Goal: Information Seeking & Learning: Find specific fact

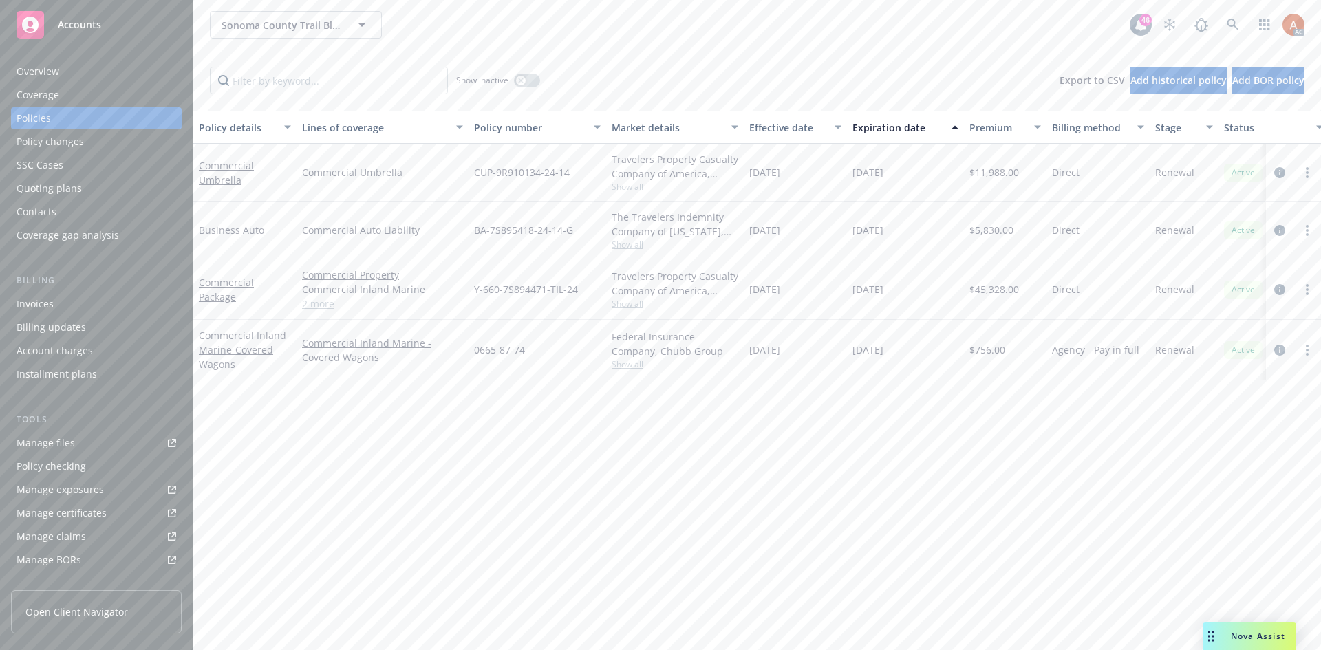
click at [46, 74] on div "Overview" at bounding box center [38, 72] width 43 height 22
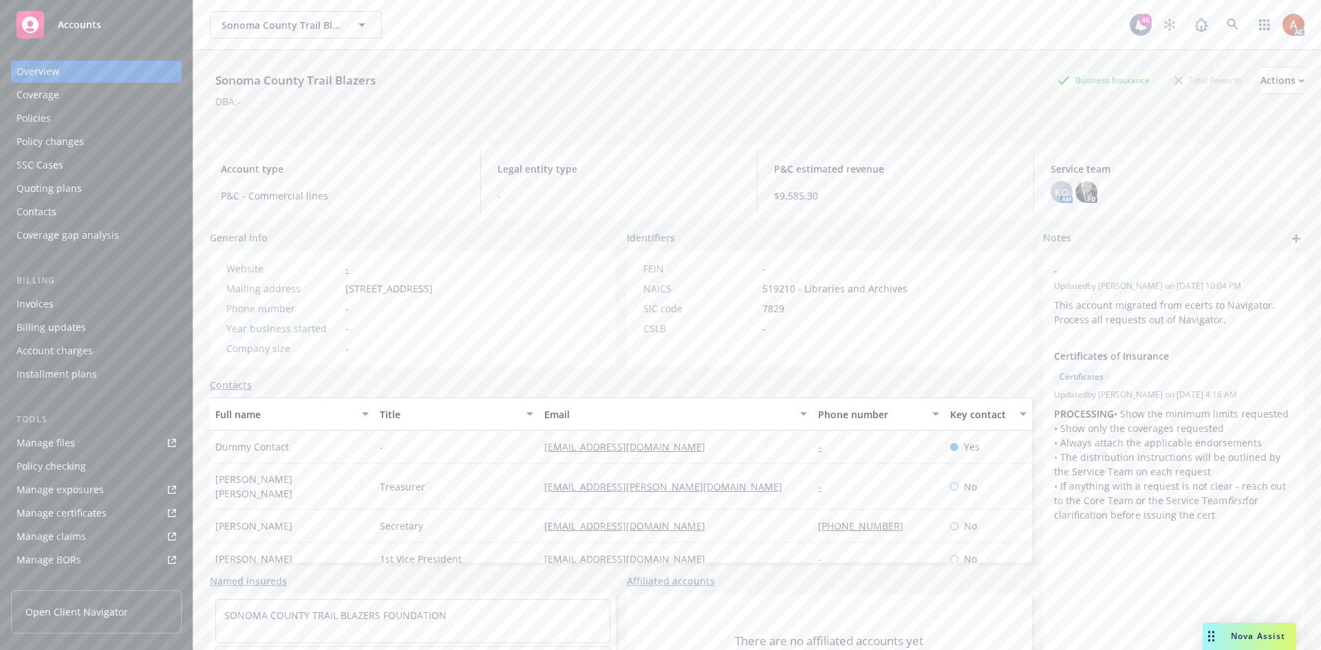
drag, startPoint x: 338, startPoint y: 289, endPoint x: 449, endPoint y: 296, distance: 111.0
click at [438, 296] on div "Website - Mailing address 3355 Regional Parkway, Santa Rosa, CA, 95403 Phone nu…" at bounding box center [329, 309] width 217 height 94
click at [438, 320] on div "Website - Mailing address 3355 Regional Parkway, Santa Rosa, CA, 95403 Phone nu…" at bounding box center [329, 309] width 217 height 94
drag, startPoint x: 454, startPoint y: 286, endPoint x: 504, endPoint y: 290, distance: 50.4
click at [433, 290] on span "[STREET_ADDRESS]" at bounding box center [388, 288] width 87 height 14
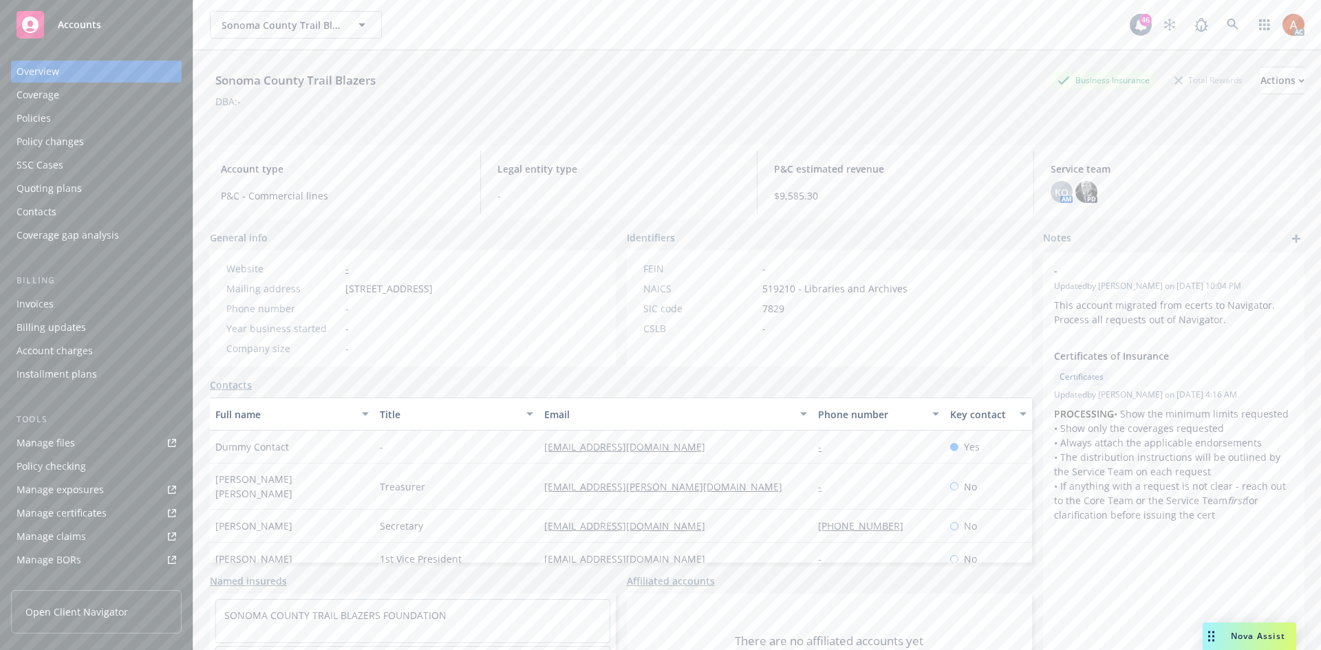
copy span "Santa Rosa"
click at [438, 326] on div "Year business started -" at bounding box center [329, 328] width 217 height 14
click at [433, 283] on span "[STREET_ADDRESS]" at bounding box center [388, 288] width 87 height 14
copy span "CA"
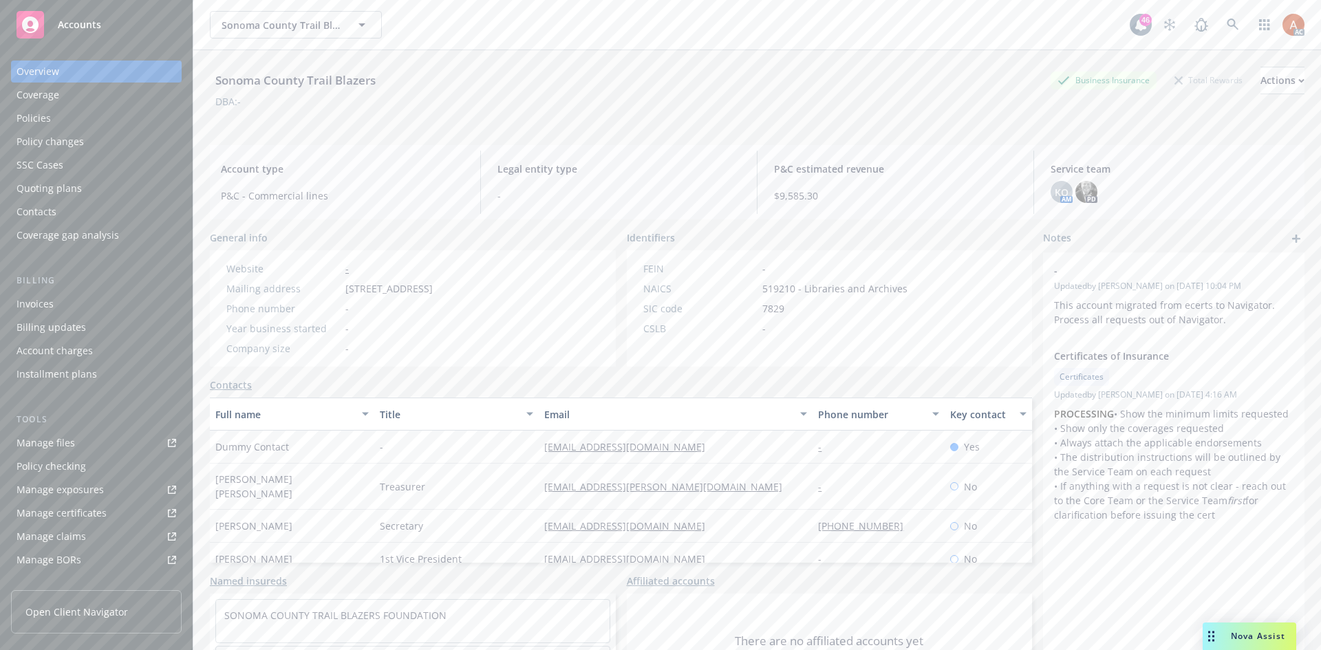
click at [438, 308] on div "Phone number -" at bounding box center [329, 308] width 217 height 14
click at [433, 293] on span "[STREET_ADDRESS]" at bounding box center [388, 288] width 87 height 14
copy span "95403"
click at [776, 288] on span "519210 - Libraries and Archives" at bounding box center [835, 288] width 145 height 14
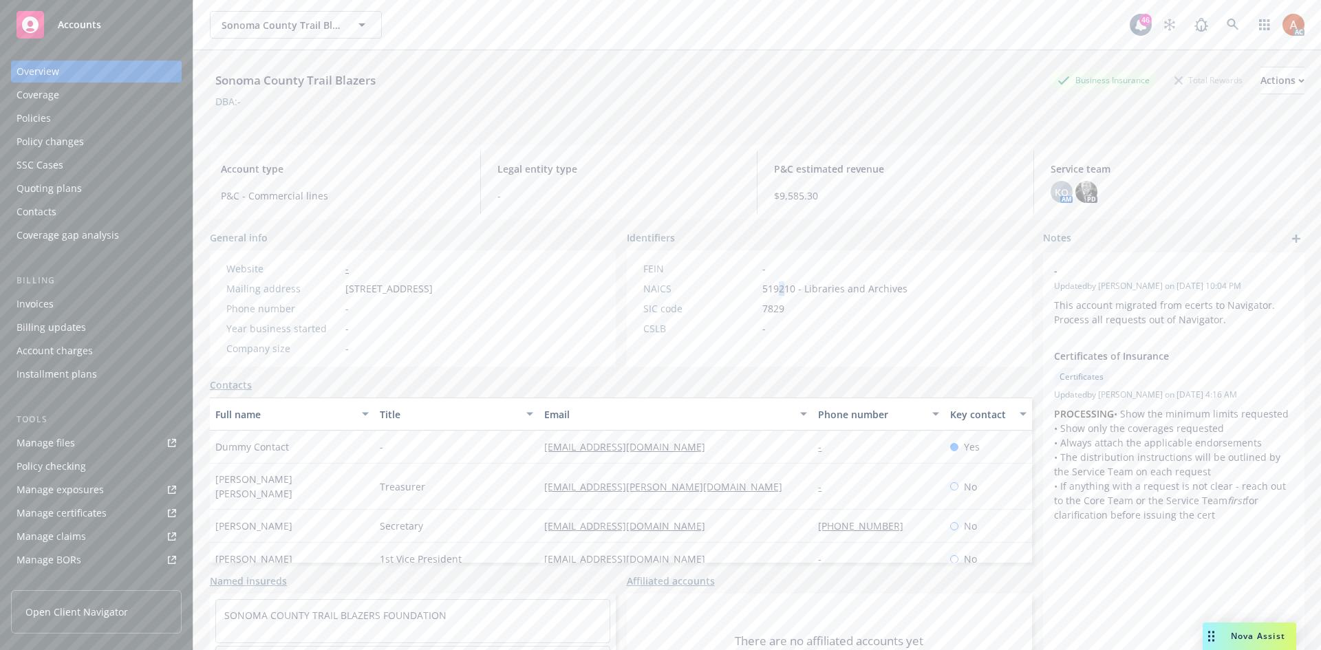
click at [776, 288] on span "519210 - Libraries and Archives" at bounding box center [835, 288] width 145 height 14
copy span "2"
click at [763, 292] on span "519210 - Libraries and Archives" at bounding box center [835, 288] width 145 height 14
copy span "519210"
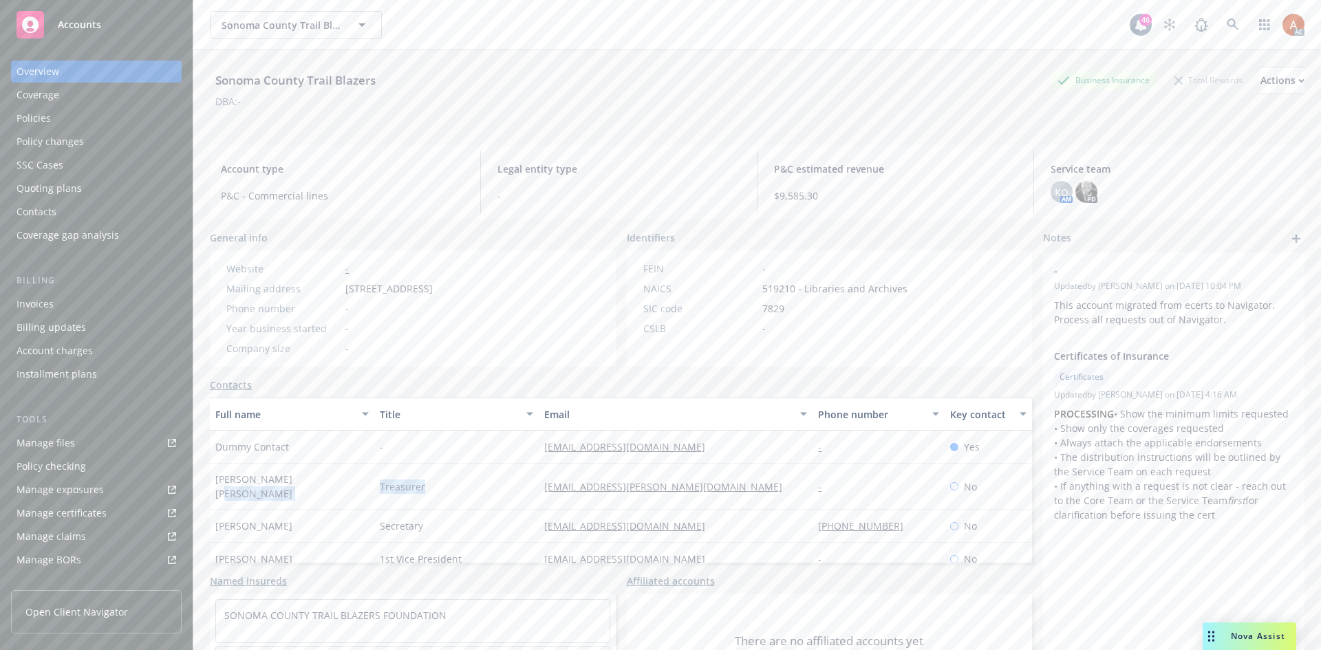
drag, startPoint x: 358, startPoint y: 487, endPoint x: 450, endPoint y: 491, distance: 92.3
click at [450, 491] on div "Jon Dal Poggetto Treasurer jdalpoggetto@dalpoggetto.com - No" at bounding box center [621, 487] width 822 height 46
copy div "Treasurer"
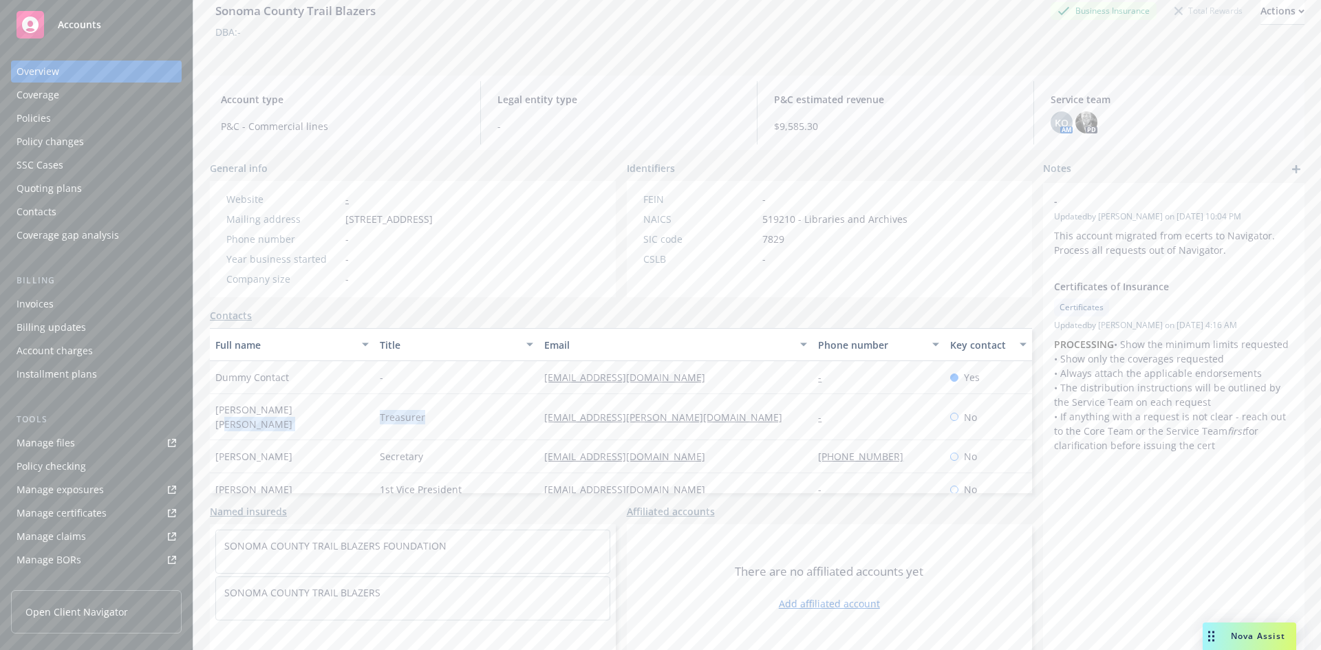
click at [435, 426] on div "Treasurer" at bounding box center [456, 417] width 164 height 46
drag, startPoint x: 372, startPoint y: 425, endPoint x: 489, endPoint y: 426, distance: 117.7
click at [489, 426] on div "Treasurer" at bounding box center [456, 417] width 164 height 46
copy span "Treasurer"
drag, startPoint x: 209, startPoint y: 418, endPoint x: 316, endPoint y: 425, distance: 107.5
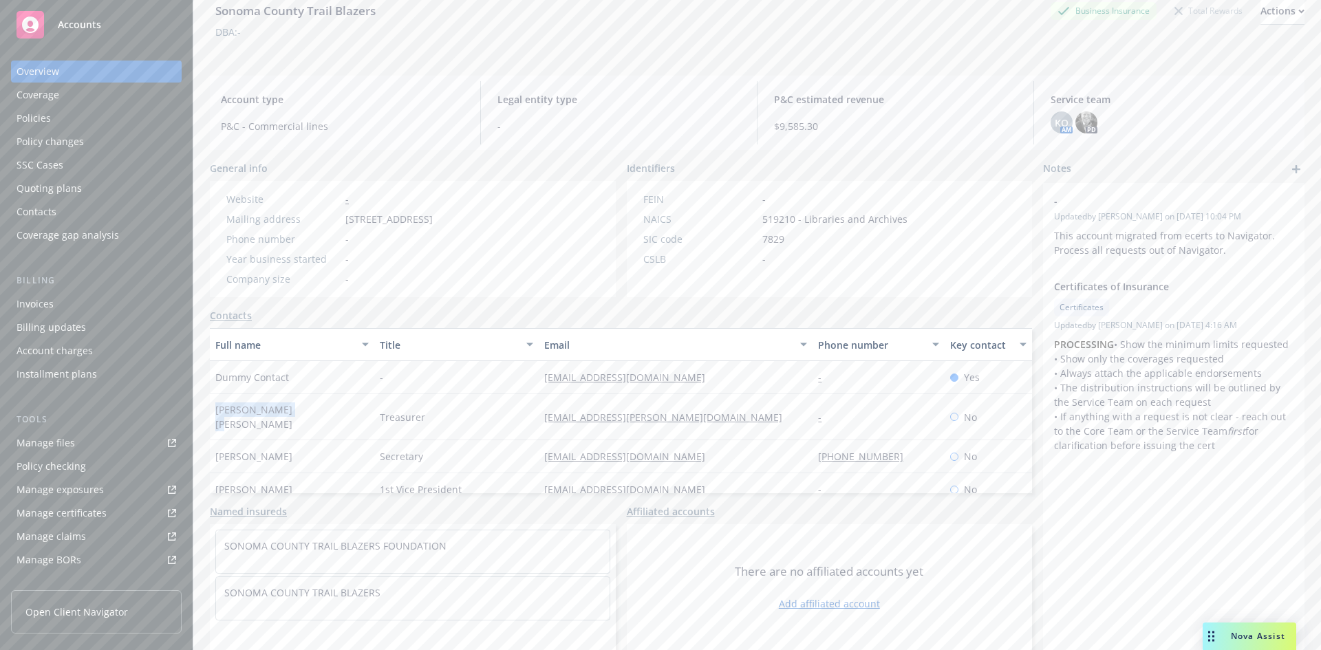
click at [316, 425] on div "Sonoma County Trail Blazers Business Insurance Total Rewards Actions DBA: - Acc…" at bounding box center [757, 306] width 1128 height 650
copy span "[PERSON_NAME] [PERSON_NAME]"
click at [462, 427] on div "Treasurer" at bounding box center [456, 417] width 164 height 46
drag, startPoint x: 373, startPoint y: 420, endPoint x: 434, endPoint y: 422, distance: 61.3
click at [434, 422] on div "Treasurer" at bounding box center [456, 417] width 164 height 46
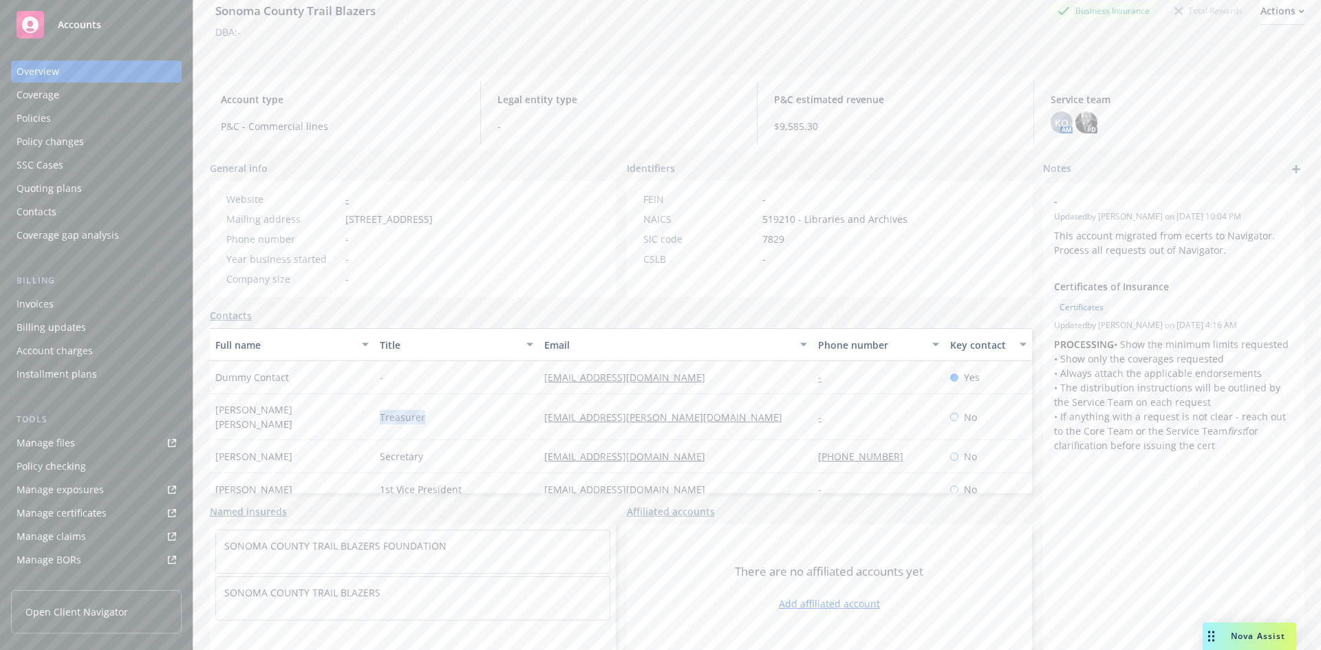
copy span "Treasurer"
click at [515, 424] on div "Treasurer" at bounding box center [456, 417] width 164 height 46
drag, startPoint x: 525, startPoint y: 429, endPoint x: 705, endPoint y: 433, distance: 179.7
click at [701, 435] on div "Jon Dal Poggetto Treasurer jdalpoggetto@dalpoggetto.com - No" at bounding box center [621, 417] width 822 height 46
copy div "[EMAIL_ADDRESS][PERSON_NAME][DOMAIN_NAME]"
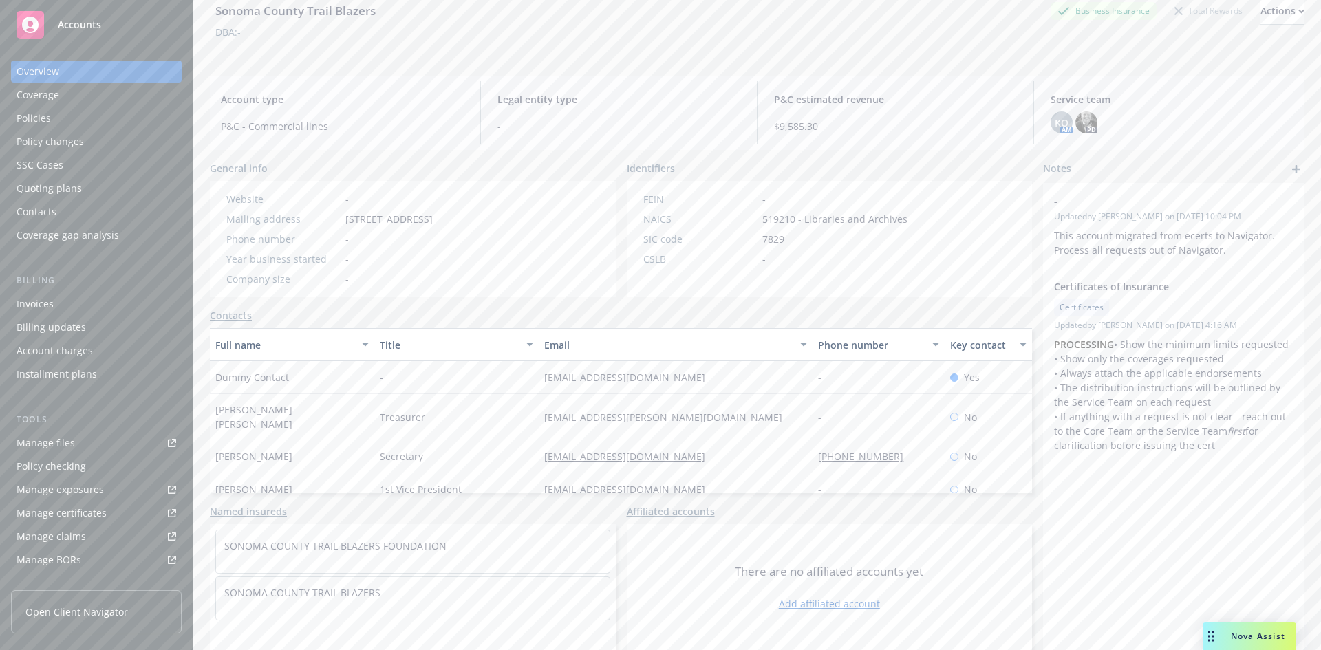
click at [827, 412] on div "-" at bounding box center [878, 417] width 131 height 46
drag, startPoint x: 375, startPoint y: 457, endPoint x: 429, endPoint y: 456, distance: 54.4
click at [429, 456] on div "Secretary" at bounding box center [456, 456] width 164 height 33
drag, startPoint x: 323, startPoint y: 457, endPoint x: 277, endPoint y: 457, distance: 46.1
click at [323, 457] on div "[PERSON_NAME]" at bounding box center [292, 456] width 164 height 33
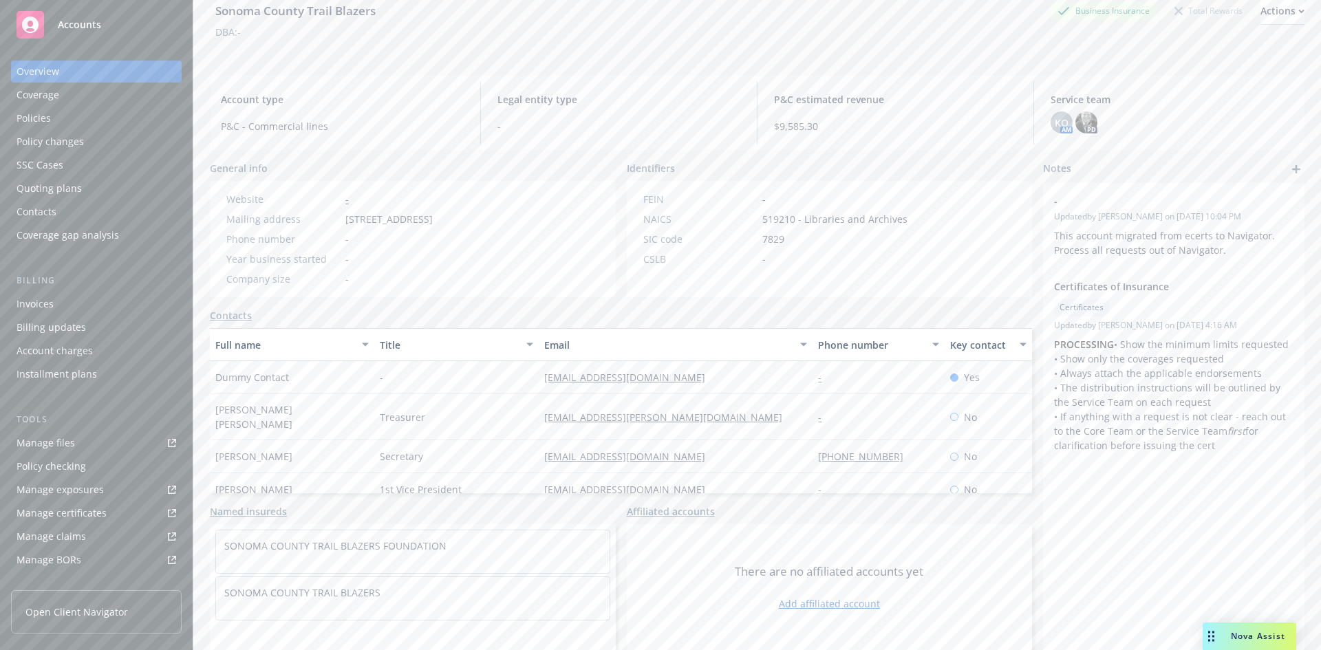
drag, startPoint x: 211, startPoint y: 455, endPoint x: 302, endPoint y: 455, distance: 90.8
click at [302, 455] on div "[PERSON_NAME]" at bounding box center [292, 456] width 164 height 33
click at [507, 447] on div "Secretary" at bounding box center [456, 456] width 164 height 33
drag, startPoint x: 517, startPoint y: 459, endPoint x: 677, endPoint y: 457, distance: 159.7
click at [677, 457] on div "Chris McCaffrey Secretary mccaffreyf@gmail.com (707) 779-2436 No" at bounding box center [621, 456] width 822 height 33
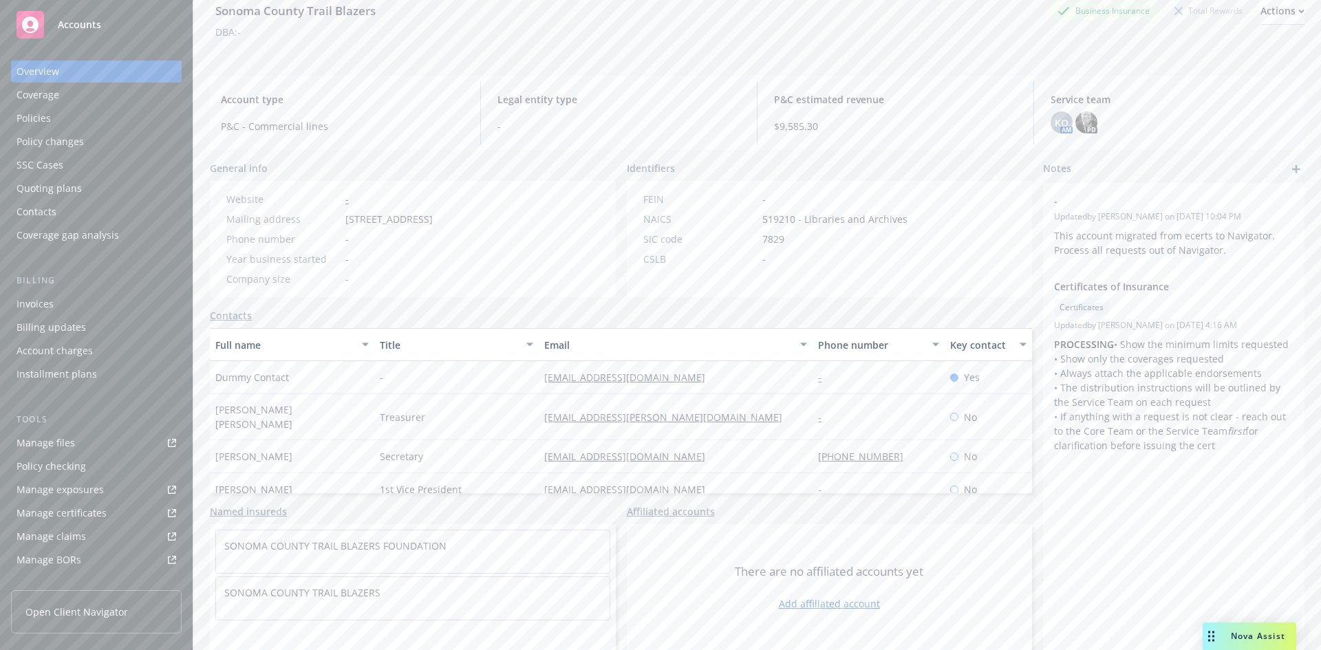
click at [742, 479] on div "[EMAIL_ADDRESS][DOMAIN_NAME]" at bounding box center [676, 489] width 274 height 33
drag, startPoint x: 793, startPoint y: 457, endPoint x: 930, endPoint y: 452, distance: 137.0
click at [893, 458] on div "Chris McCaffrey Secretary mccaffreyf@gmail.com (707) 779-2436 No" at bounding box center [621, 456] width 822 height 33
drag, startPoint x: 374, startPoint y: 413, endPoint x: 466, endPoint y: 413, distance: 92.2
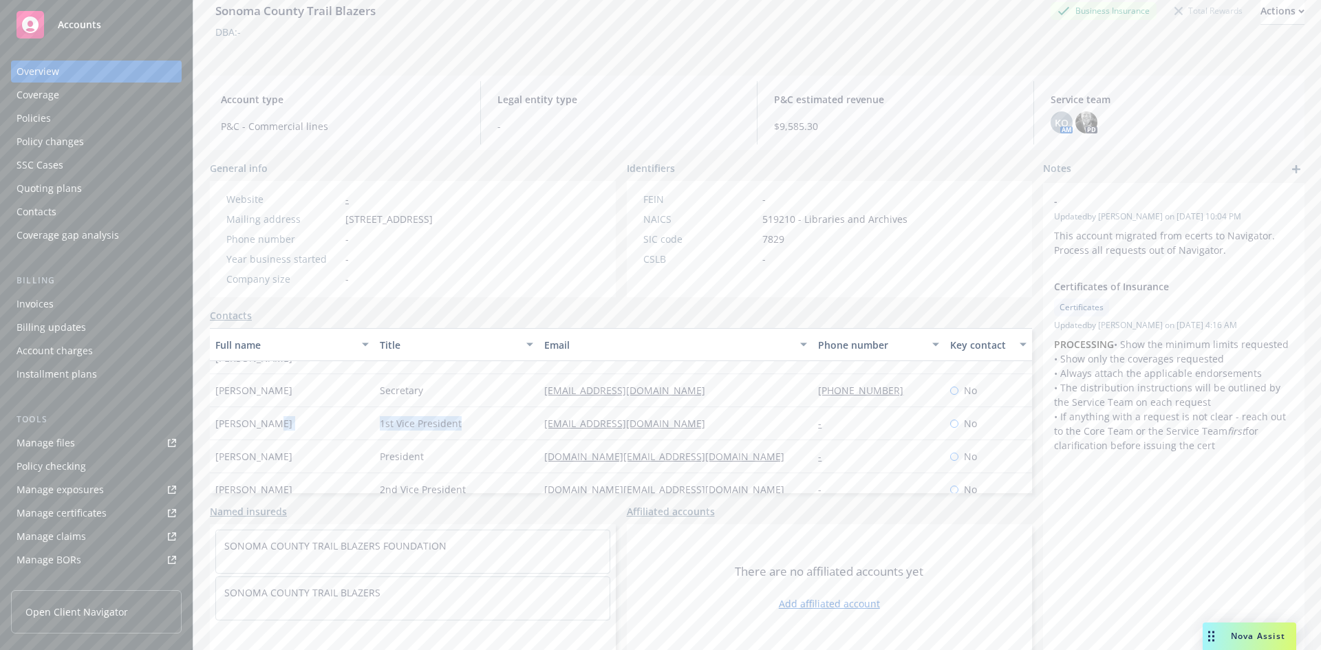
click at [466, 413] on div "Kevin Barr 1st Vice President contact@revm.net - No" at bounding box center [621, 423] width 822 height 33
click at [212, 410] on div "[PERSON_NAME]" at bounding box center [292, 423] width 164 height 33
drag, startPoint x: 214, startPoint y: 409, endPoint x: 288, endPoint y: 410, distance: 74.3
click at [288, 410] on div "Sonoma County Trail Blazers Business Insurance Total Rewards Actions DBA: - Acc…" at bounding box center [757, 306] width 1128 height 650
click at [528, 440] on div "President" at bounding box center [456, 456] width 164 height 33
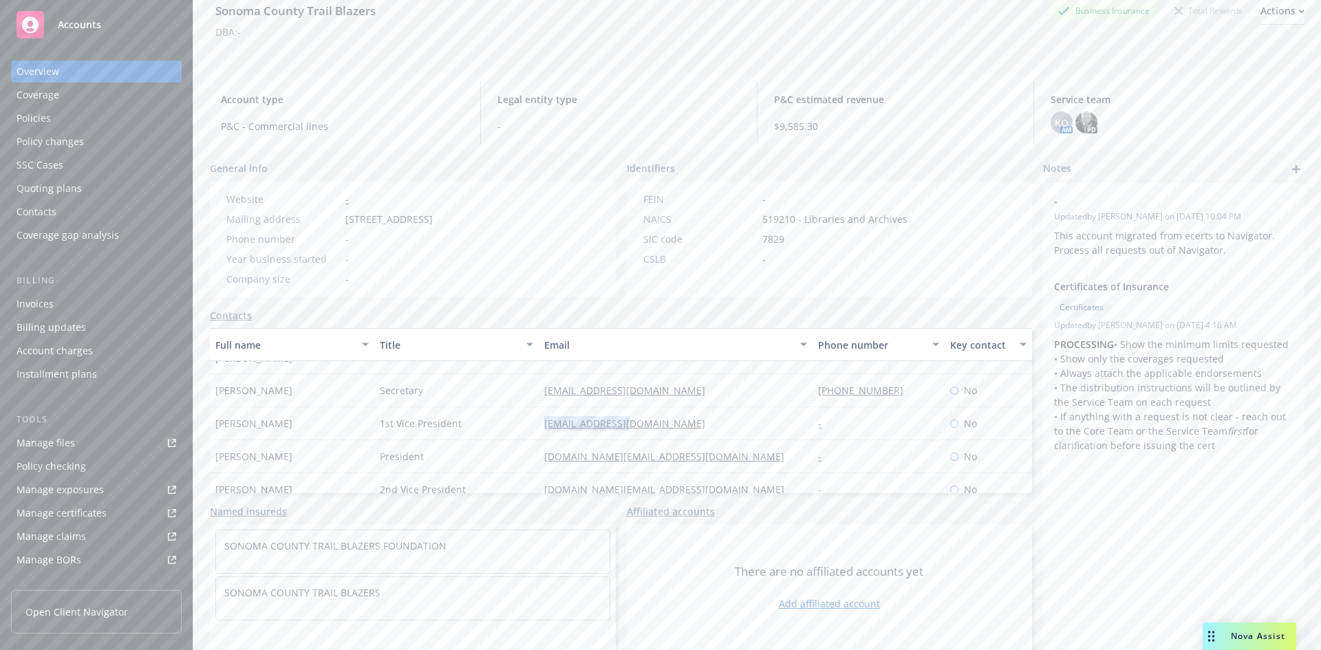
drag, startPoint x: 526, startPoint y: 407, endPoint x: 650, endPoint y: 409, distance: 123.2
click at [650, 409] on div "Kevin Barr 1st Vice President contact@revm.net - No" at bounding box center [621, 423] width 822 height 33
click at [354, 440] on div "[PERSON_NAME]" at bounding box center [292, 456] width 164 height 33
click at [322, 447] on div "[PERSON_NAME]" at bounding box center [292, 456] width 164 height 33
drag, startPoint x: 355, startPoint y: 409, endPoint x: 639, endPoint y: 417, distance: 283.6
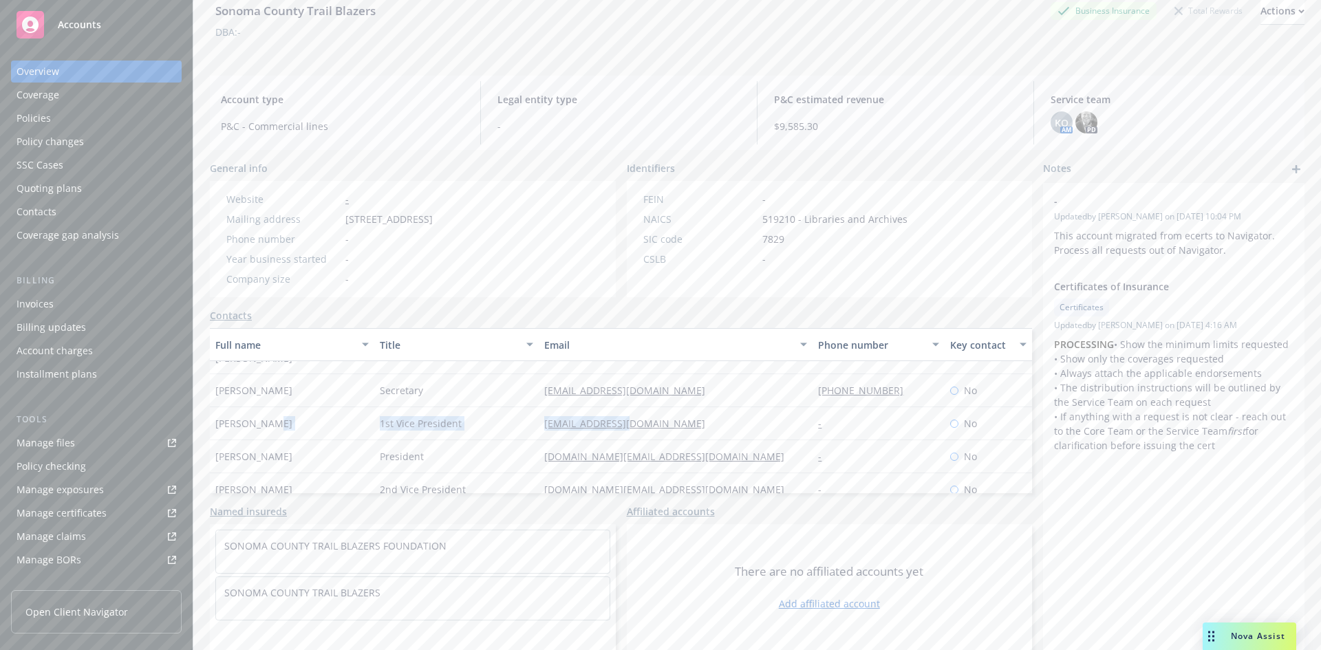
click at [639, 417] on div "Kevin Barr 1st Vice President contact@revm.net - No" at bounding box center [621, 423] width 822 height 33
click at [509, 440] on div "President" at bounding box center [456, 456] width 164 height 33
drag, startPoint x: 213, startPoint y: 412, endPoint x: 679, endPoint y: 425, distance: 466.1
click at [679, 425] on div "Kevin Barr 1st Vice President contact@revm.net - No" at bounding box center [621, 423] width 822 height 33
click at [489, 445] on div "President" at bounding box center [456, 456] width 164 height 33
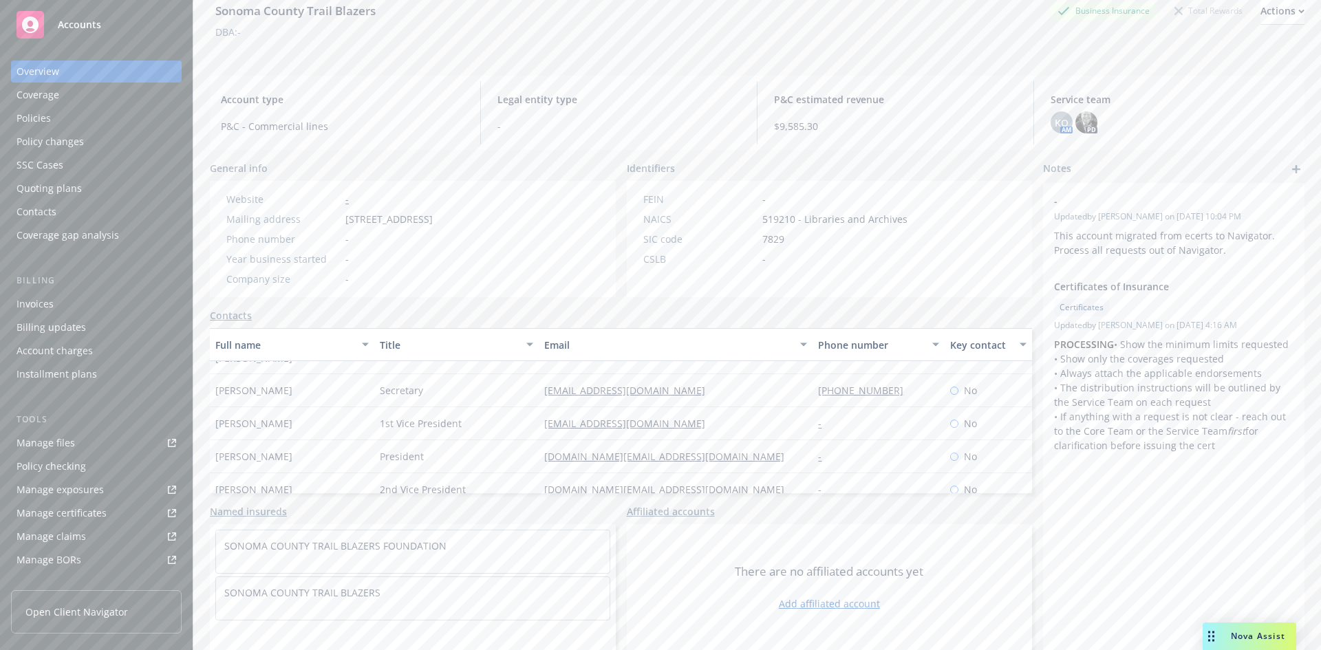
drag, startPoint x: 215, startPoint y: 445, endPoint x: 301, endPoint y: 446, distance: 85.3
click at [301, 446] on div "[PERSON_NAME]" at bounding box center [292, 456] width 164 height 33
drag, startPoint x: 213, startPoint y: 474, endPoint x: 270, endPoint y: 477, distance: 57.2
click at [270, 477] on div "[PERSON_NAME]" at bounding box center [292, 489] width 164 height 33
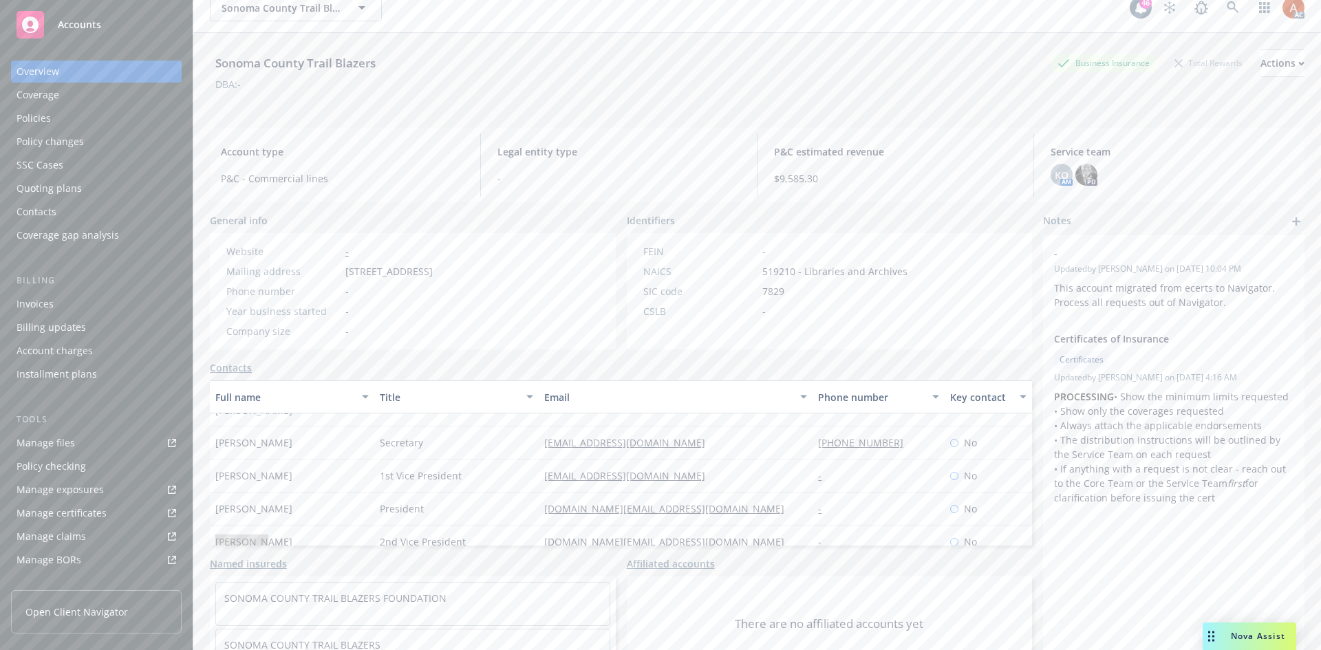
scroll to position [0, 0]
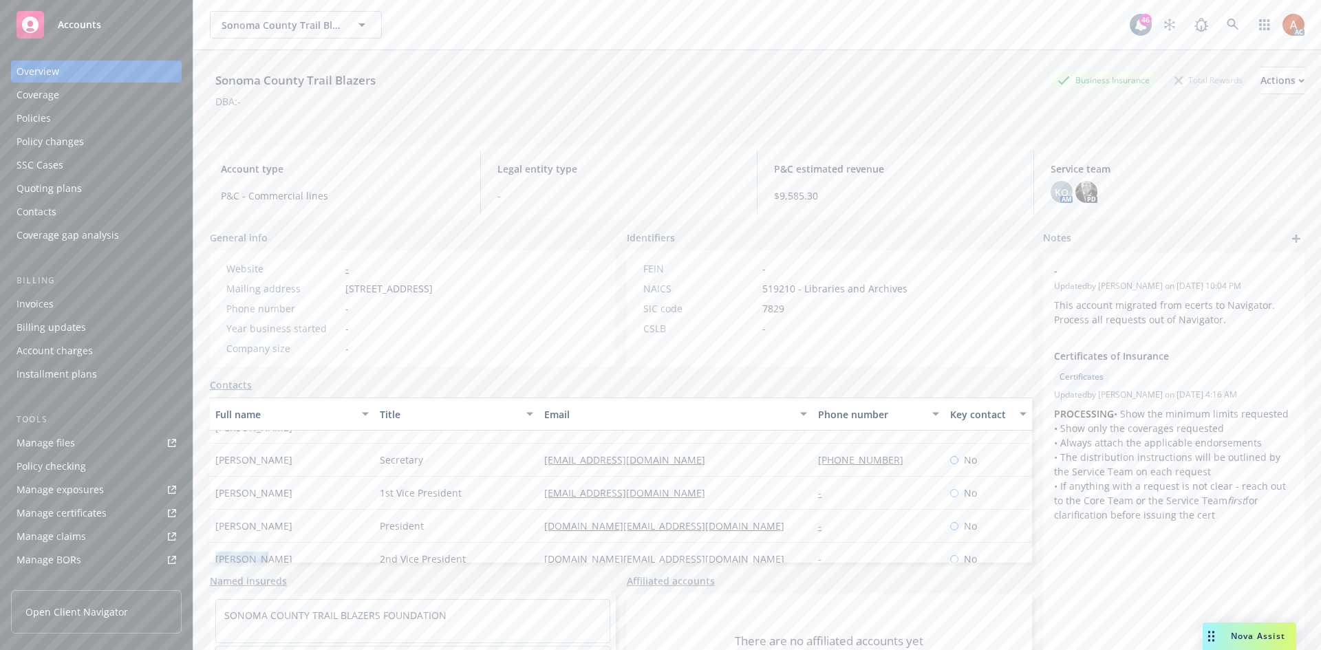
click at [30, 120] on div "Policies" at bounding box center [34, 118] width 34 height 22
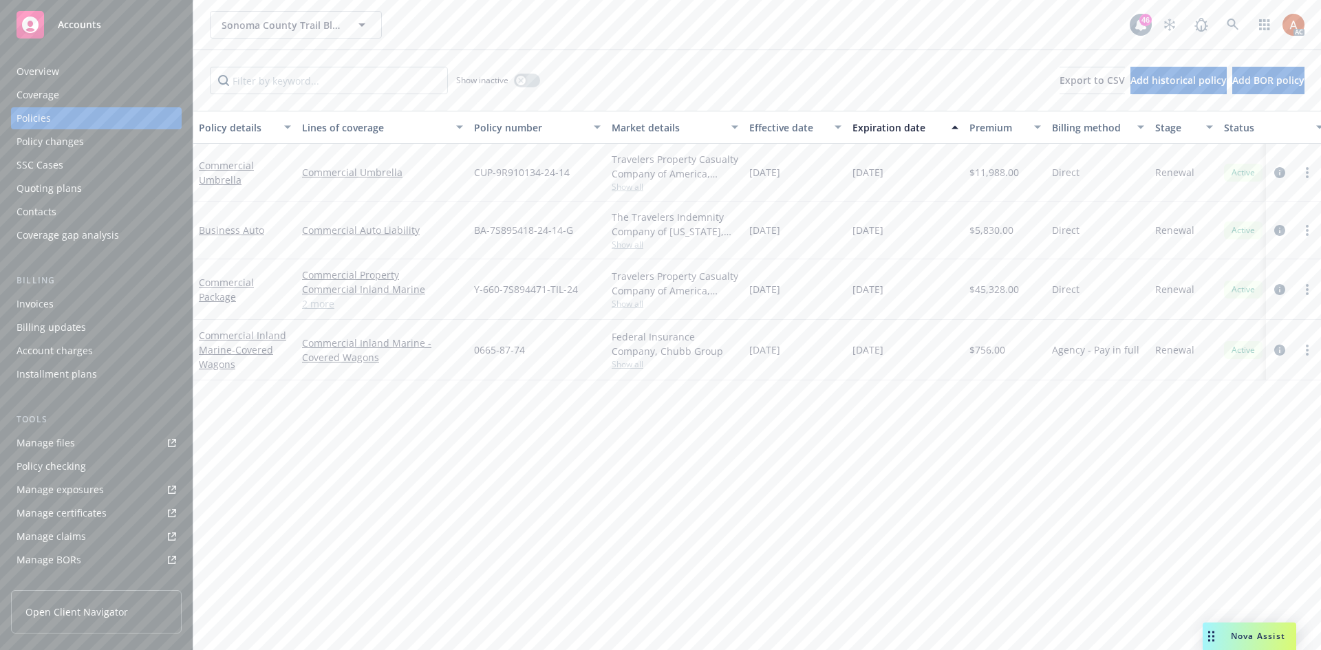
click at [329, 308] on link "2 more" at bounding box center [382, 304] width 161 height 14
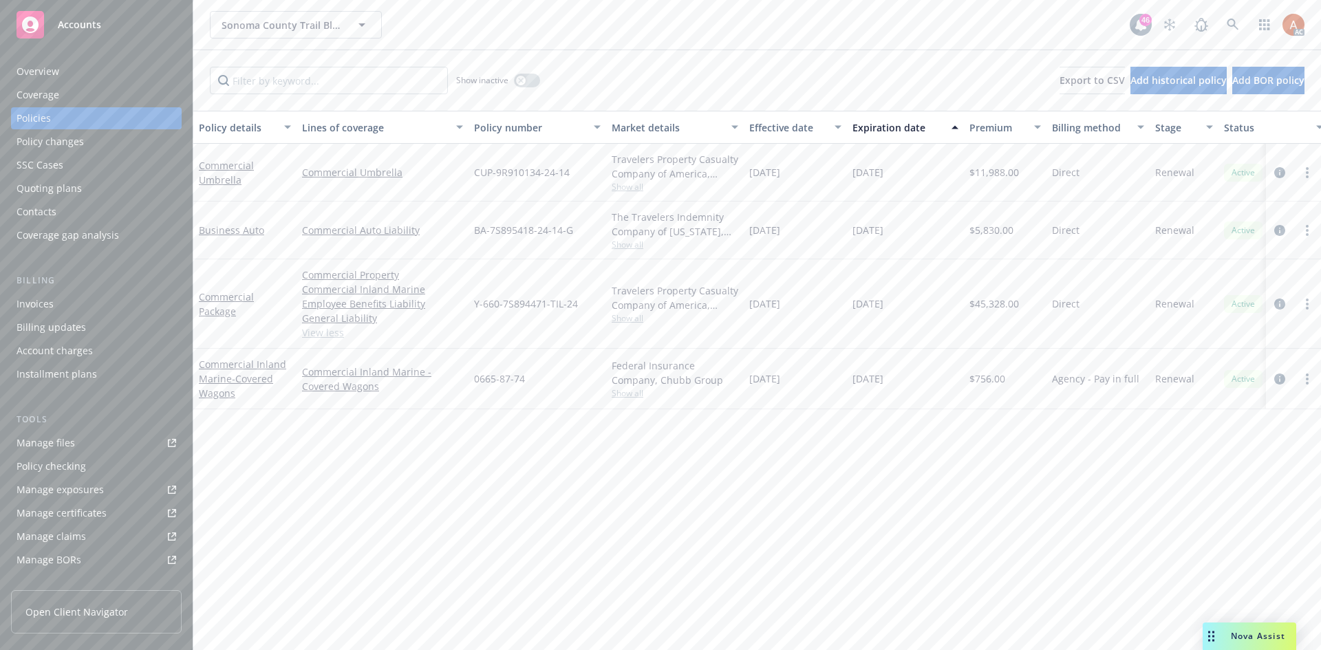
click at [619, 318] on span "Show all" at bounding box center [675, 318] width 127 height 12
drag, startPoint x: 477, startPoint y: 398, endPoint x: 572, endPoint y: 405, distance: 95.2
click at [572, 405] on div "Writing company Travelers Property Casualty Company of America Carrier Traveler…" at bounding box center [599, 414] width 275 height 169
click at [941, 493] on div "Policy details Lines of coverage Policy number Market details Effective date Ex…" at bounding box center [757, 381] width 1128 height 540
drag, startPoint x: 473, startPoint y: 304, endPoint x: 588, endPoint y: 306, distance: 114.9
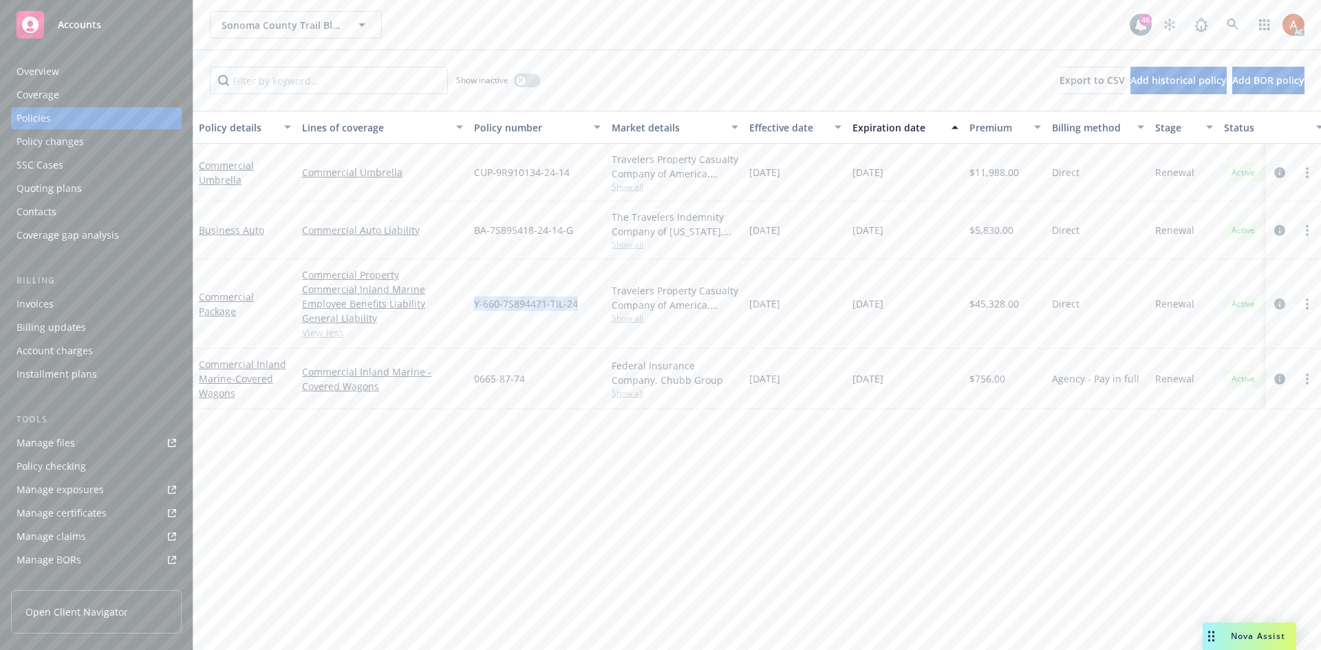
click at [588, 306] on div "Y-660-7S894471-TIL-24" at bounding box center [538, 303] width 138 height 89
click at [877, 322] on div "[DATE]" at bounding box center [905, 303] width 117 height 89
click at [994, 302] on span "$45,328.00" at bounding box center [995, 304] width 50 height 14
click at [936, 465] on div "Policy details Lines of coverage Policy number Market details Effective date Ex…" at bounding box center [757, 381] width 1128 height 540
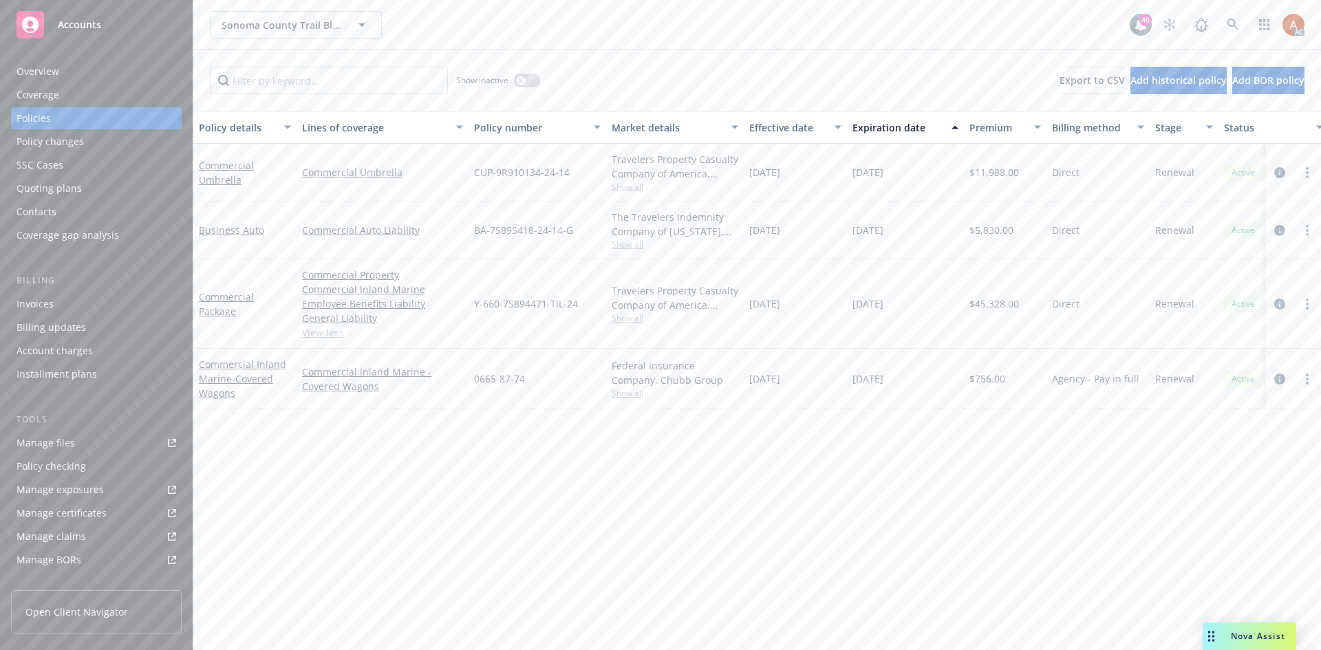
drag, startPoint x: 747, startPoint y: 306, endPoint x: 806, endPoint y: 306, distance: 59.2
click at [806, 306] on div "[DATE]" at bounding box center [795, 303] width 103 height 89
click at [884, 328] on div "[DATE]" at bounding box center [905, 303] width 117 height 89
drag, startPoint x: 849, startPoint y: 304, endPoint x: 923, endPoint y: 304, distance: 73.6
click at [923, 304] on div "[DATE]" at bounding box center [905, 303] width 117 height 89
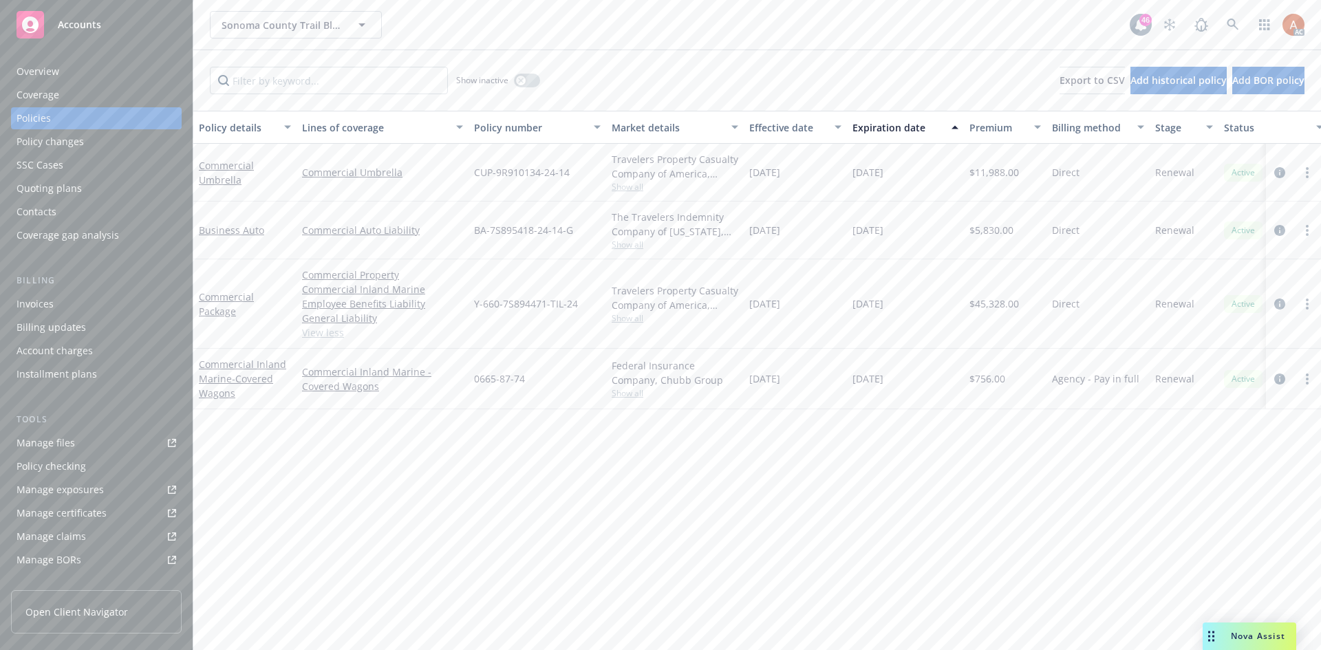
click at [429, 341] on div "Commercial Property Commercial Inland Marine Employee Benefits Liability Genera…" at bounding box center [383, 303] width 172 height 89
drag, startPoint x: 297, startPoint y: 162, endPoint x: 419, endPoint y: 182, distance: 123.5
click at [419, 182] on div "Commercial Umbrella" at bounding box center [383, 173] width 172 height 58
click at [598, 523] on div "Policy details Lines of coverage Policy number Market details Effective date Ex…" at bounding box center [757, 381] width 1128 height 540
drag, startPoint x: 473, startPoint y: 170, endPoint x: 575, endPoint y: 172, distance: 101.9
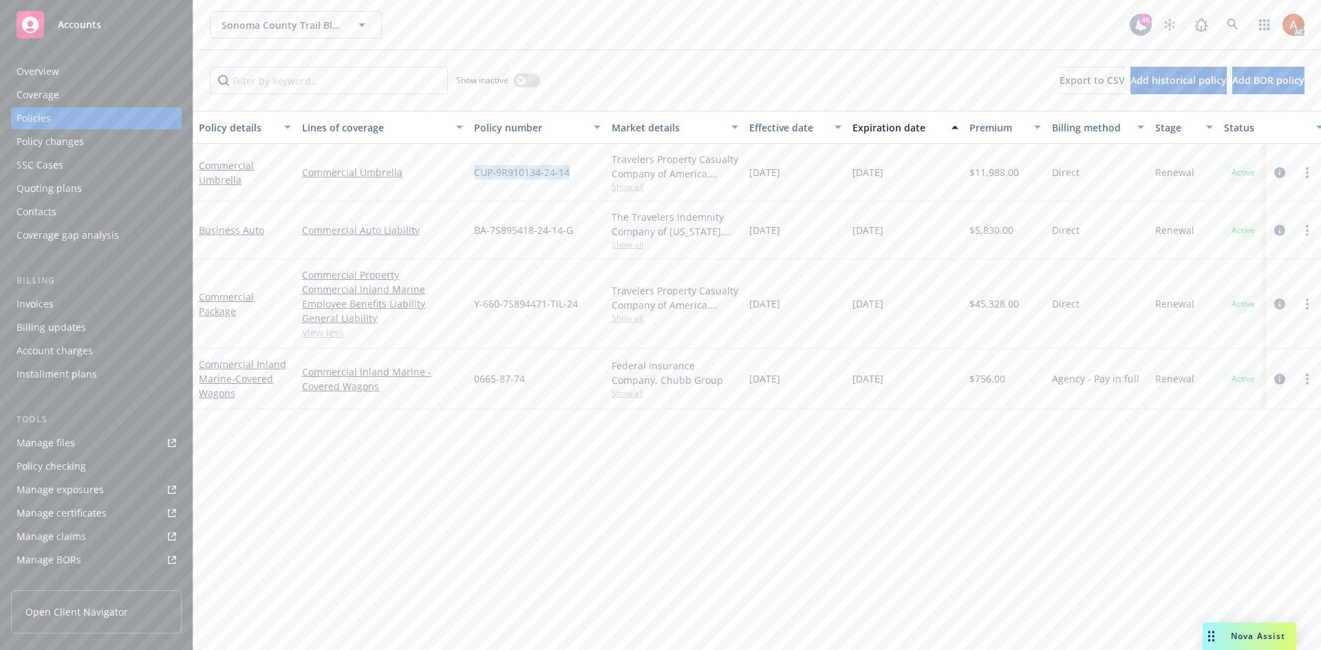
click at [575, 172] on div "CUP-9R910134-24-14" at bounding box center [538, 173] width 138 height 58
drag, startPoint x: 688, startPoint y: 449, endPoint x: 647, endPoint y: 339, distance: 117.0
click at [688, 449] on div "Policy details Lines of coverage Policy number Market details Effective date Ex…" at bounding box center [757, 381] width 1128 height 540
click at [635, 183] on span "Show all" at bounding box center [675, 187] width 127 height 12
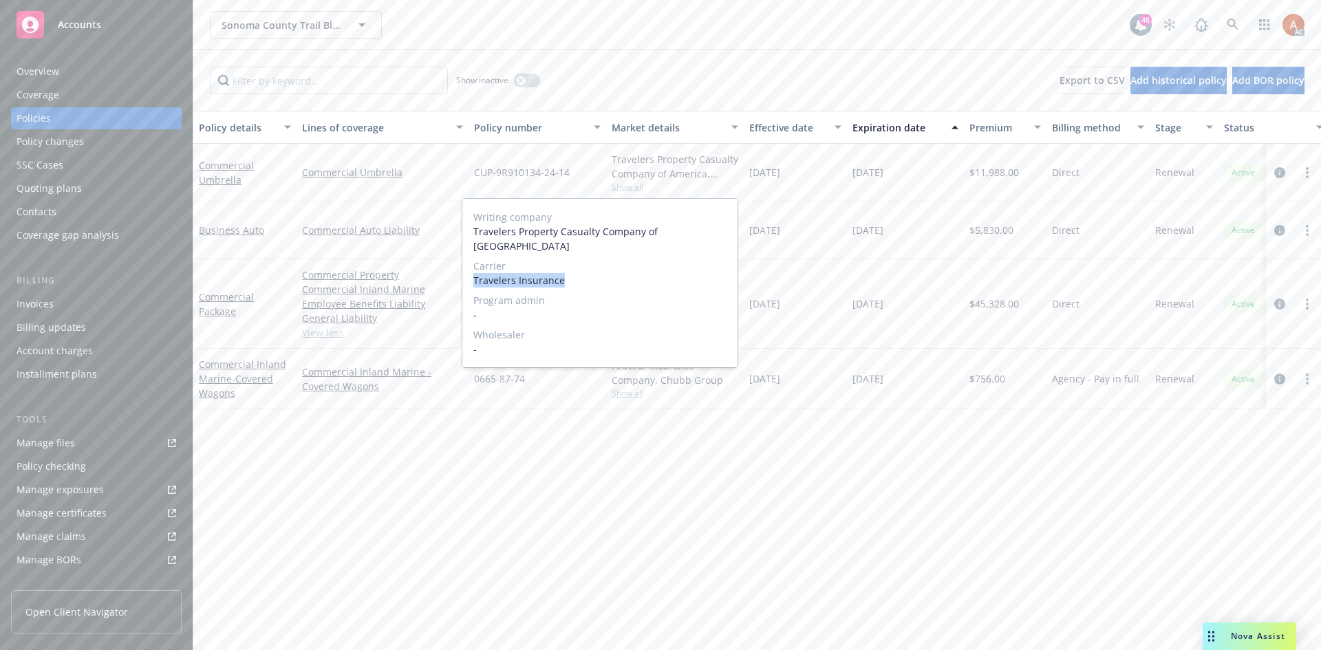
drag, startPoint x: 474, startPoint y: 266, endPoint x: 585, endPoint y: 264, distance: 110.8
click at [585, 273] on span "Travelers Insurance" at bounding box center [599, 280] width 253 height 14
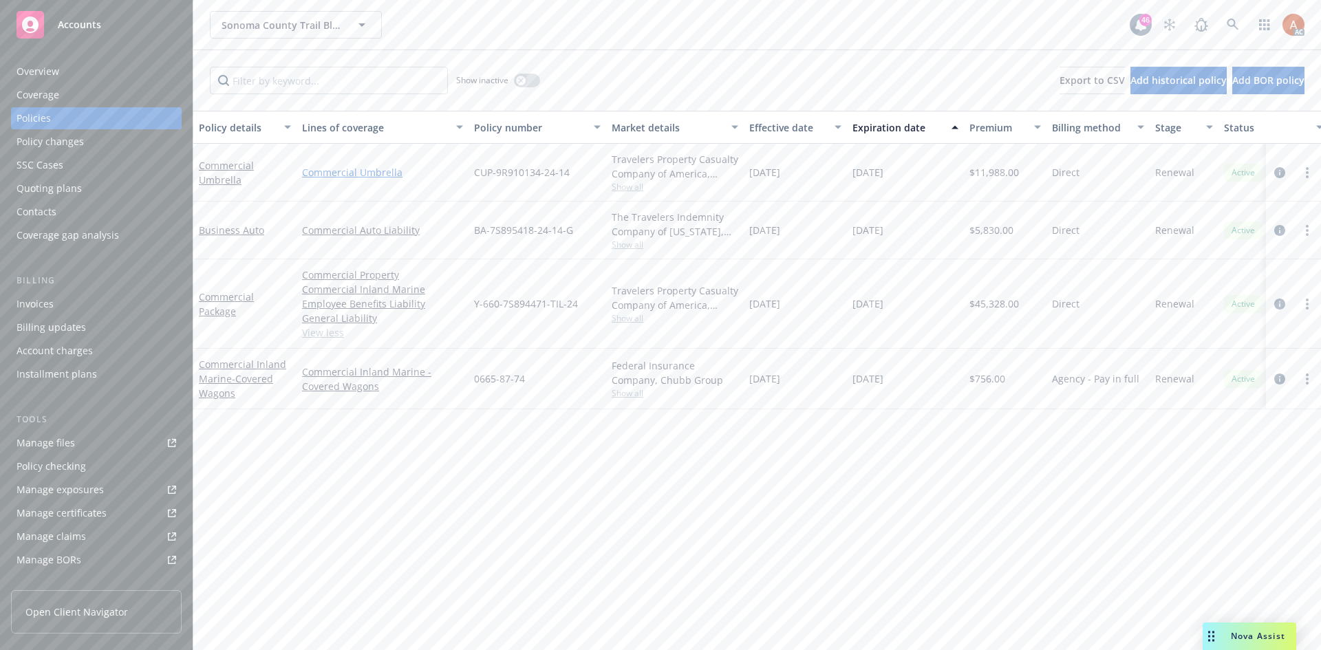
click at [440, 178] on link "Commercial Umbrella" at bounding box center [382, 172] width 161 height 14
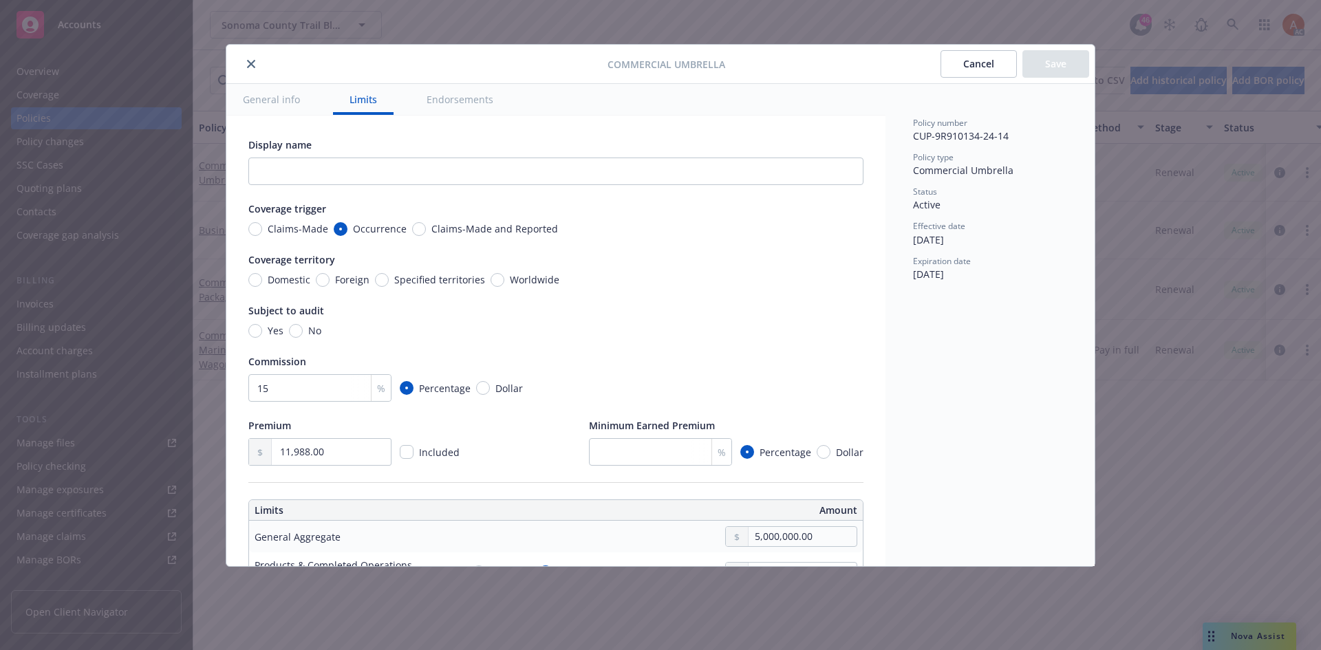
click at [251, 66] on icon "close" at bounding box center [251, 64] width 8 height 8
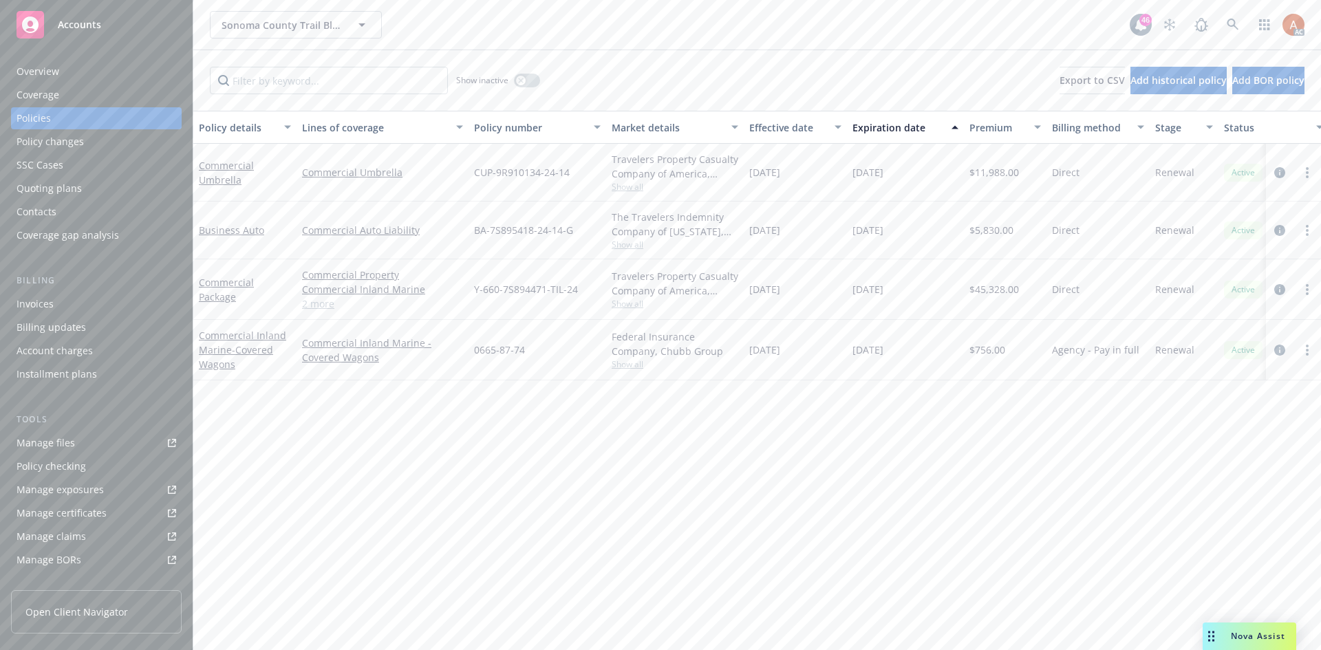
click at [1001, 170] on span "$11,988.00" at bounding box center [995, 172] width 50 height 14
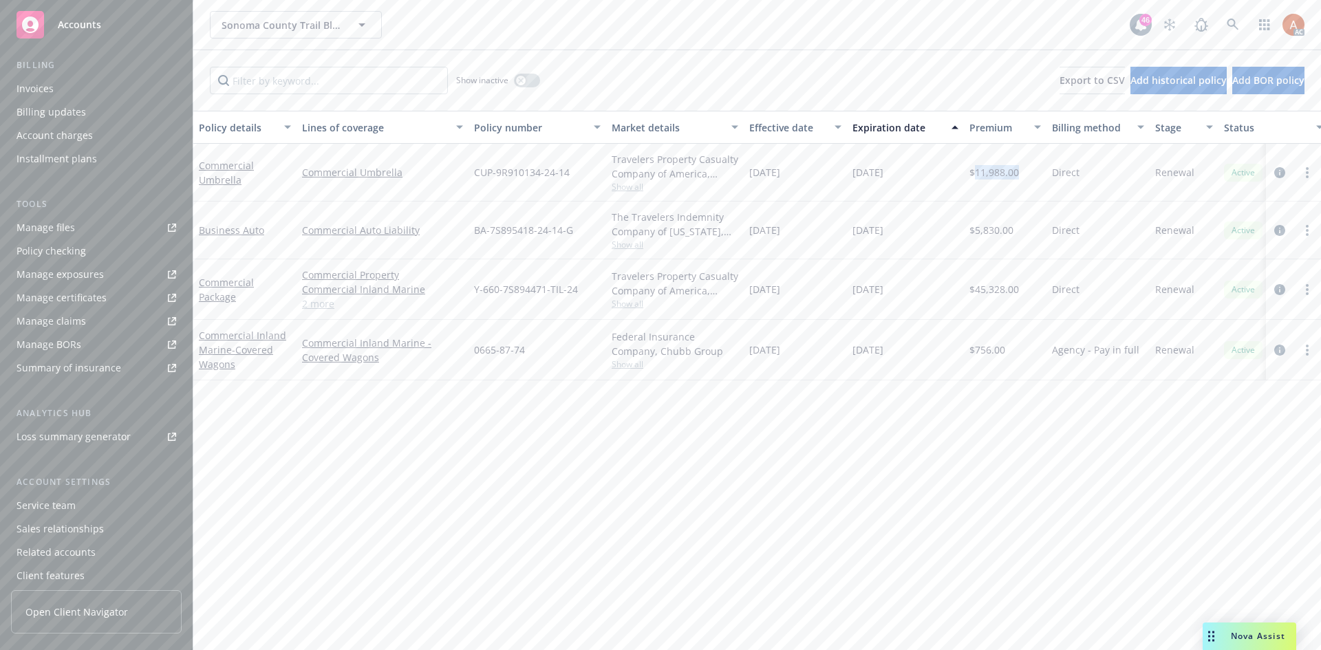
scroll to position [246, 0]
click at [29, 474] on div "Service team" at bounding box center [46, 475] width 59 height 22
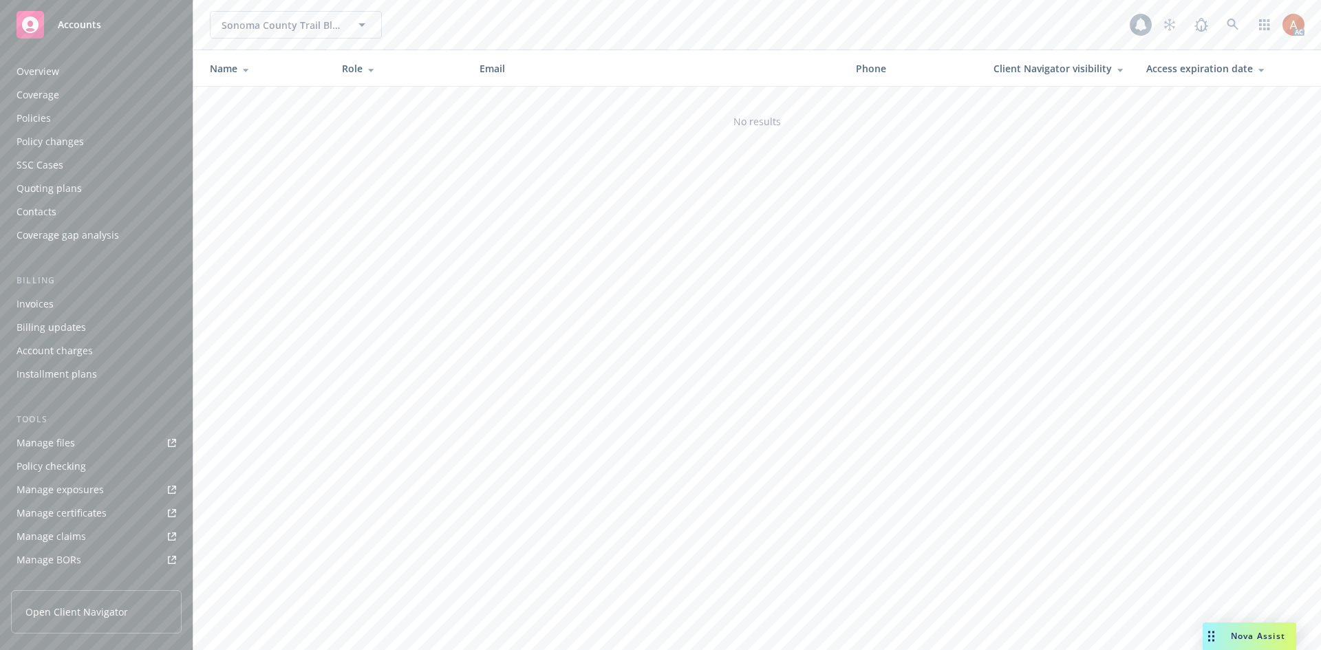
scroll to position [246, 0]
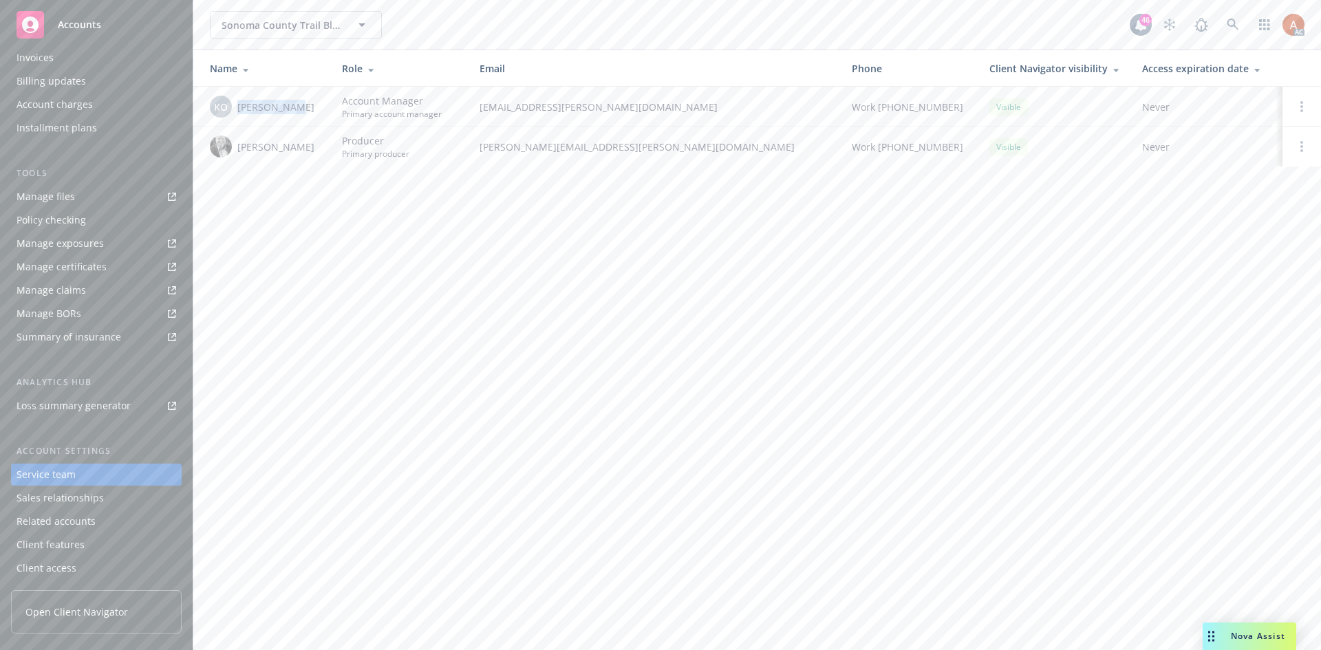
drag, startPoint x: 235, startPoint y: 103, endPoint x: 302, endPoint y: 110, distance: 67.2
click at [302, 110] on div "KO Kat O'Bryan" at bounding box center [265, 107] width 110 height 22
click at [460, 255] on div "Sonoma County Trail Blazers Sonoma County Trail Blazers 46 AC Name Role Email P…" at bounding box center [757, 325] width 1128 height 650
drag, startPoint x: 479, startPoint y: 107, endPoint x: 620, endPoint y: 109, distance: 141.1
click at [620, 109] on td "kat.obryan@newfront.com" at bounding box center [655, 107] width 372 height 40
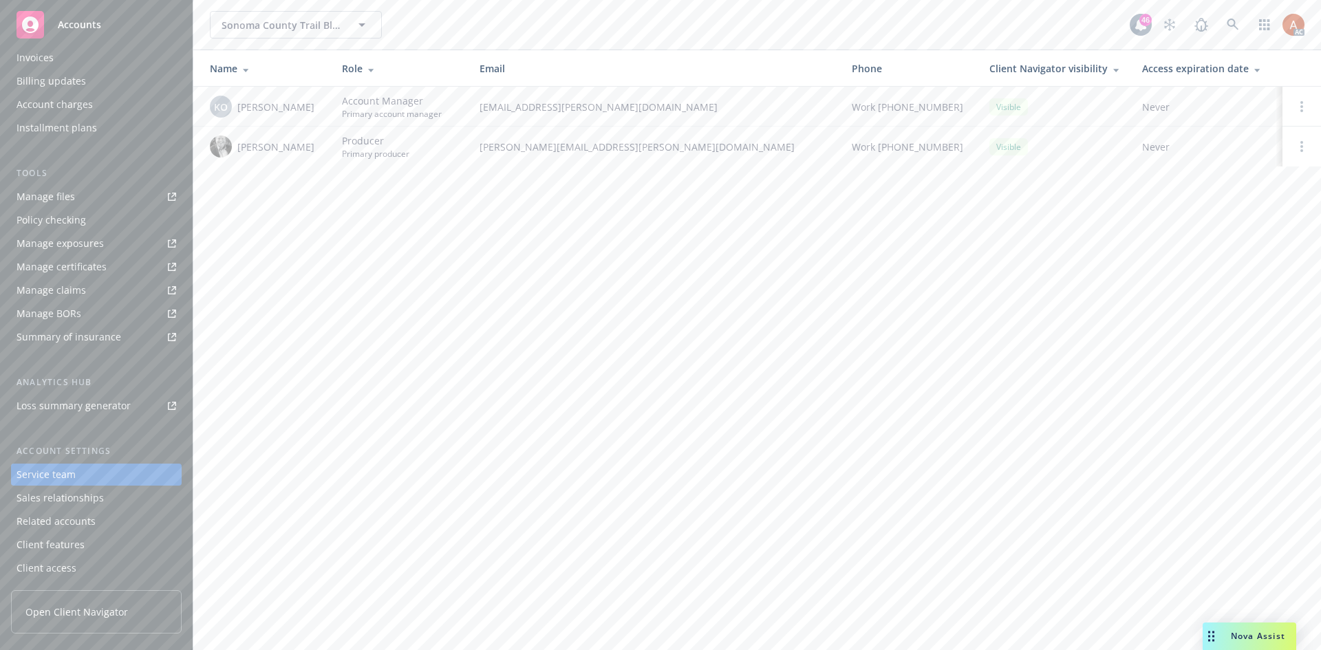
click at [398, 356] on div "Sonoma County Trail Blazers Sonoma County Trail Blazers 46 AC Name Role Email P…" at bounding box center [757, 325] width 1128 height 650
click at [26, 118] on div "Policies" at bounding box center [34, 118] width 34 height 22
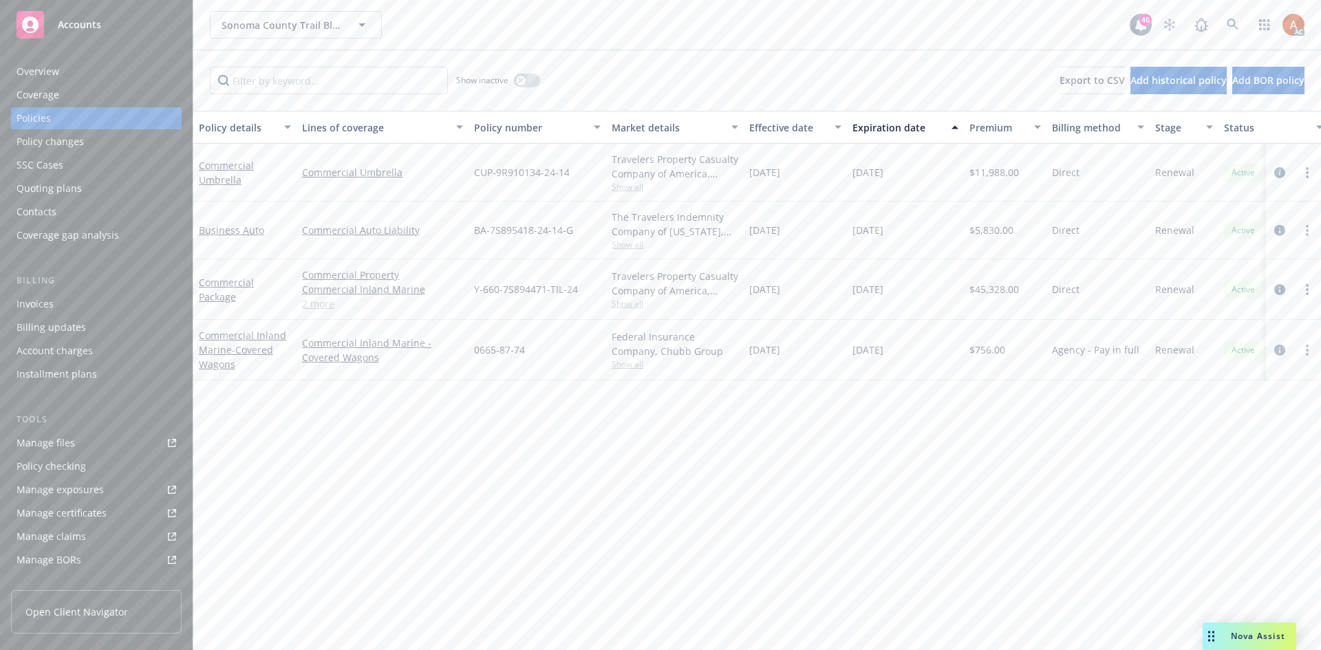
click at [52, 75] on div "Overview" at bounding box center [38, 72] width 43 height 22
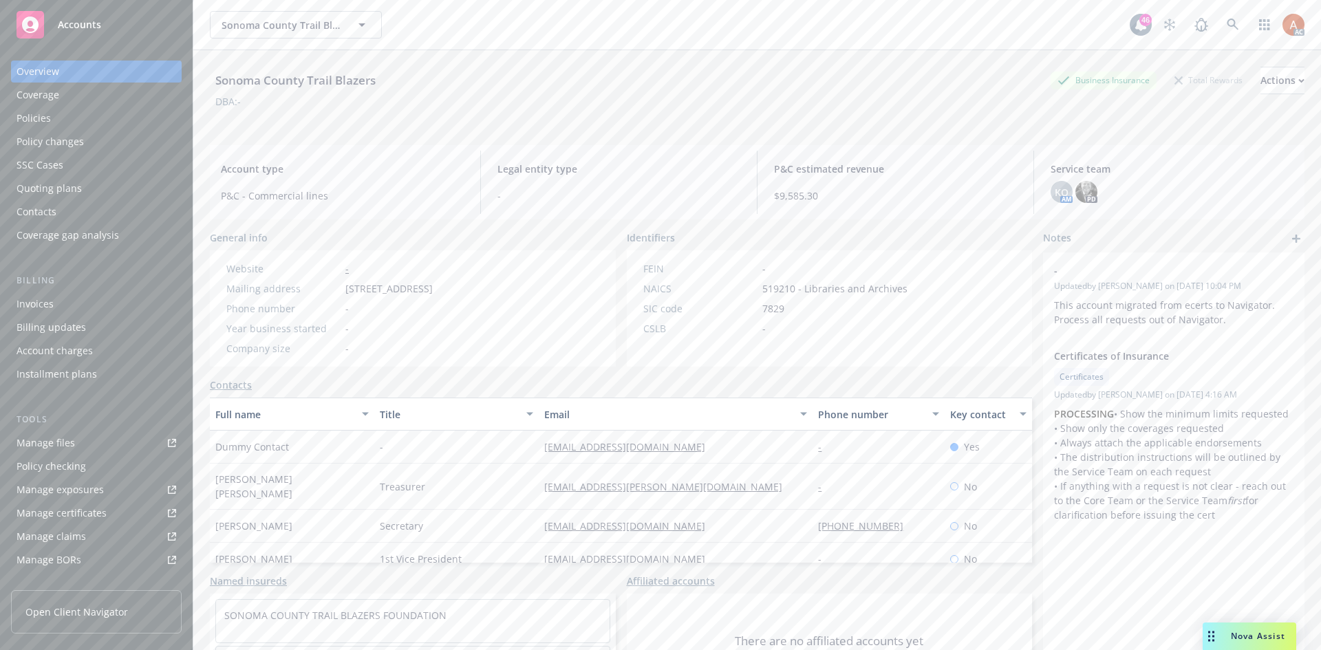
click at [39, 126] on div "Policies" at bounding box center [34, 118] width 34 height 22
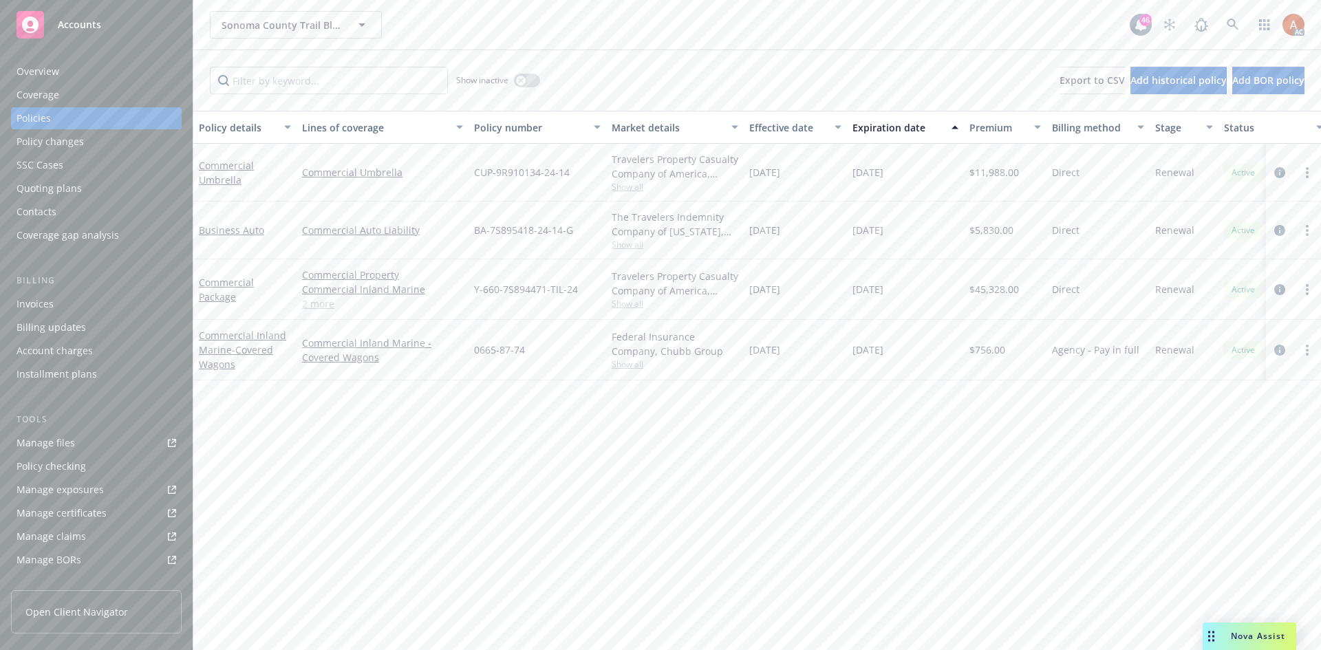
click at [323, 308] on link "2 more" at bounding box center [382, 304] width 161 height 14
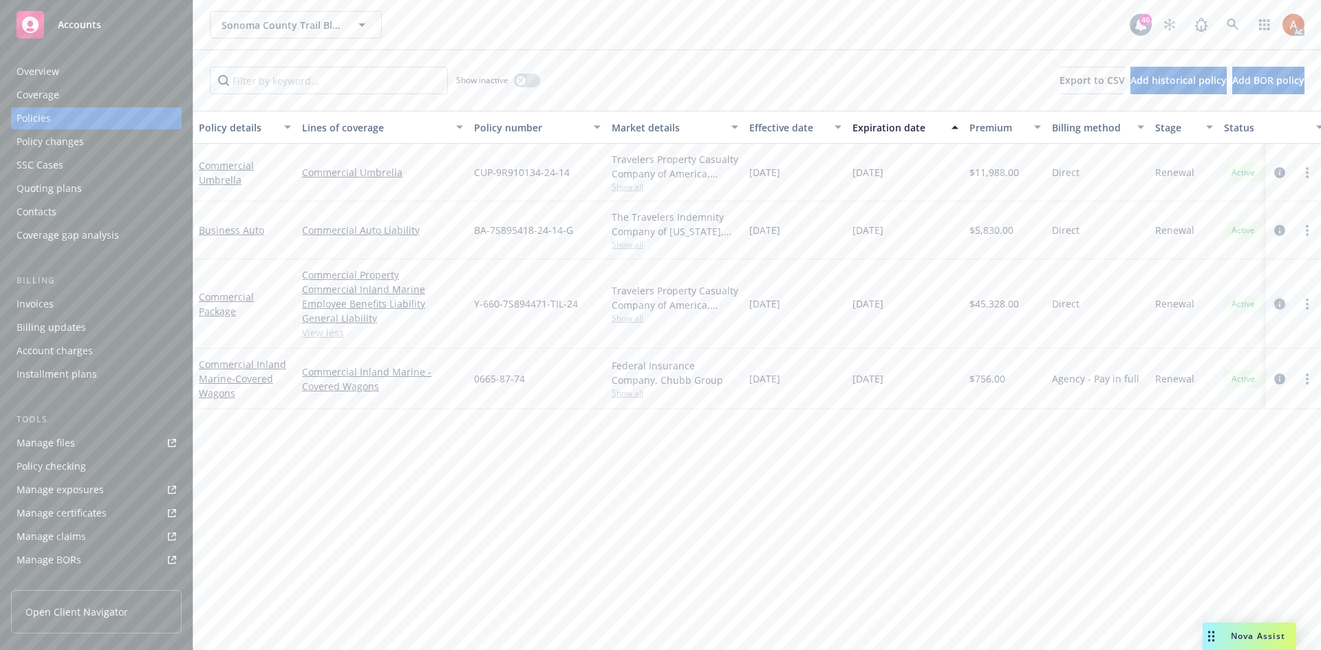
click at [1280, 301] on icon "circleInformation" at bounding box center [1280, 304] width 11 height 11
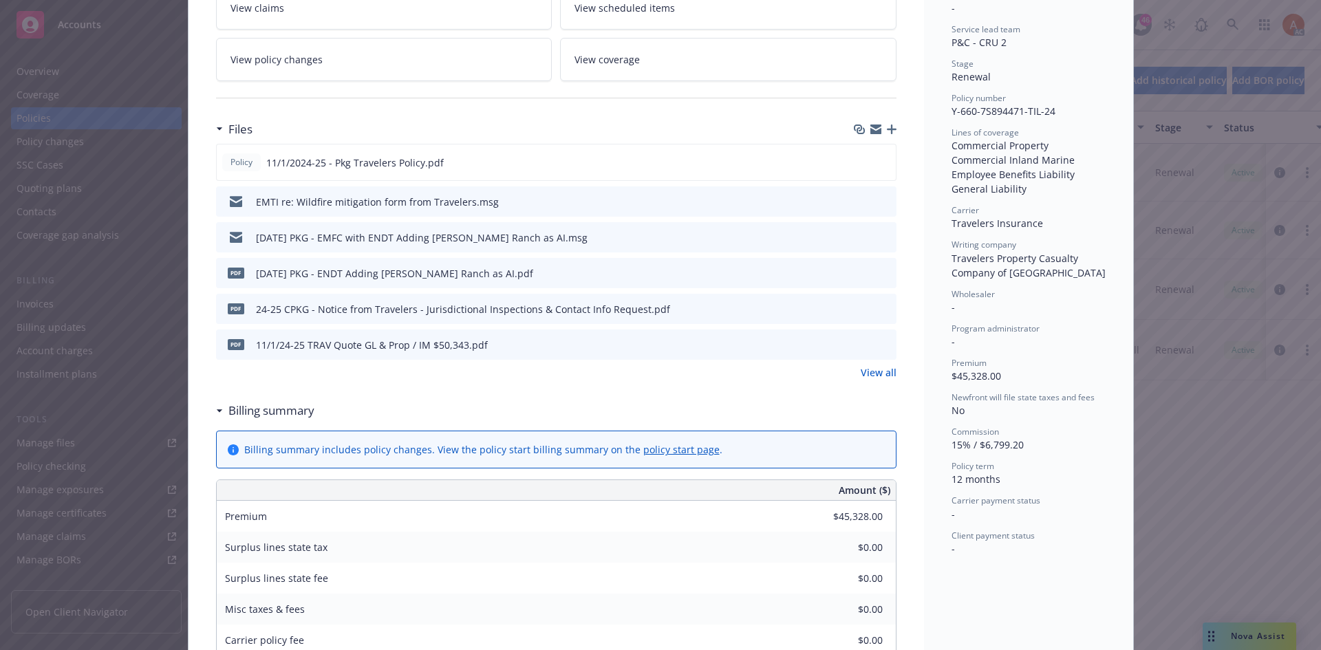
scroll to position [275, 0]
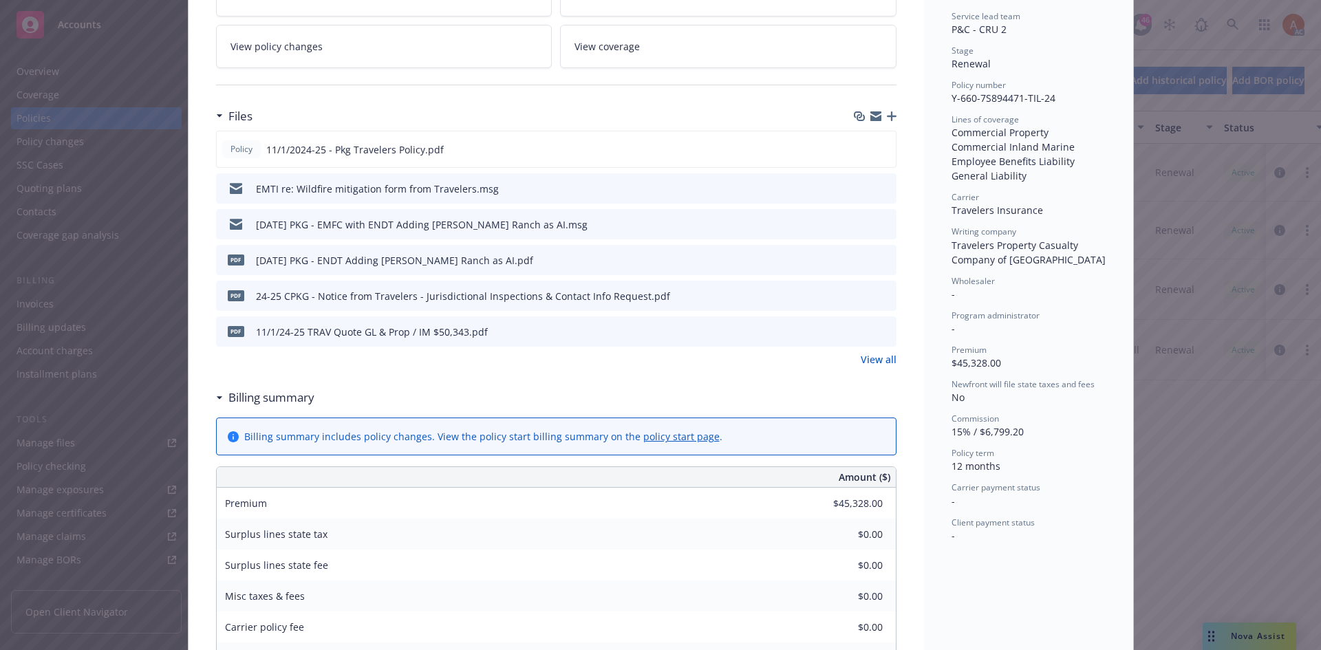
click at [882, 359] on link "View all" at bounding box center [879, 359] width 36 height 14
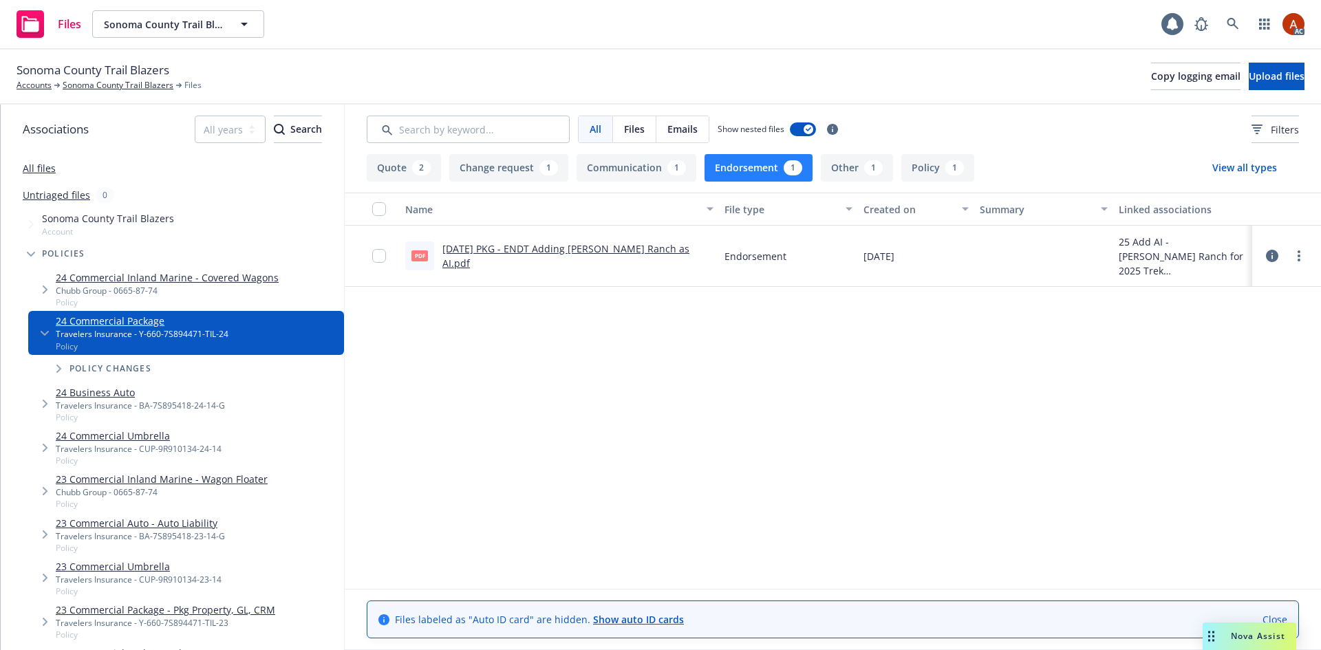
click at [765, 169] on button "Endorsement 1" at bounding box center [759, 168] width 108 height 28
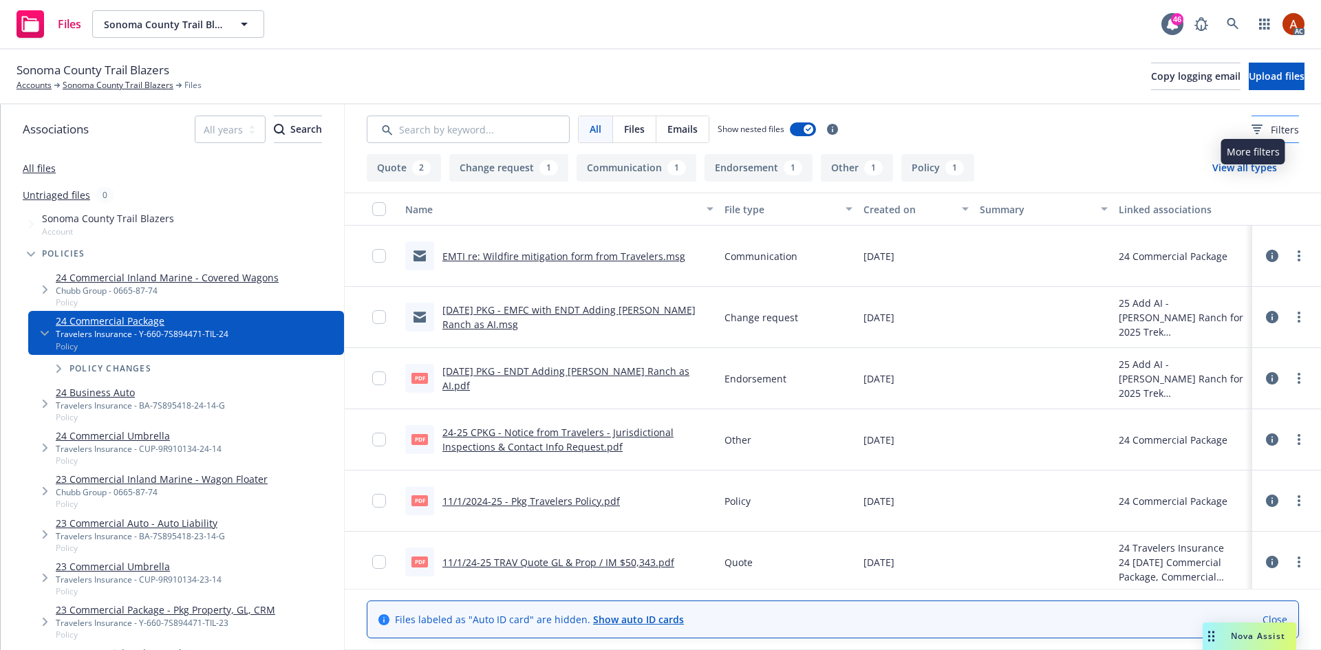
click at [1255, 131] on icon at bounding box center [1258, 130] width 6 height 1
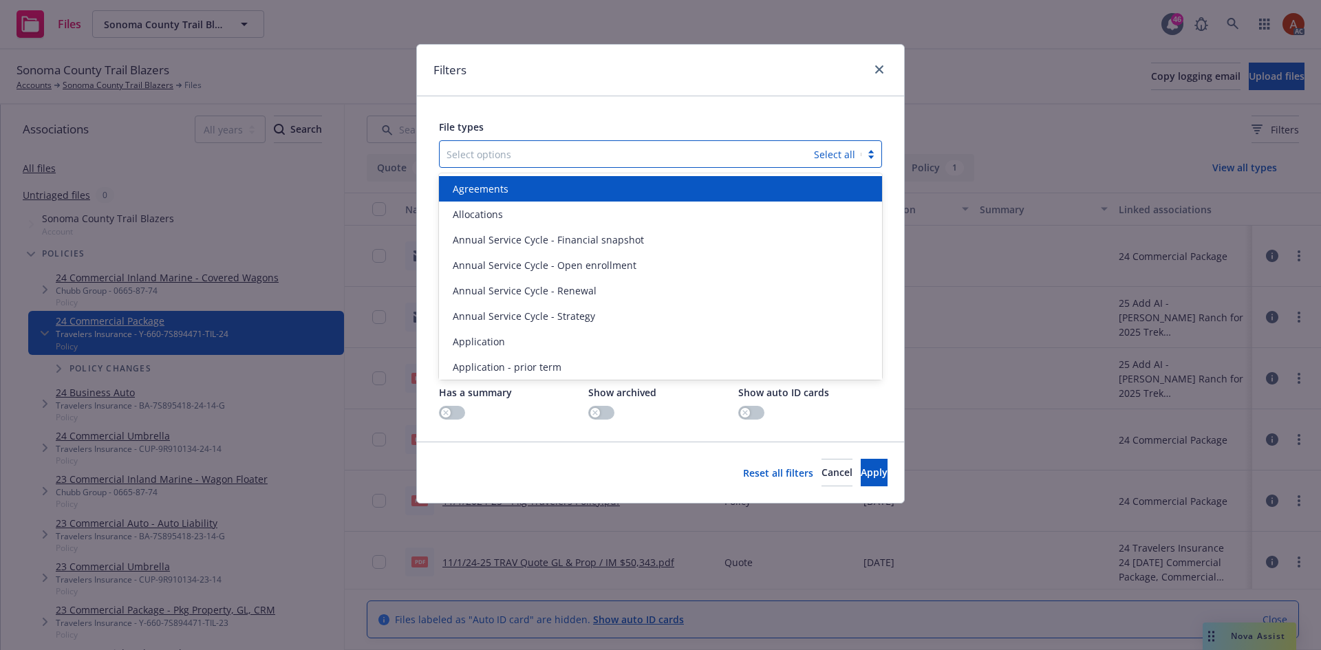
click at [511, 148] on div at bounding box center [627, 154] width 361 height 17
click at [500, 161] on div at bounding box center [627, 154] width 361 height 17
type input "poli"
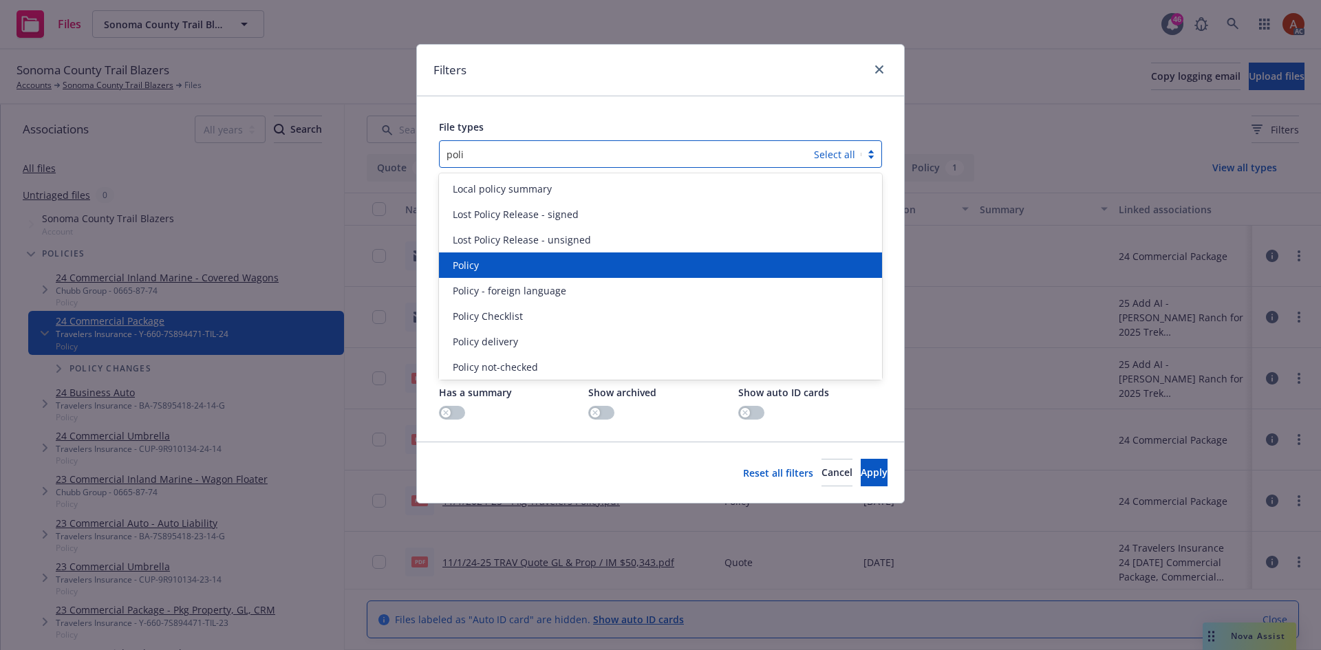
click at [475, 272] on span "Policy" at bounding box center [466, 265] width 26 height 14
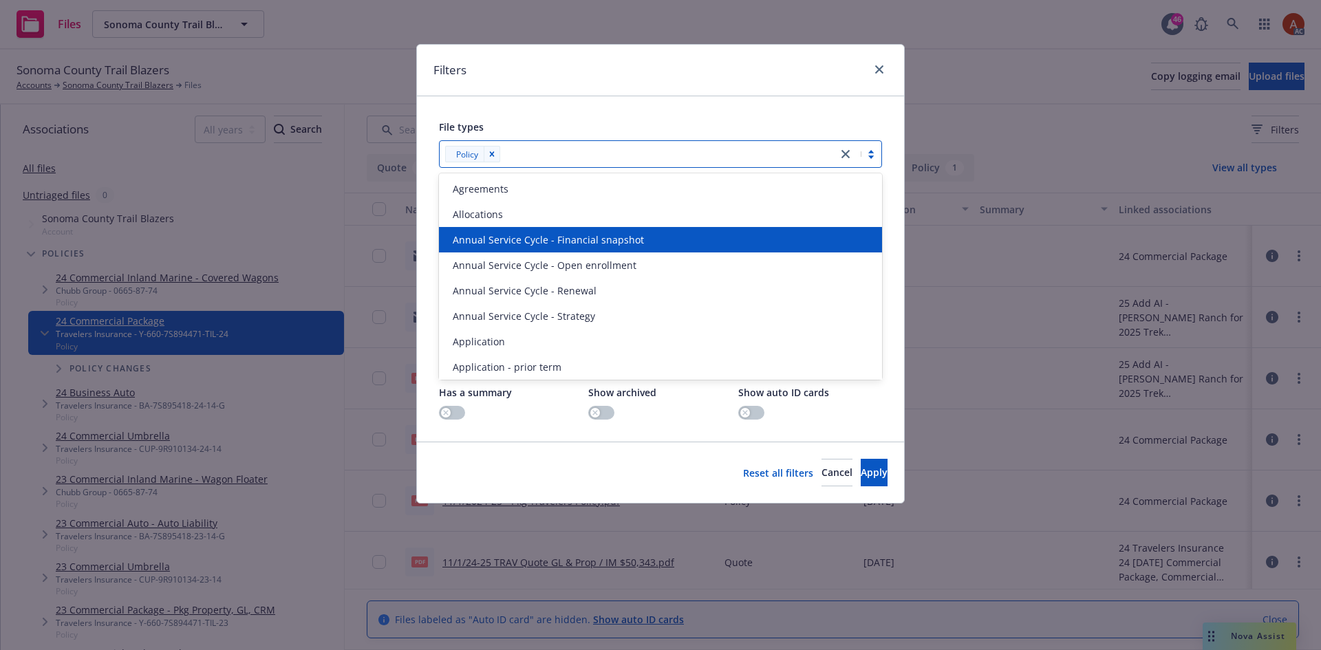
click at [537, 155] on div at bounding box center [667, 154] width 326 height 17
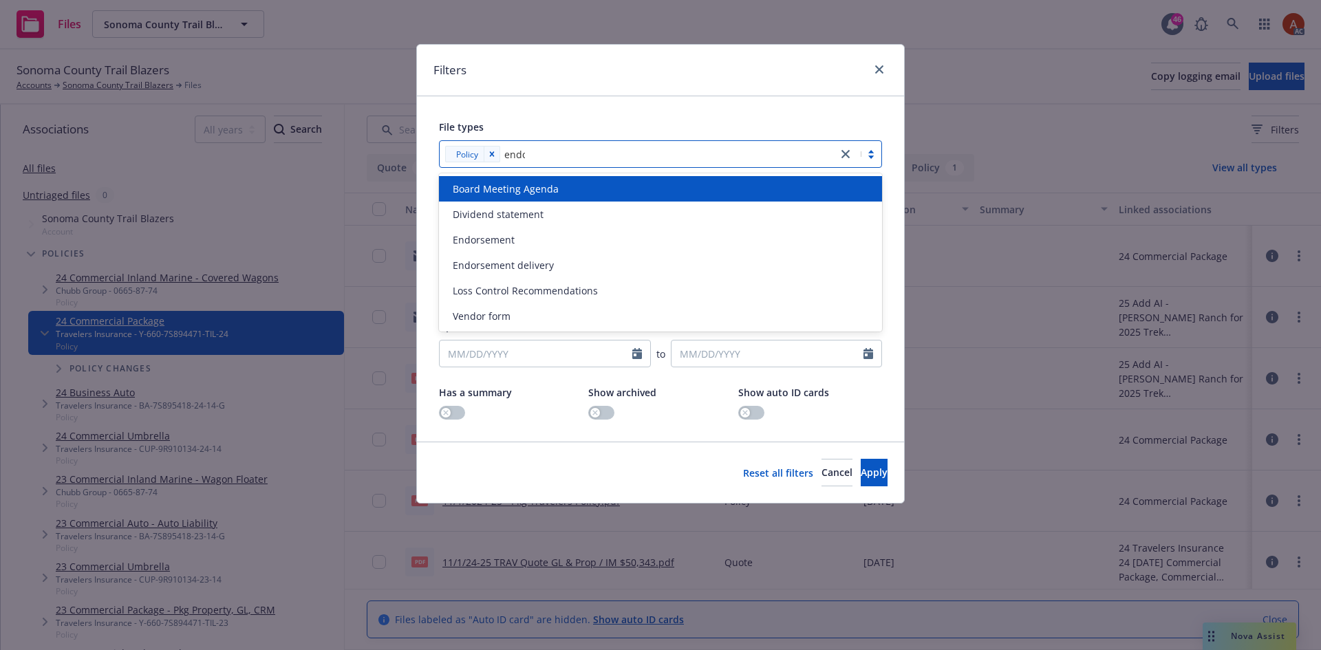
type input "endor"
click at [507, 184] on span "Endorsement" at bounding box center [484, 189] width 62 height 14
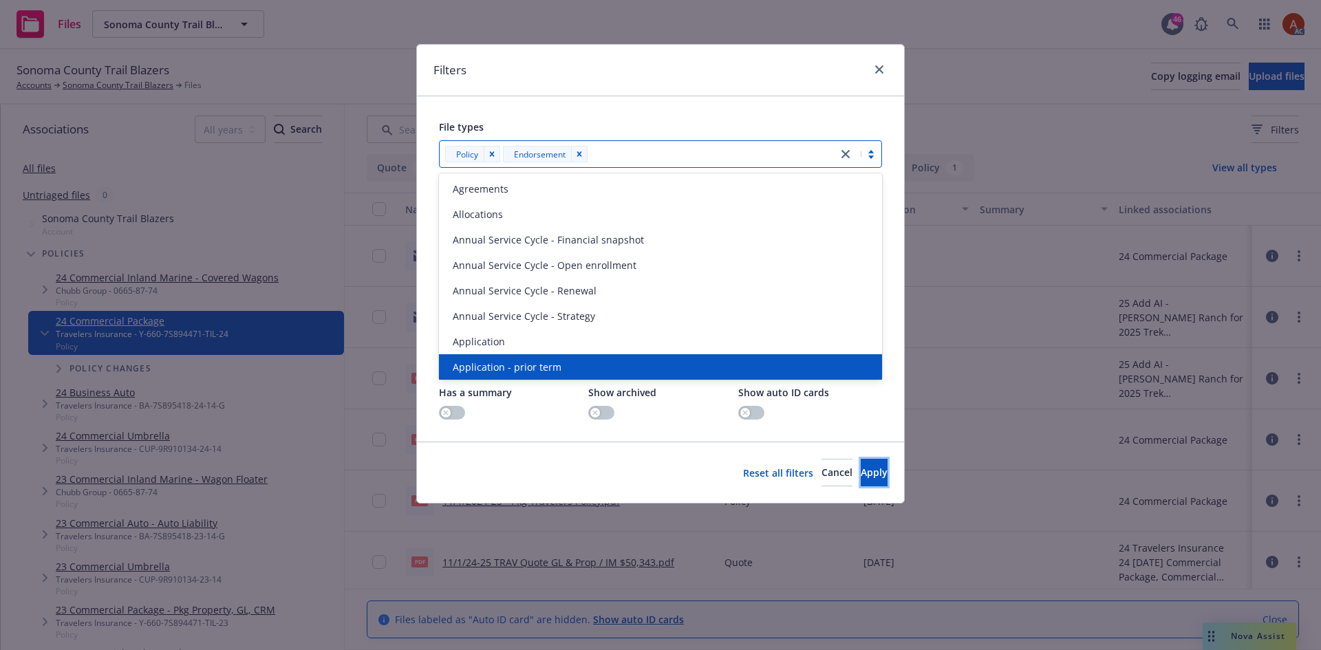
drag, startPoint x: 850, startPoint y: 477, endPoint x: 851, endPoint y: 469, distance: 7.7
click at [861, 477] on span "Apply" at bounding box center [874, 472] width 27 height 13
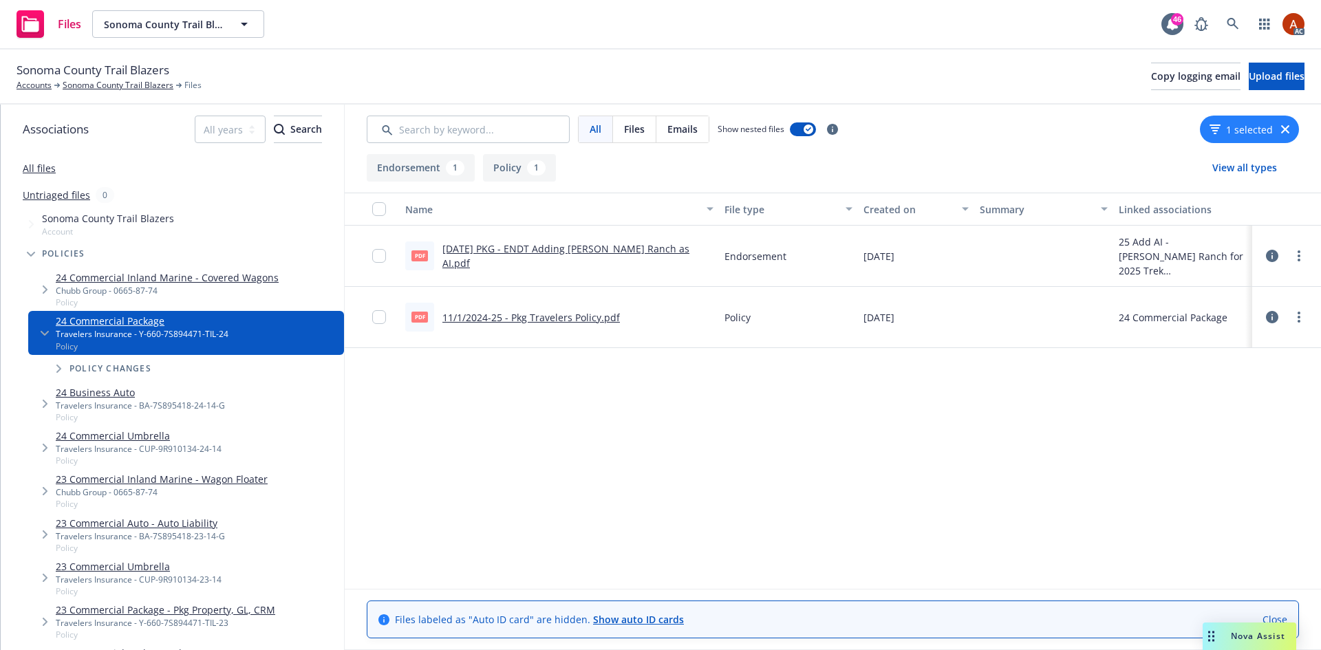
click at [526, 259] on link "[DATE] PKG - ENDT Adding [PERSON_NAME] Ranch as AI.pdf" at bounding box center [566, 256] width 247 height 28
click at [503, 314] on link "11/1/2024-25 - Pkg Travelers Policy.pdf" at bounding box center [532, 317] width 178 height 13
click at [109, 86] on link "Sonoma County Trail Blazers" at bounding box center [118, 85] width 111 height 12
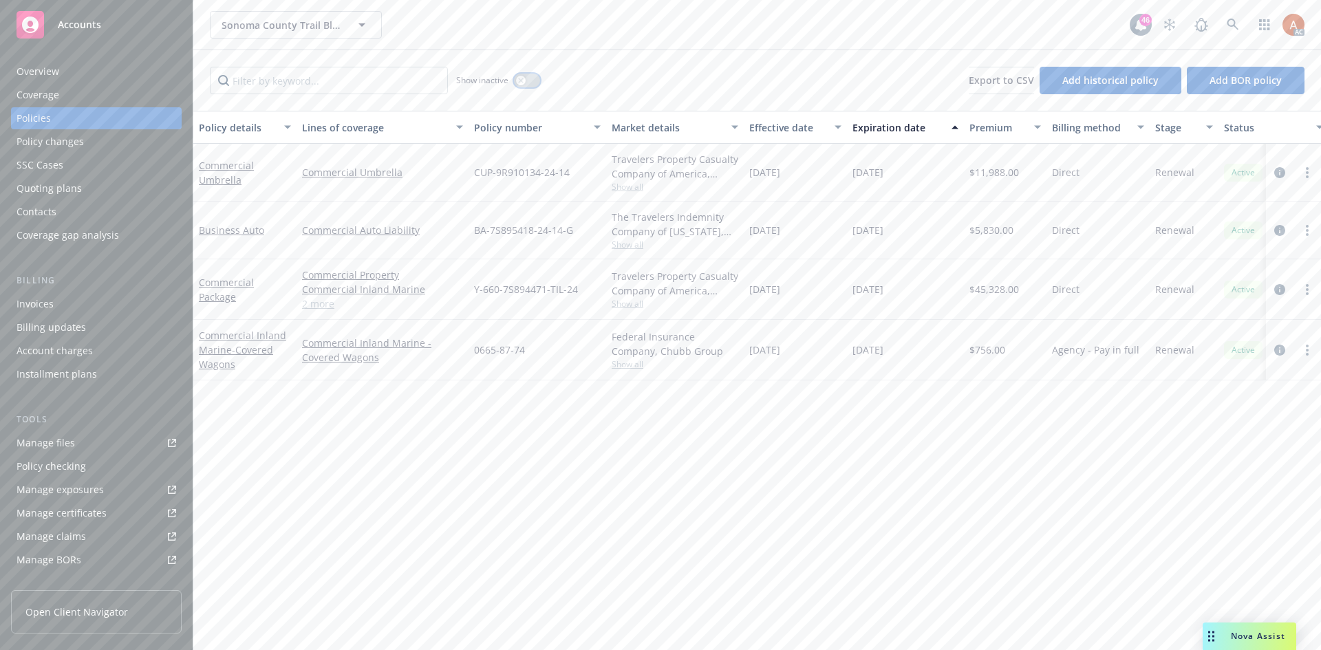
click at [525, 78] on div "button" at bounding box center [521, 81] width 10 height 10
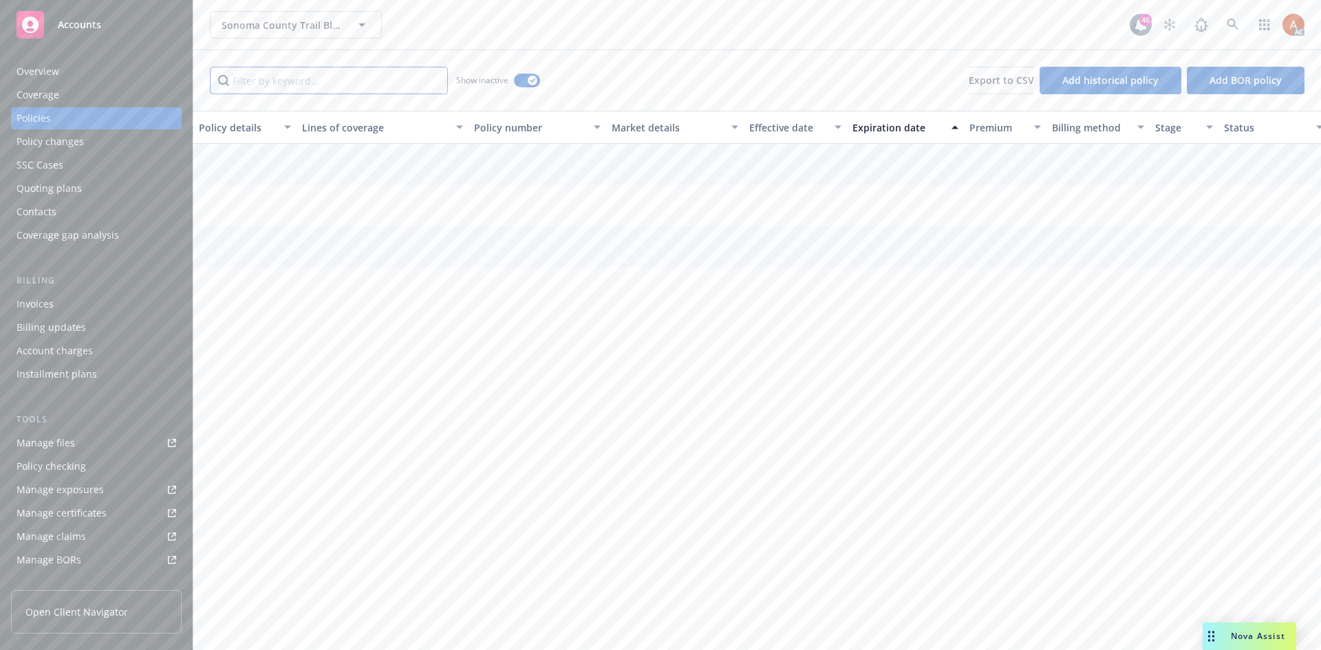
click at [358, 83] on input "Filter by keyword..." at bounding box center [329, 81] width 238 height 28
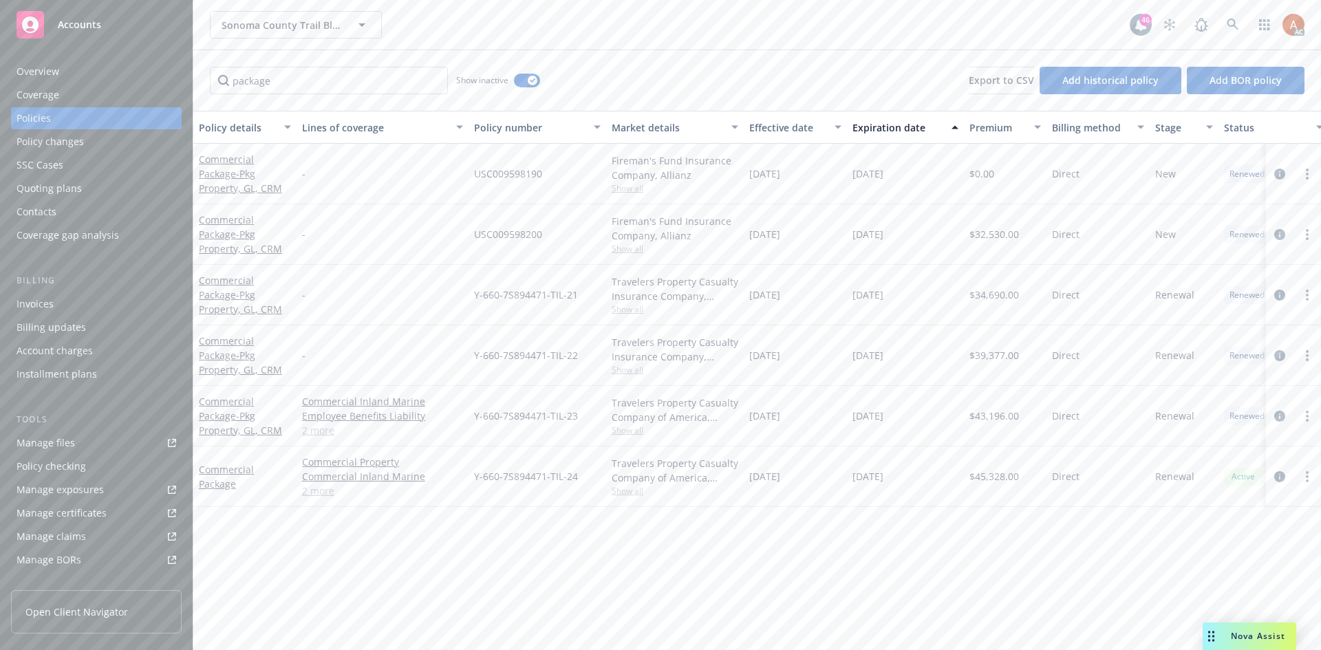
click at [771, 130] on div "Effective date" at bounding box center [787, 127] width 77 height 14
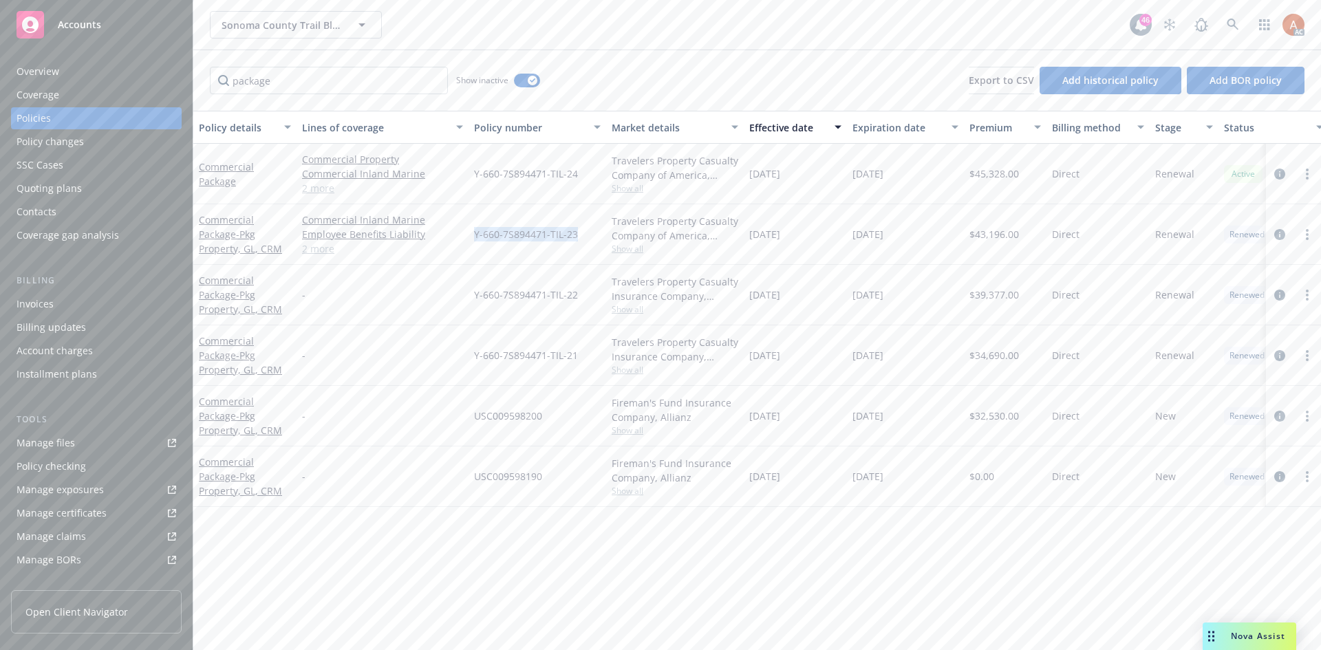
drag, startPoint x: 471, startPoint y: 231, endPoint x: 575, endPoint y: 239, distance: 103.6
click at [575, 239] on div "Y-660-7S894471-TIL-23" at bounding box center [538, 234] width 138 height 61
copy span "Y-660-7S894471-TIL-23"
click at [554, 276] on div "Y-660-7S894471-TIL-22" at bounding box center [538, 295] width 138 height 61
click at [626, 251] on span "Show all" at bounding box center [675, 249] width 127 height 12
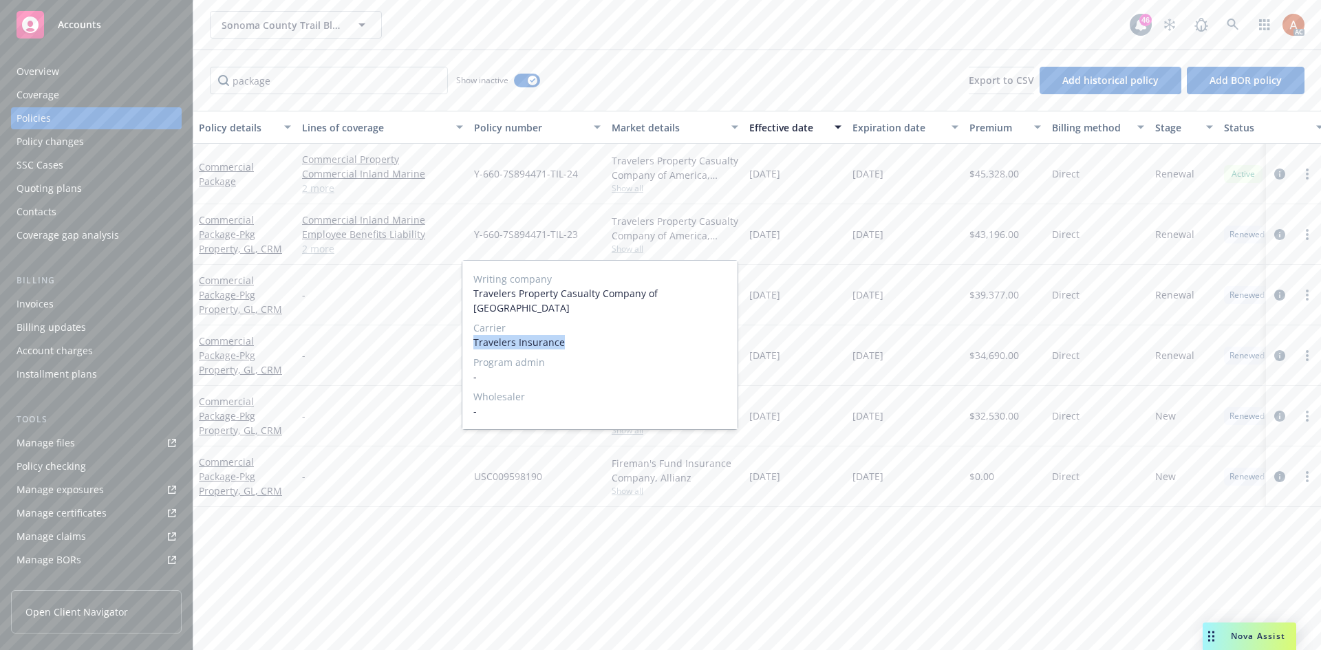
drag, startPoint x: 471, startPoint y: 330, endPoint x: 574, endPoint y: 332, distance: 103.3
click at [574, 332] on div "Writing company Travelers Property Casualty Company of America Carrier Traveler…" at bounding box center [599, 345] width 275 height 169
copy span "Travelers Insurance"
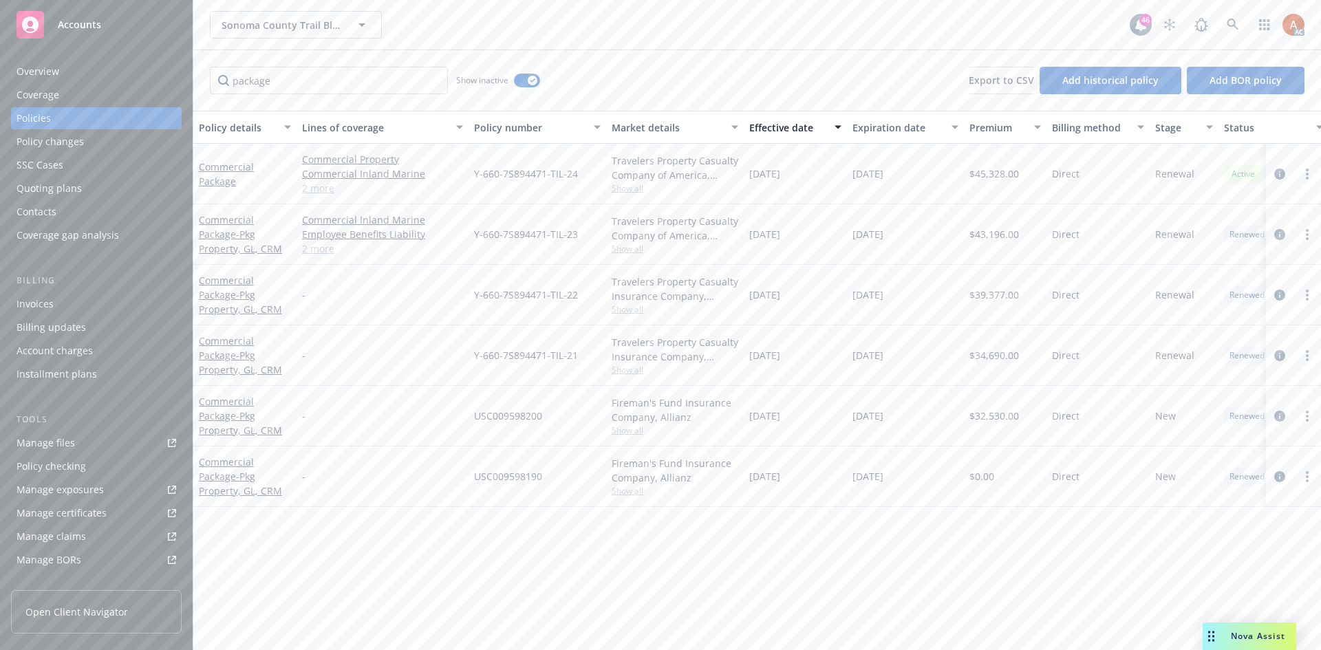
click at [968, 308] on div "$39,377.00" at bounding box center [1005, 295] width 83 height 61
click at [1018, 233] on span "$43,196.00" at bounding box center [995, 234] width 50 height 14
click at [1011, 233] on span "$43,196.00" at bounding box center [995, 234] width 50 height 14
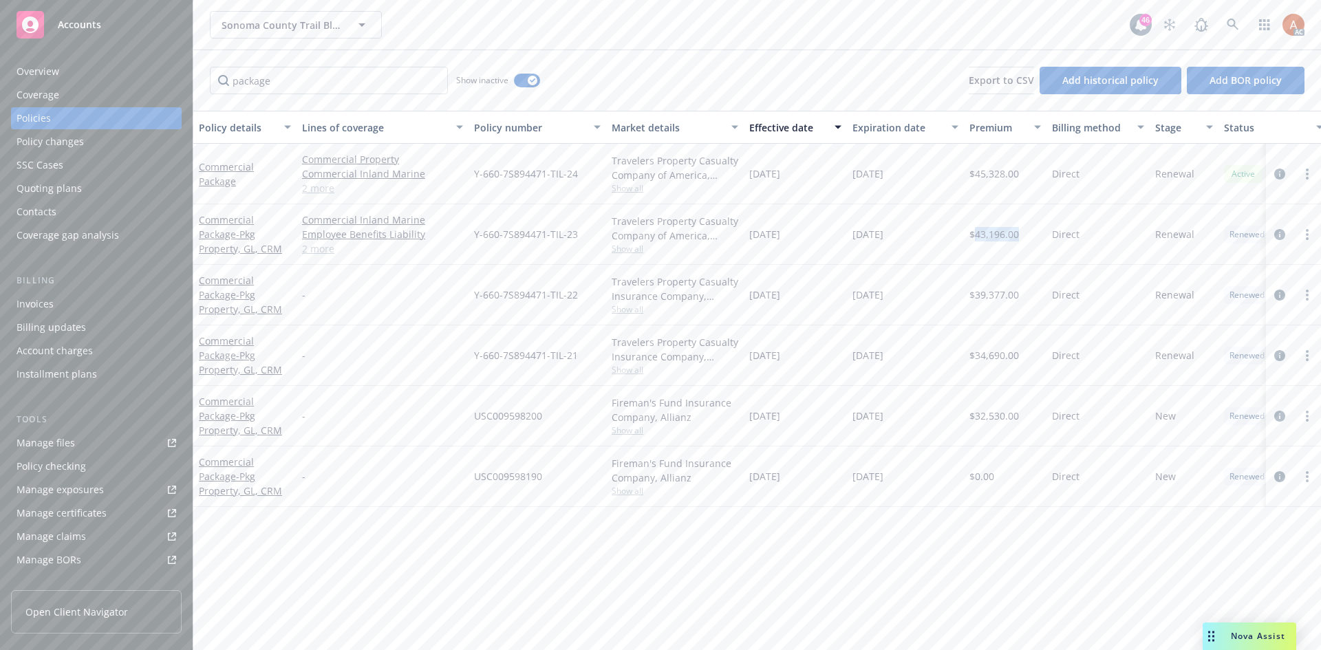
copy span "43,196.00"
drag, startPoint x: 752, startPoint y: 235, endPoint x: 806, endPoint y: 239, distance: 53.8
click at [806, 239] on div "11/01/2023" at bounding box center [795, 234] width 103 height 61
copy span "11/01/2023"
click at [875, 251] on div "[DATE]" at bounding box center [905, 234] width 117 height 61
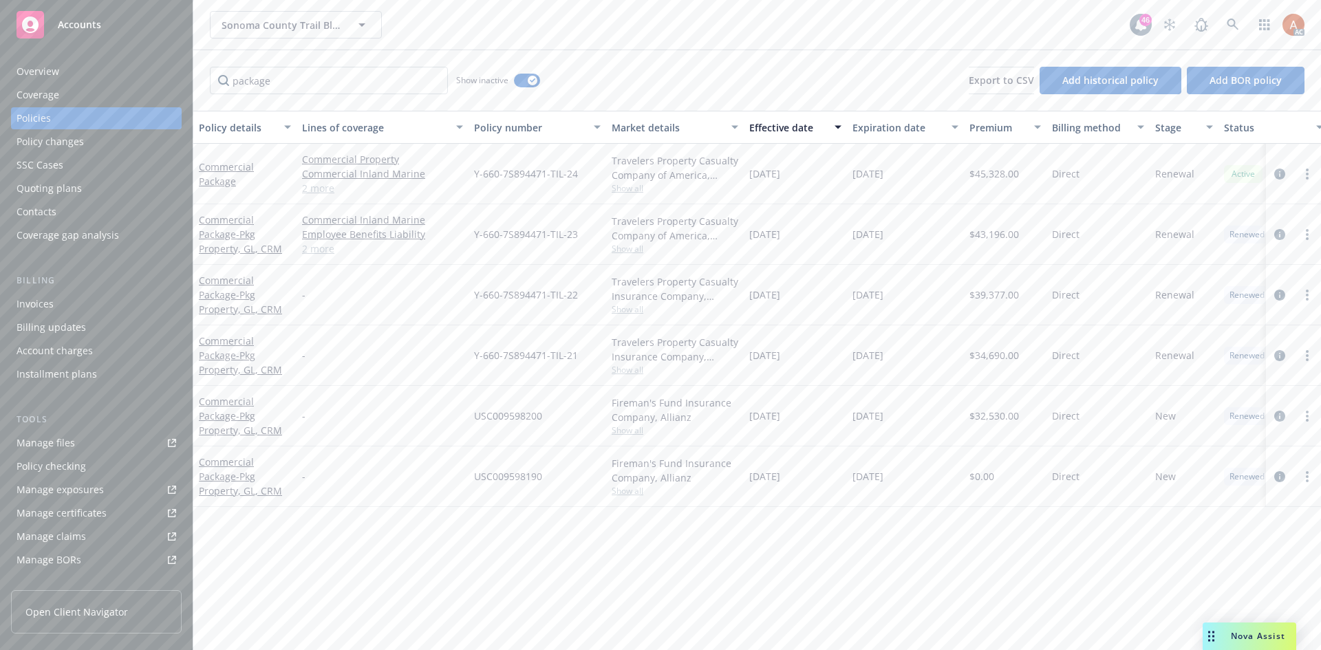
drag, startPoint x: 851, startPoint y: 229, endPoint x: 939, endPoint y: 238, distance: 87.9
click at [939, 238] on div "[DATE]" at bounding box center [905, 234] width 117 height 61
copy span "[DATE]"
click at [787, 255] on div "11/01/2023" at bounding box center [795, 234] width 103 height 61
click at [621, 250] on span "Show all" at bounding box center [675, 249] width 127 height 12
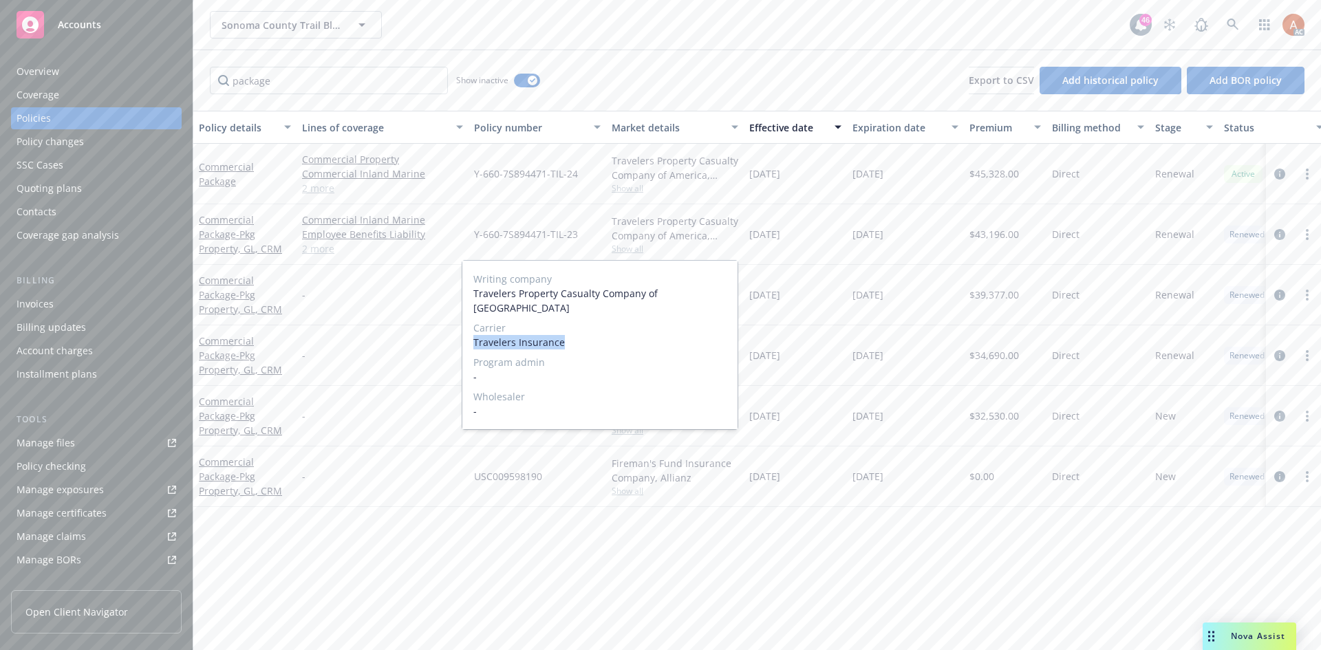
drag, startPoint x: 471, startPoint y: 329, endPoint x: 597, endPoint y: 330, distance: 125.3
click at [597, 330] on div "Writing company Travelers Property Casualty Company of America Carrier Traveler…" at bounding box center [599, 345] width 275 height 169
copy span "Travelers Insurance"
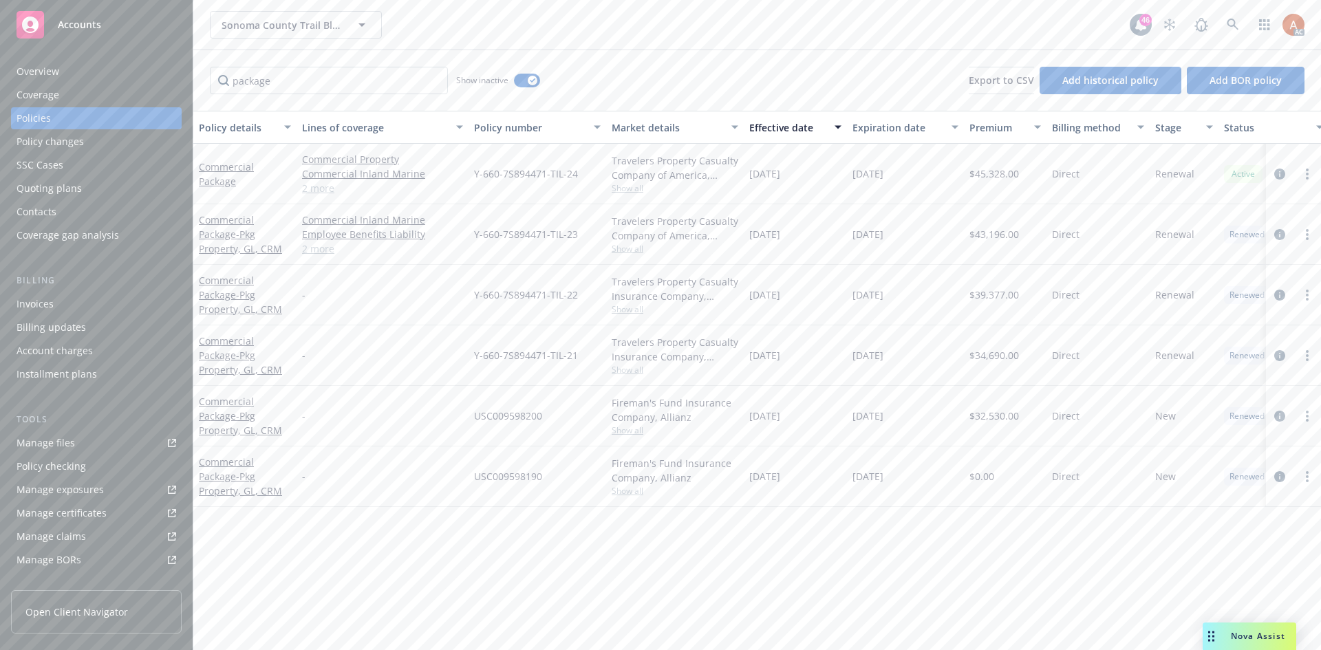
click at [840, 282] on div "11/01/2022" at bounding box center [795, 295] width 103 height 61
click at [996, 230] on span "$43,196.00" at bounding box center [995, 234] width 50 height 14
copy span "43,196.00"
drag, startPoint x: 489, startPoint y: 292, endPoint x: 595, endPoint y: 296, distance: 106.0
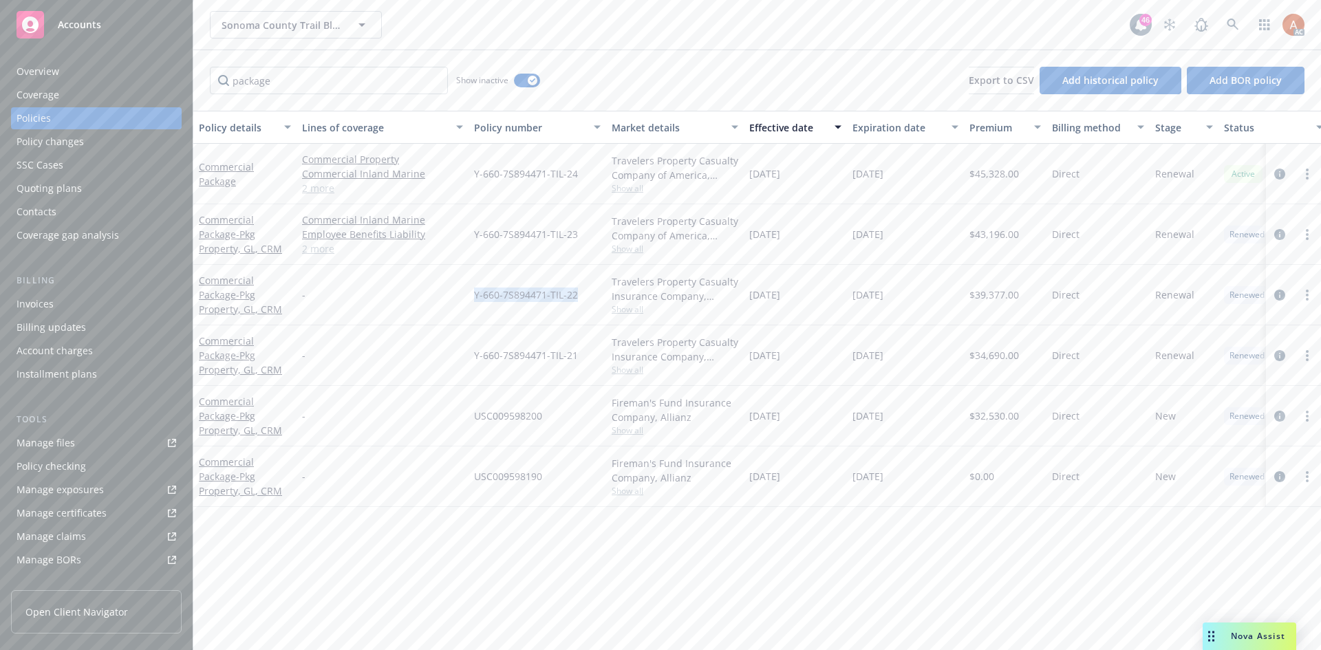
click at [595, 296] on div "Y-660-7S894471-TIL-22" at bounding box center [538, 295] width 138 height 61
copy span "Y-660-7S894471-TIL-22"
click at [630, 308] on span "Show all" at bounding box center [675, 309] width 127 height 12
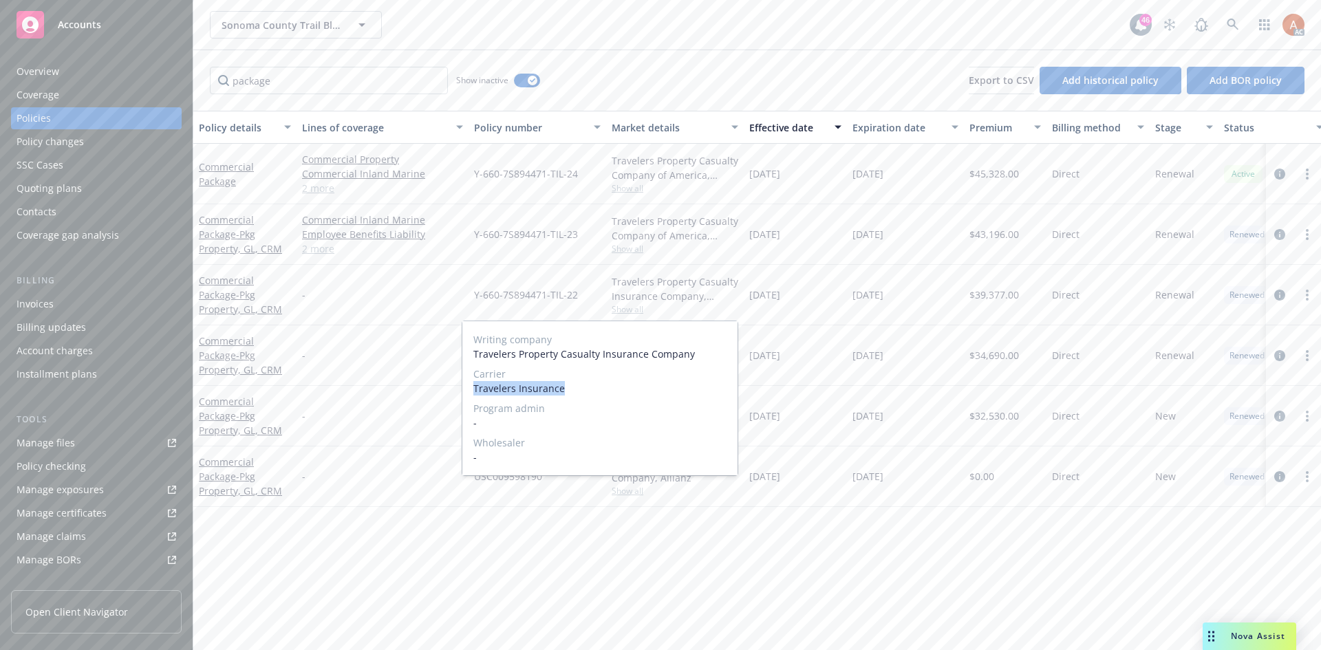
drag, startPoint x: 470, startPoint y: 383, endPoint x: 577, endPoint y: 389, distance: 107.5
click at [577, 389] on div "Writing company Travelers Property Casualty Insurance Company Carrier Travelers…" at bounding box center [599, 398] width 275 height 154
copy span "Travelers Insurance"
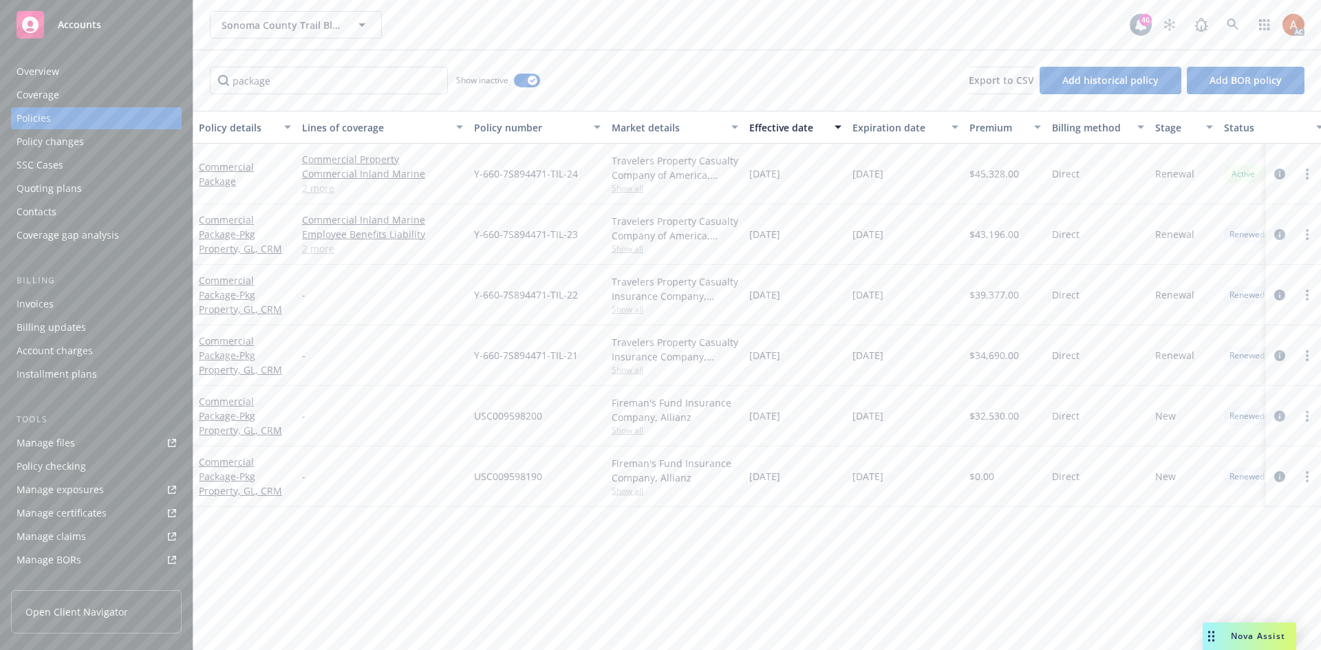
click at [979, 278] on div "$39,377.00" at bounding box center [1005, 295] width 83 height 61
click at [986, 296] on span "$39,377.00" at bounding box center [995, 295] width 50 height 14
copy span "39,377.00"
drag, startPoint x: 749, startPoint y: 295, endPoint x: 812, endPoint y: 295, distance: 63.3
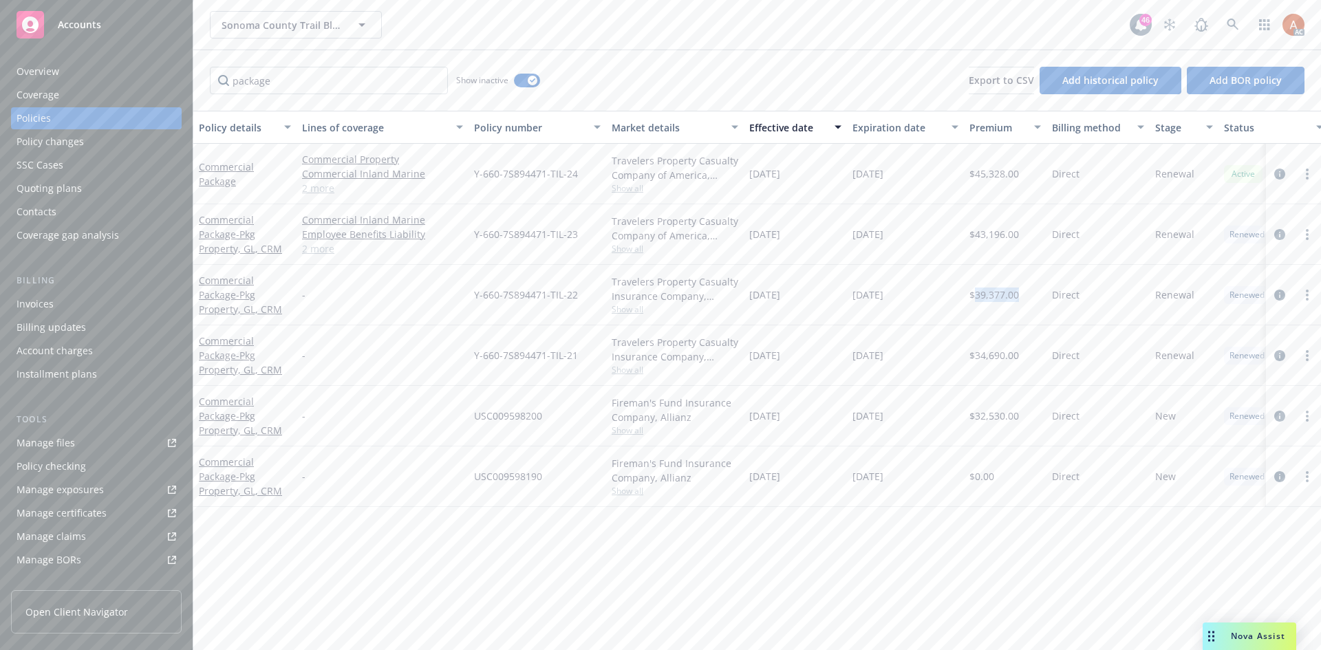
click at [812, 295] on div "11/01/2022" at bounding box center [795, 295] width 103 height 61
click at [877, 332] on div "11/01/2022" at bounding box center [905, 356] width 117 height 61
drag, startPoint x: 867, startPoint y: 293, endPoint x: 915, endPoint y: 295, distance: 48.2
click at [915, 295] on div "11/01/2023" at bounding box center [905, 295] width 117 height 61
drag, startPoint x: 310, startPoint y: 79, endPoint x: 187, endPoint y: 75, distance: 122.6
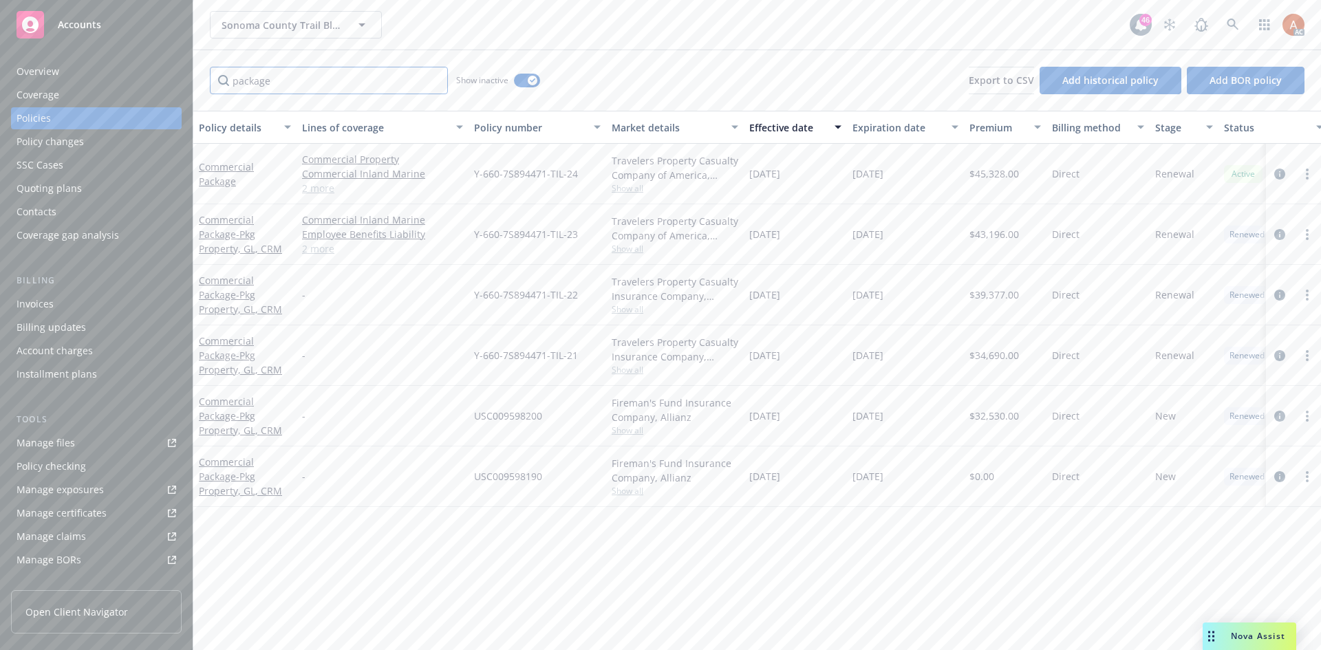
click at [188, 75] on div "Accounts Overview Coverage Policies Policy changes SSC Cases Quoting plans Cont…" at bounding box center [660, 325] width 1321 height 650
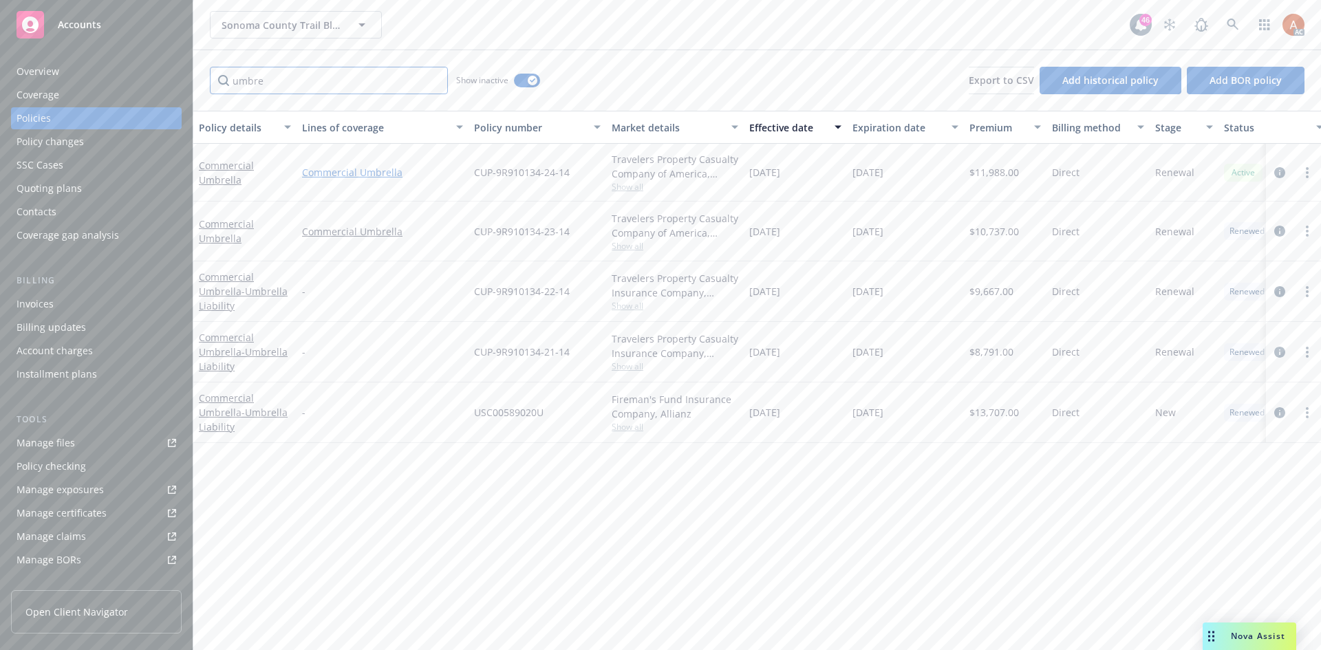
type input "umbre"
drag, startPoint x: 338, startPoint y: 173, endPoint x: 418, endPoint y: 182, distance: 81.1
click at [418, 182] on div "Commercial Umbrella" at bounding box center [383, 173] width 172 height 58
click at [507, 197] on div "CUP-9R910134-24-14" at bounding box center [538, 173] width 138 height 58
drag, startPoint x: 479, startPoint y: 170, endPoint x: 573, endPoint y: 175, distance: 94.4
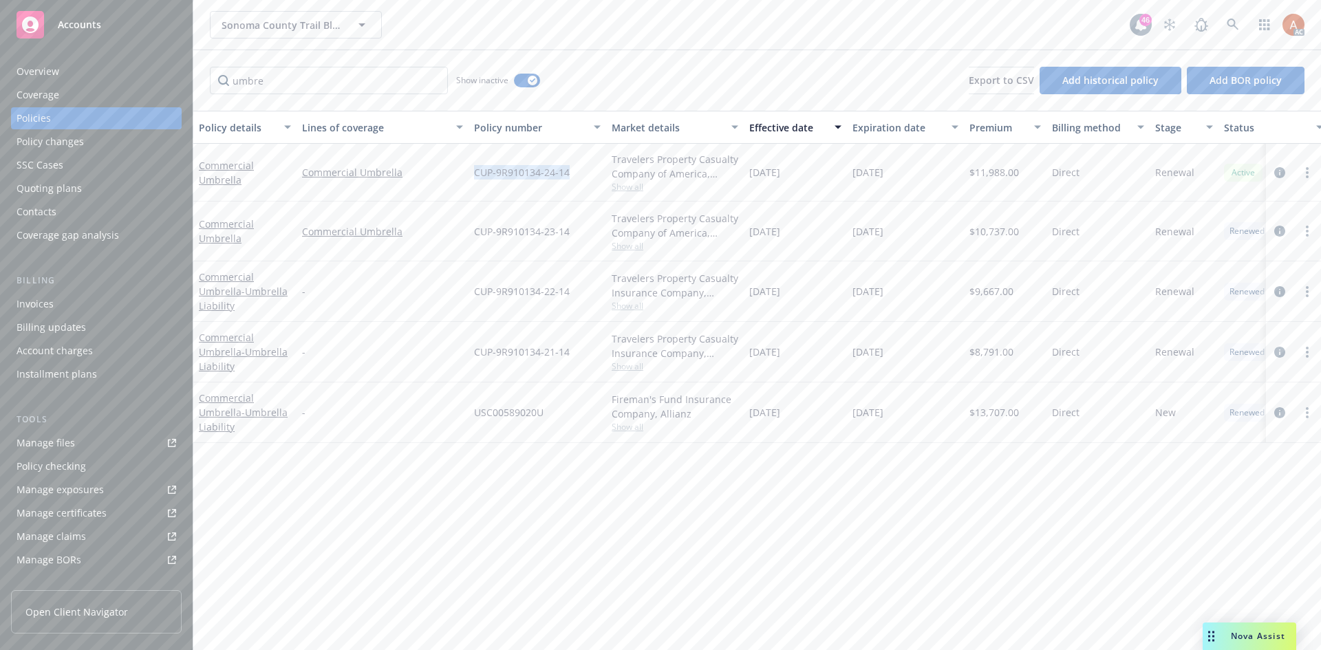
click at [573, 175] on div "CUP-9R910134-24-14" at bounding box center [538, 173] width 138 height 58
click at [676, 198] on div "Travelers Property Casualty Company of America, Travelers Insurance Show all" at bounding box center [675, 173] width 138 height 58
click at [623, 188] on span "Show all" at bounding box center [675, 187] width 127 height 12
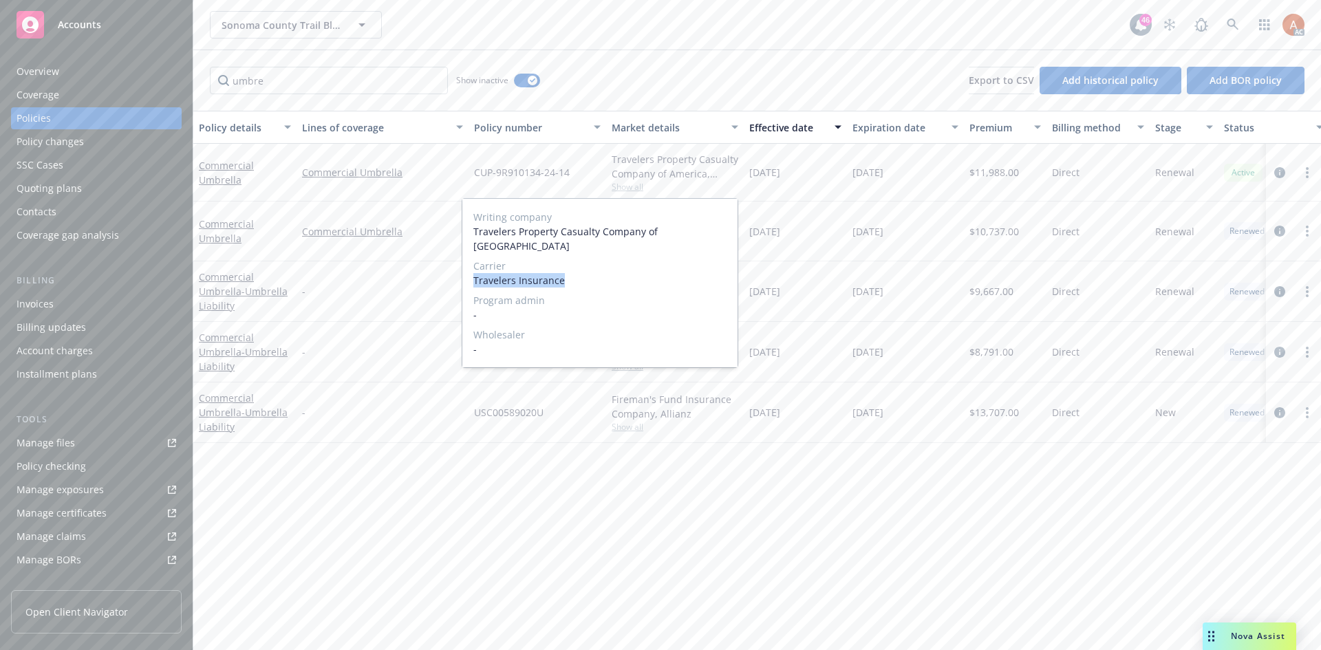
drag, startPoint x: 471, startPoint y: 269, endPoint x: 566, endPoint y: 264, distance: 95.1
click at [566, 264] on div "Writing company Travelers Property Casualty Company of America Carrier Traveler…" at bounding box center [599, 283] width 275 height 169
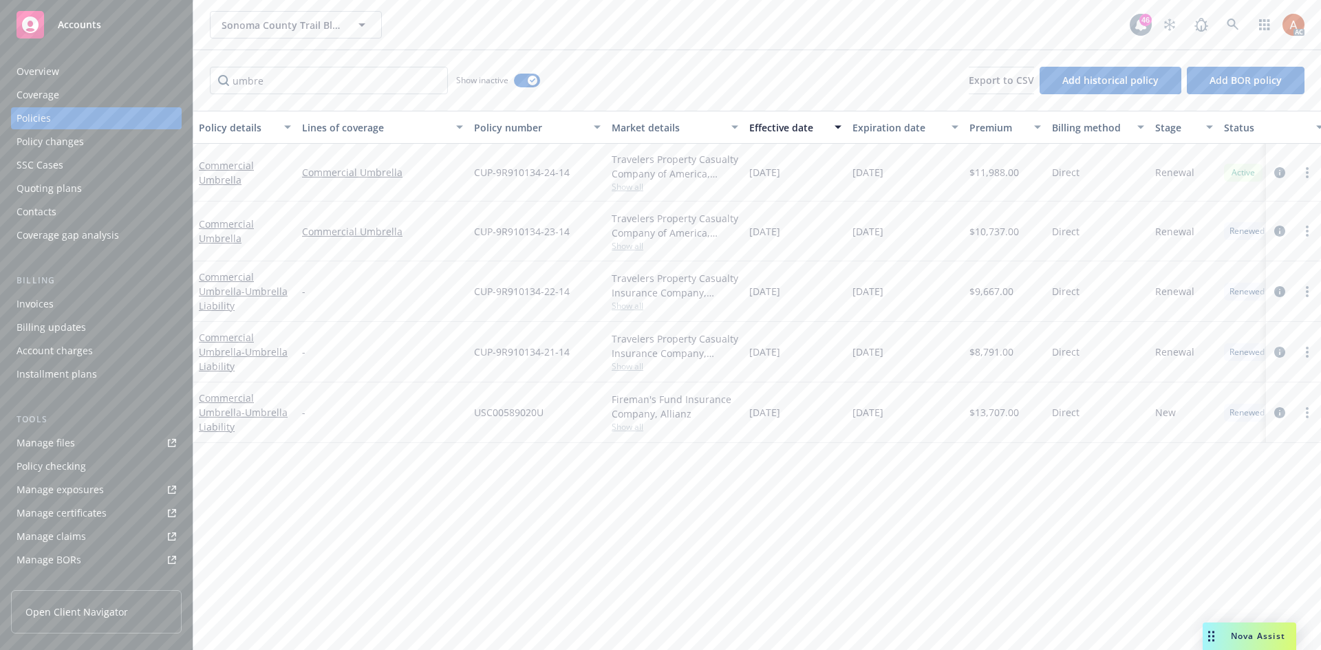
drag, startPoint x: 833, startPoint y: 196, endPoint x: 857, endPoint y: 194, distance: 23.5
click at [834, 196] on div "[DATE]" at bounding box center [795, 173] width 103 height 58
click at [1002, 175] on span "$11,988.00" at bounding box center [995, 172] width 50 height 14
click at [378, 209] on div "Commercial Umbrella" at bounding box center [383, 232] width 172 height 60
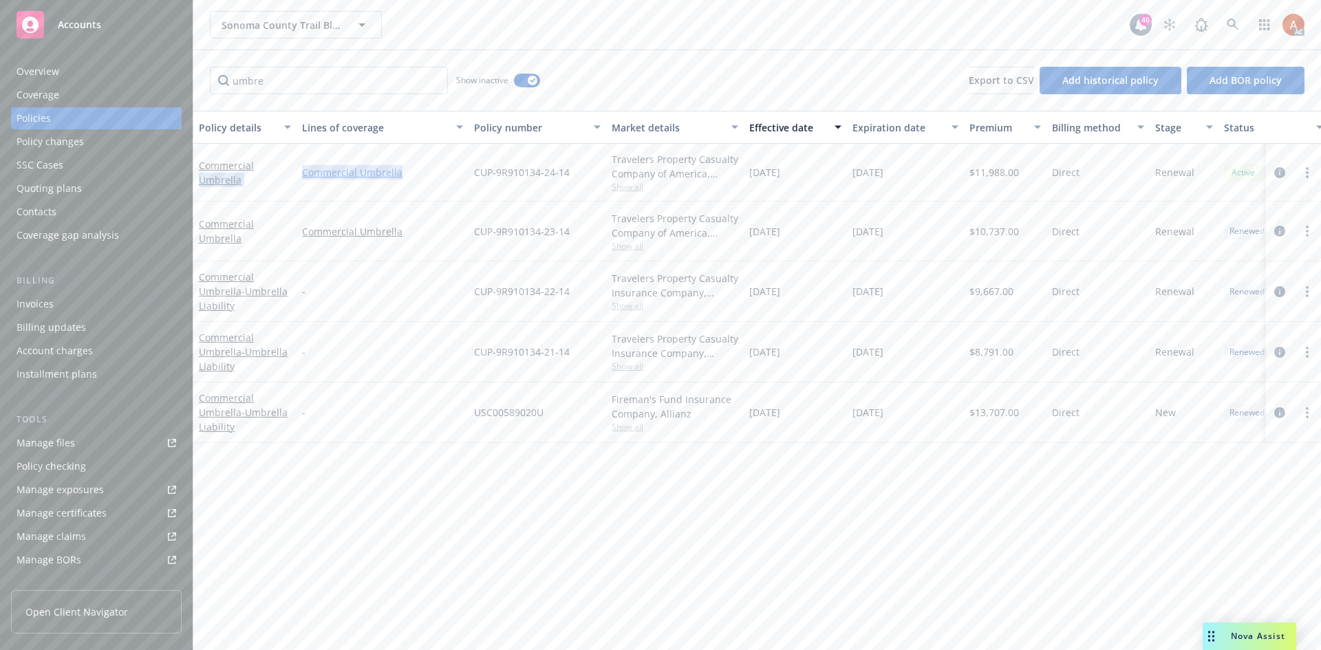
drag, startPoint x: 297, startPoint y: 166, endPoint x: 415, endPoint y: 173, distance: 118.6
click at [415, 173] on div "Commercial Umbrella Commercial Umbrella CUP-9R910134-24-14 Travelers Property C…" at bounding box center [857, 173] width 1328 height 58
click at [432, 201] on div "Commercial Umbrella" at bounding box center [383, 173] width 172 height 58
click at [332, 303] on div "-" at bounding box center [383, 292] width 172 height 61
drag, startPoint x: 311, startPoint y: 222, endPoint x: 421, endPoint y: 227, distance: 110.2
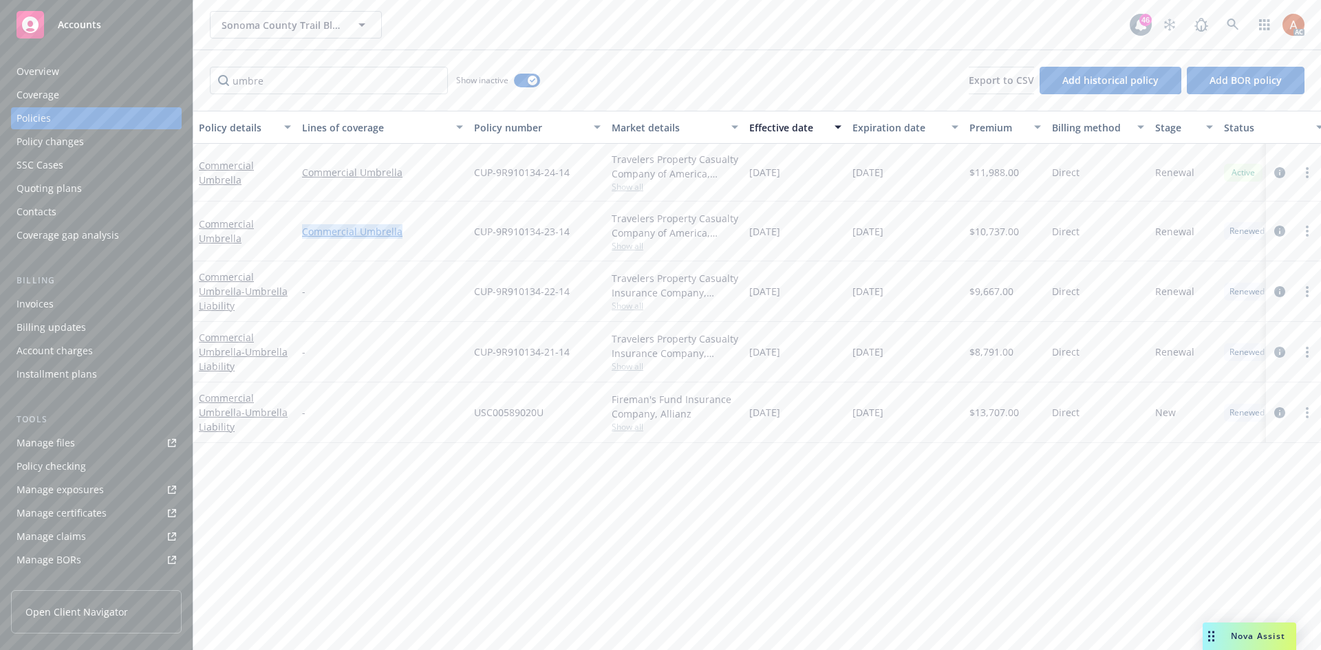
click at [421, 227] on div "Commercial Umbrella" at bounding box center [383, 232] width 172 height 60
drag, startPoint x: 469, startPoint y: 257, endPoint x: 509, endPoint y: 239, distance: 43.5
click at [469, 256] on div "CUP-9R910134-23-14" at bounding box center [538, 232] width 138 height 60
drag, startPoint x: 469, startPoint y: 230, endPoint x: 592, endPoint y: 226, distance: 123.3
click at [592, 226] on div "CUP-9R910134-23-14" at bounding box center [538, 232] width 138 height 60
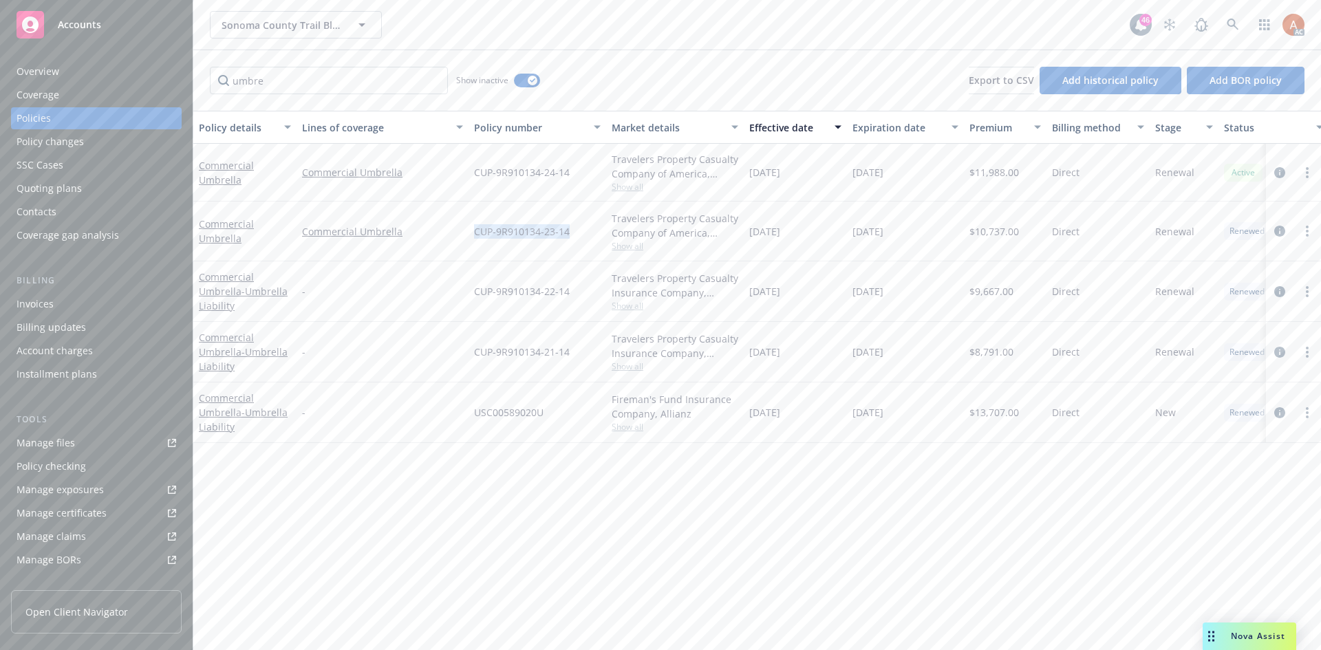
drag, startPoint x: 553, startPoint y: 251, endPoint x: 561, endPoint y: 250, distance: 7.7
click at [553, 251] on div "CUP-9R910134-23-14" at bounding box center [538, 232] width 138 height 60
click at [625, 246] on span "Show all" at bounding box center [675, 246] width 127 height 12
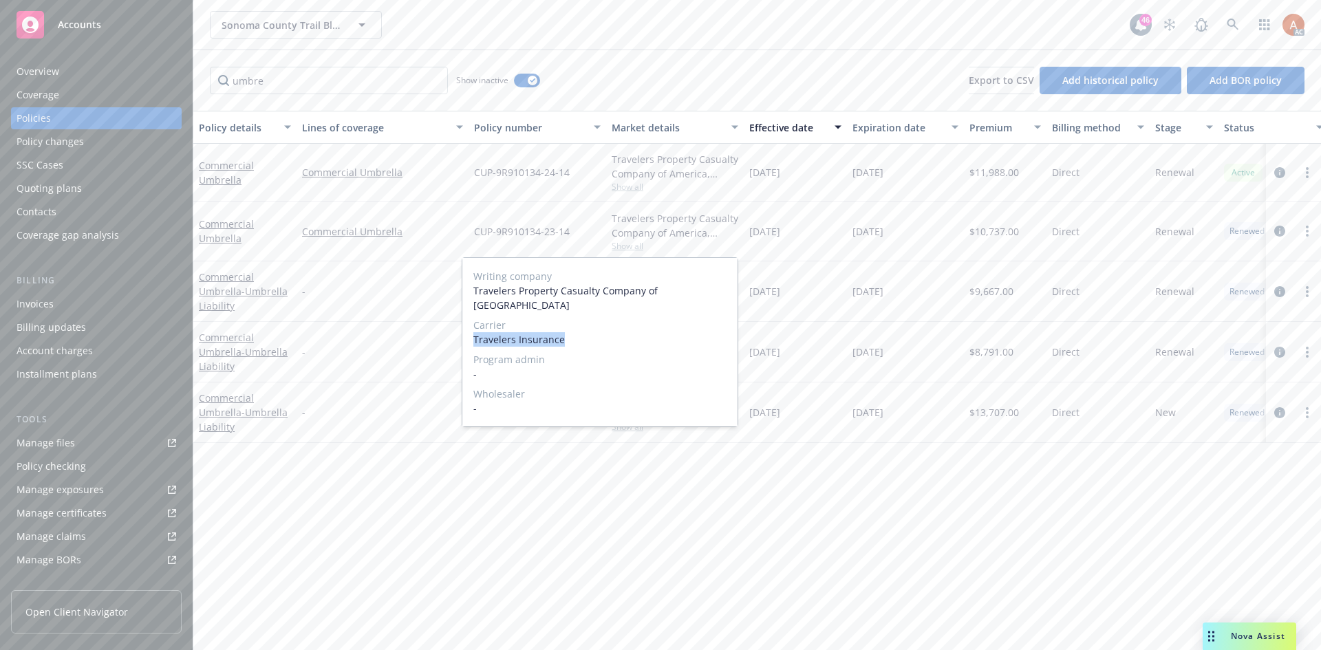
drag, startPoint x: 469, startPoint y: 328, endPoint x: 578, endPoint y: 324, distance: 108.8
click at [578, 324] on div "Writing company Travelers Property Casualty Company of America Carrier Traveler…" at bounding box center [599, 342] width 275 height 169
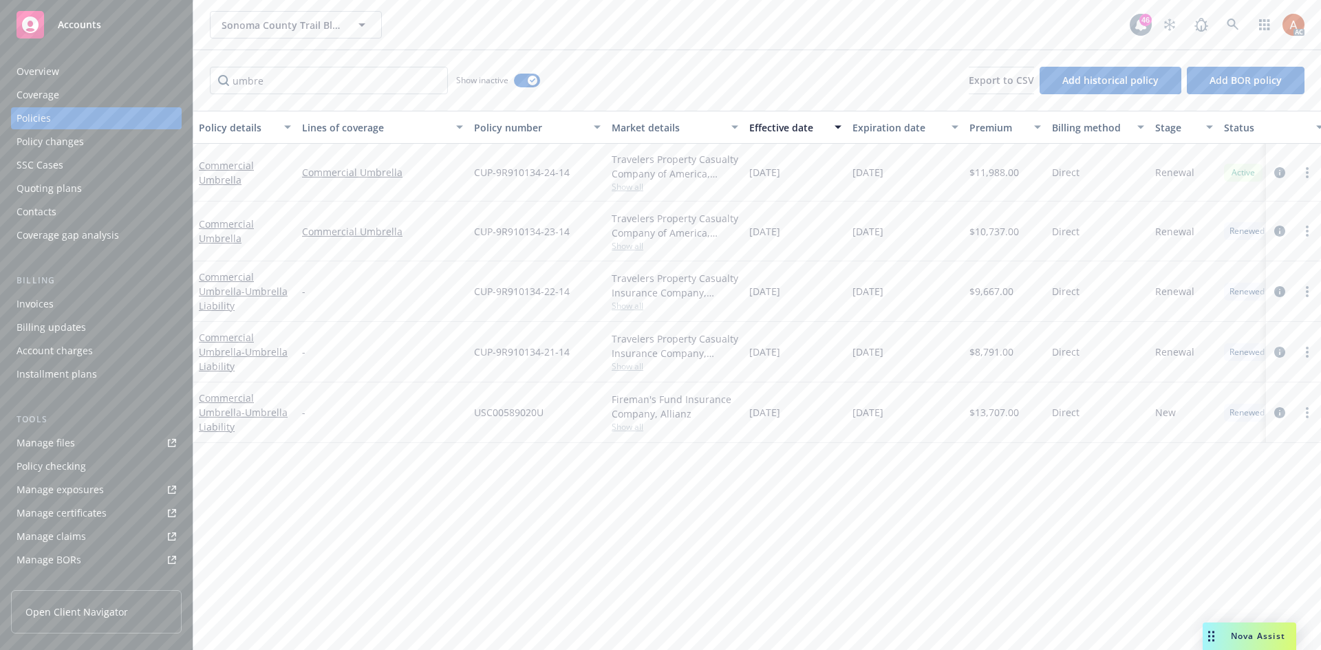
click at [849, 265] on div "11/01/2023" at bounding box center [905, 292] width 117 height 61
click at [996, 294] on span "$9,667.00" at bounding box center [992, 291] width 44 height 14
click at [777, 311] on div "11/01/2022" at bounding box center [795, 292] width 103 height 61
click at [995, 292] on span "$9,667.00" at bounding box center [992, 291] width 44 height 14
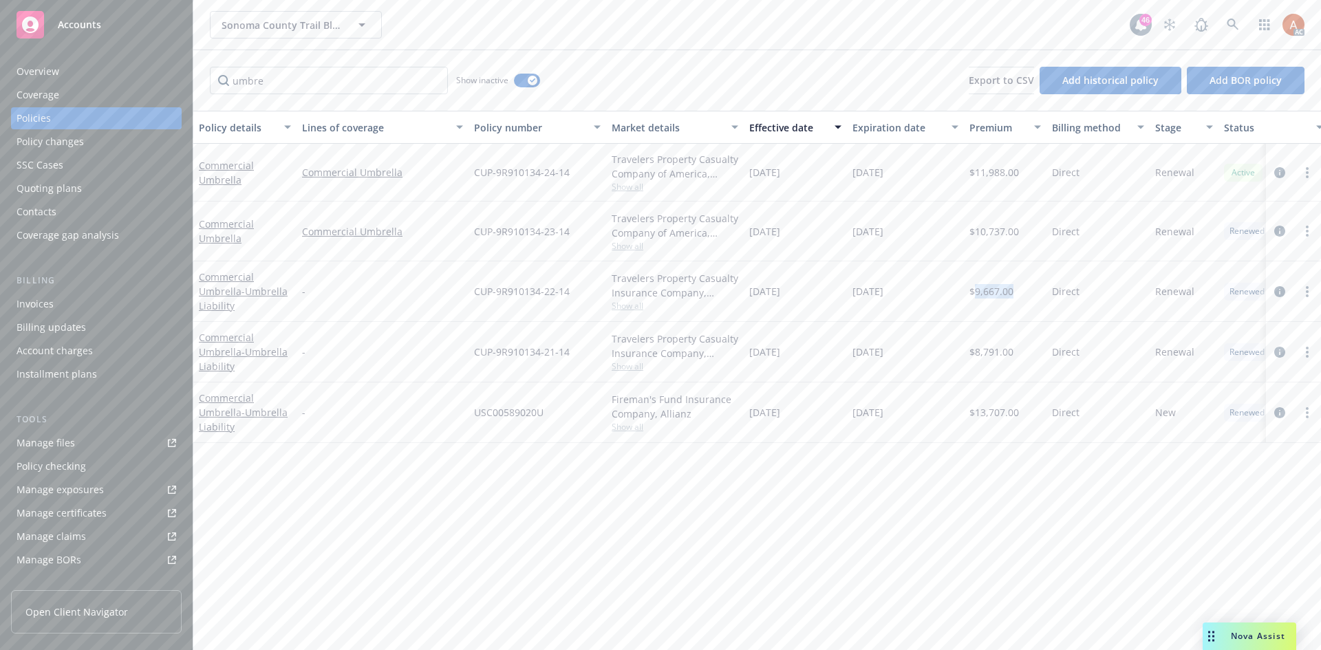
click at [995, 292] on span "$9,667.00" at bounding box center [992, 291] width 44 height 14
drag, startPoint x: 917, startPoint y: 326, endPoint x: 866, endPoint y: 319, distance: 50.8
click at [913, 326] on div "11/01/2022" at bounding box center [905, 352] width 117 height 61
click at [628, 308] on span "Show all" at bounding box center [675, 306] width 127 height 12
click at [467, 310] on div "-" at bounding box center [383, 292] width 172 height 61
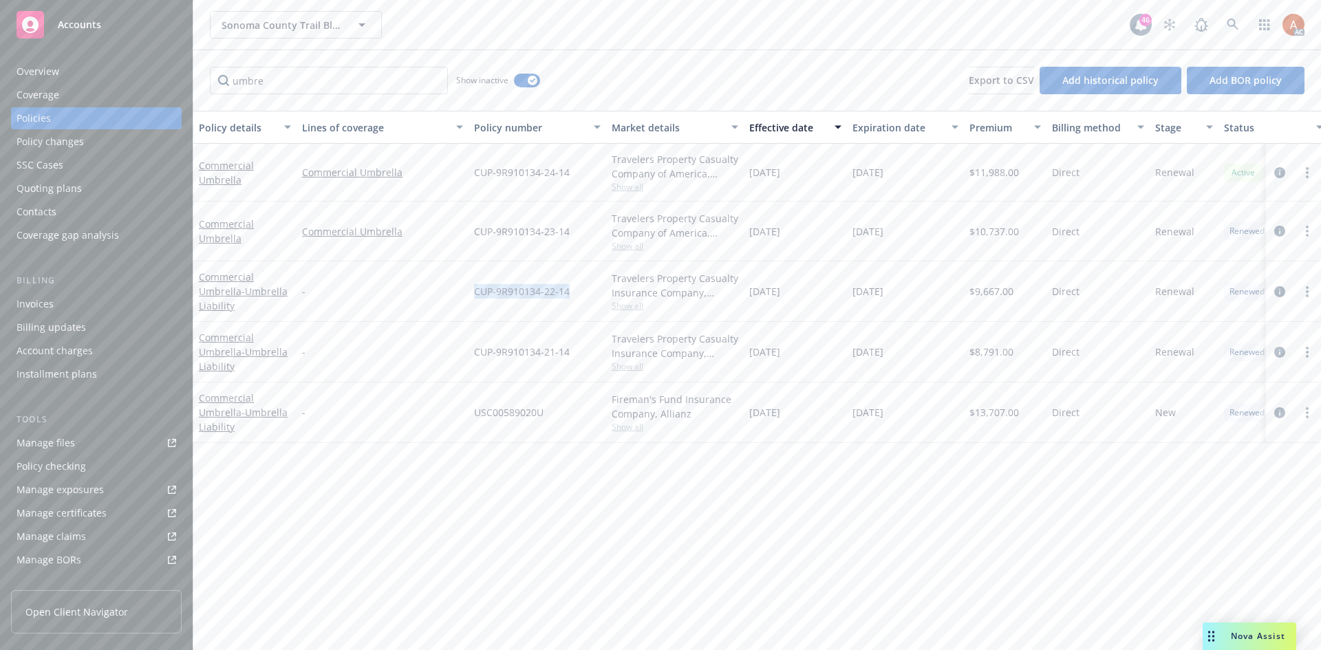
drag, startPoint x: 469, startPoint y: 288, endPoint x: 577, endPoint y: 289, distance: 108.1
click at [577, 289] on div "CUP-9R910134-22-14" at bounding box center [538, 292] width 138 height 61
click at [628, 303] on span "Show all" at bounding box center [675, 306] width 127 height 12
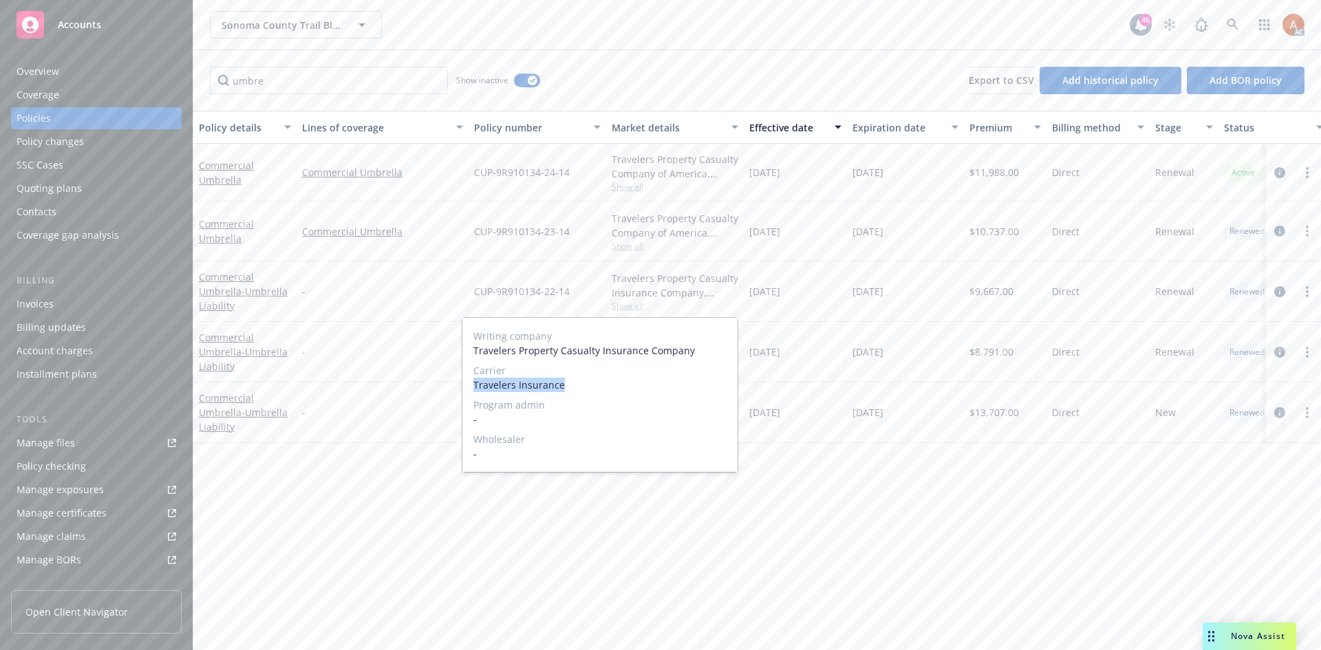
drag, startPoint x: 471, startPoint y: 387, endPoint x: 579, endPoint y: 383, distance: 108.1
click at [579, 383] on div "Writing company Travelers Property Casualty Insurance Company Carrier Travelers…" at bounding box center [599, 395] width 275 height 154
click at [935, 332] on div "11/01/2022" at bounding box center [905, 352] width 117 height 61
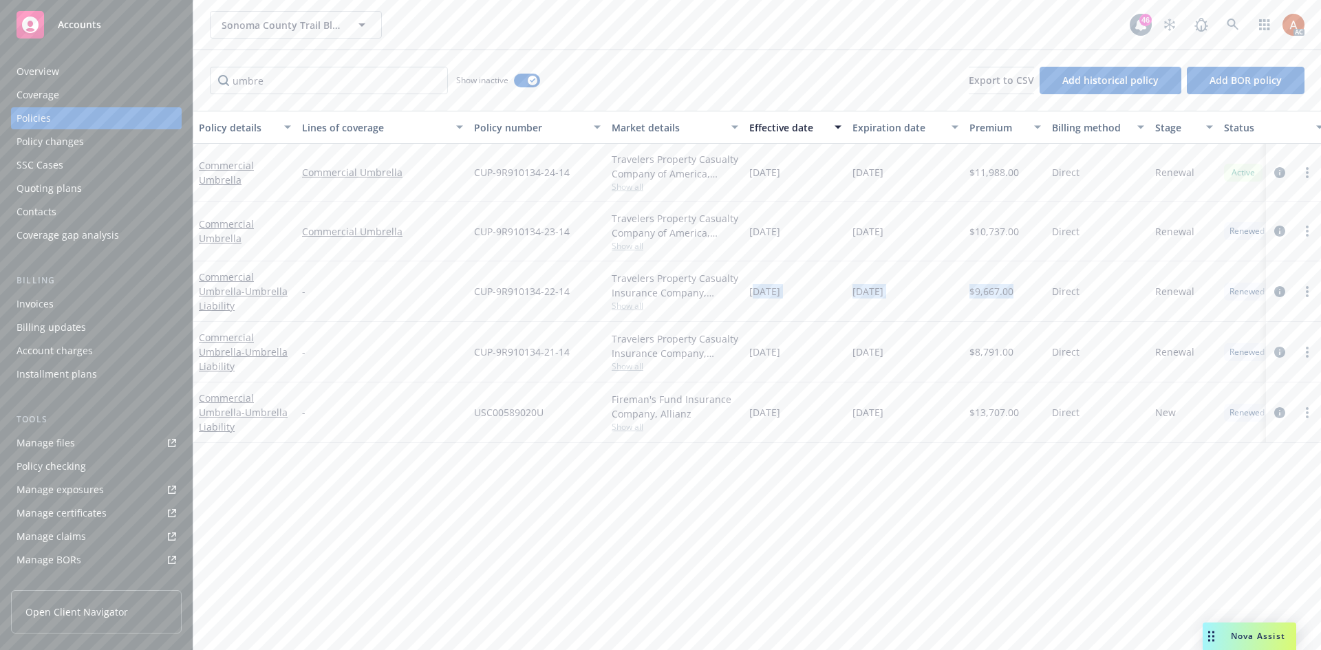
drag, startPoint x: 755, startPoint y: 293, endPoint x: 1011, endPoint y: 297, distance: 256.0
click at [1011, 297] on div "Commercial Umbrella - Umbrella Liability - CUP-9R910134-22-14 Travelers Propert…" at bounding box center [857, 292] width 1328 height 61
click at [36, 74] on div "Overview" at bounding box center [38, 72] width 43 height 22
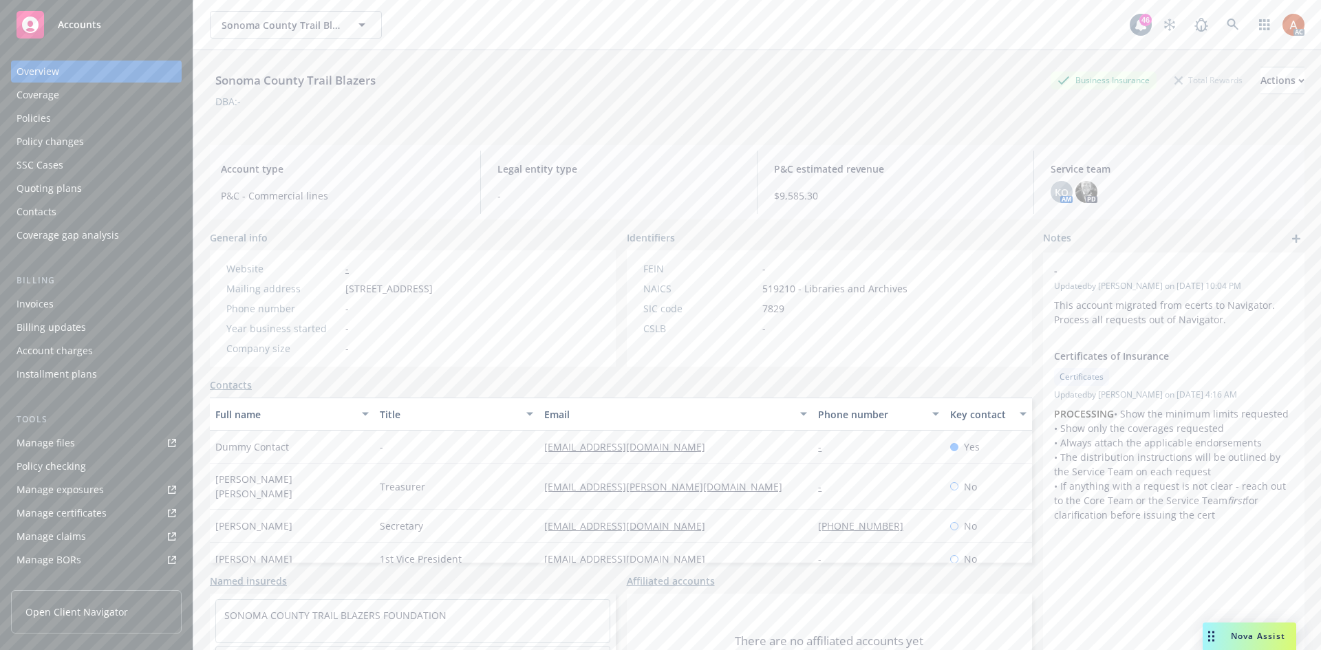
click at [32, 118] on div "Policies" at bounding box center [34, 118] width 34 height 22
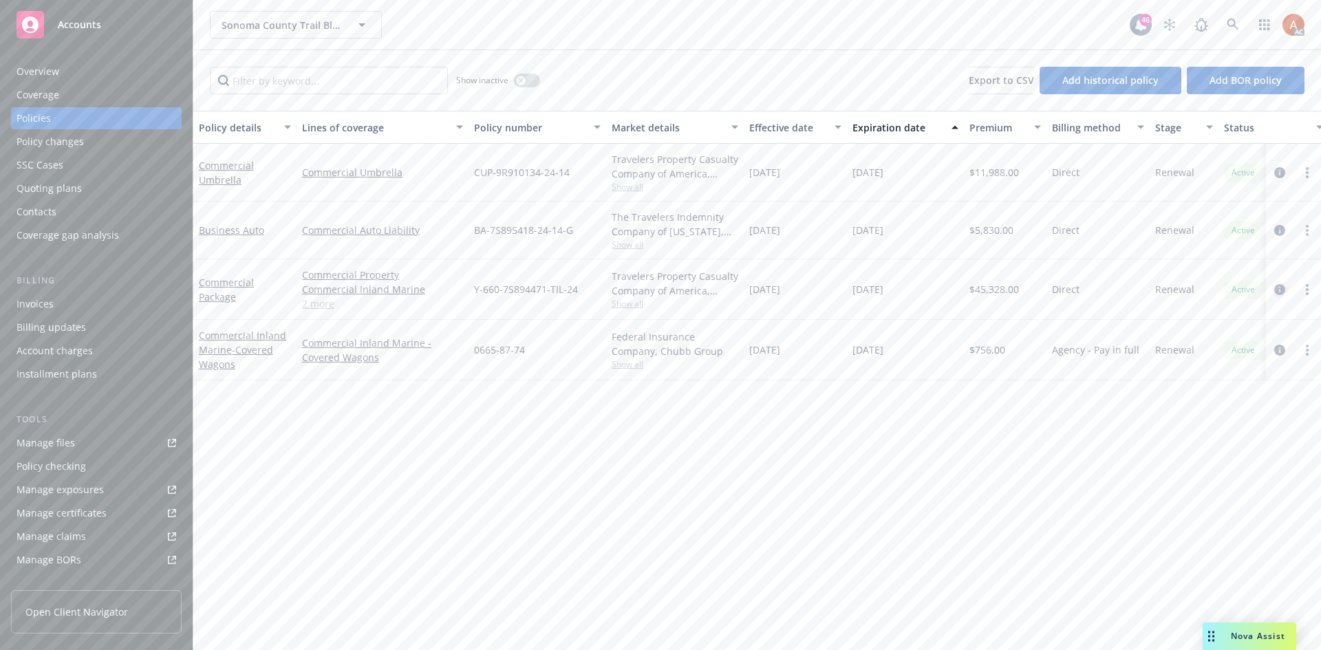
click at [1282, 288] on icon "circleInformation" at bounding box center [1280, 289] width 11 height 11
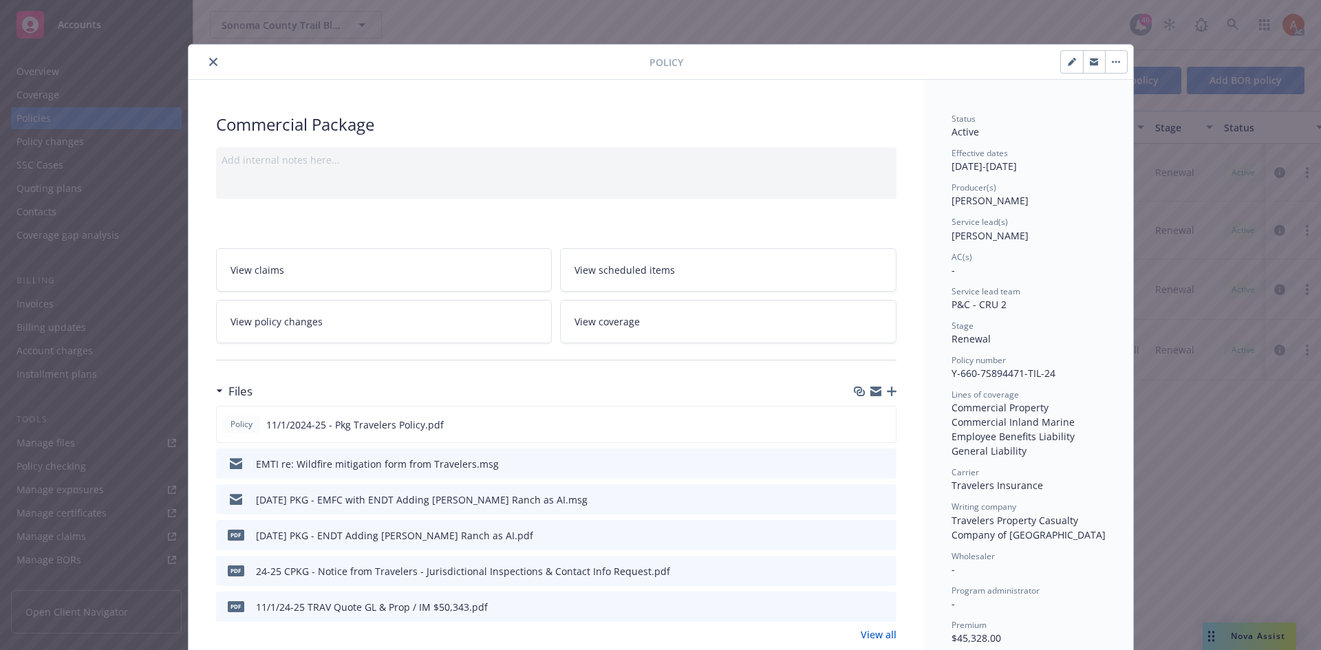
scroll to position [138, 0]
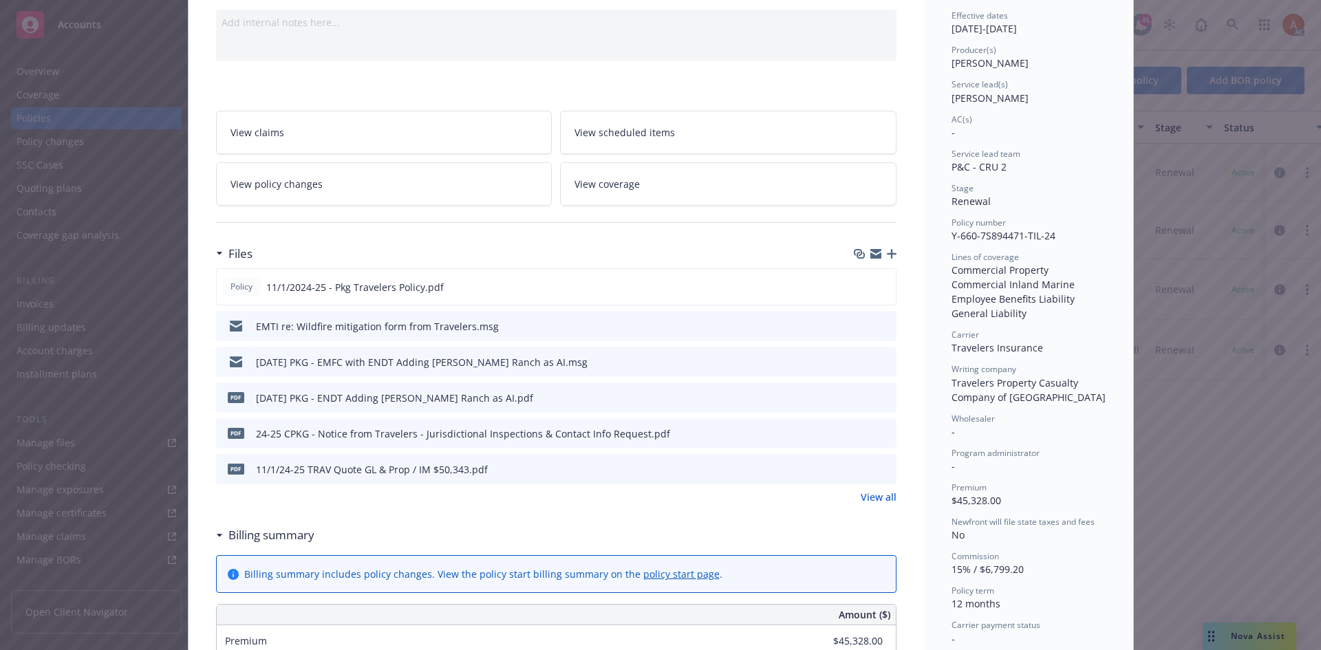
click at [866, 498] on link "View all" at bounding box center [879, 497] width 36 height 14
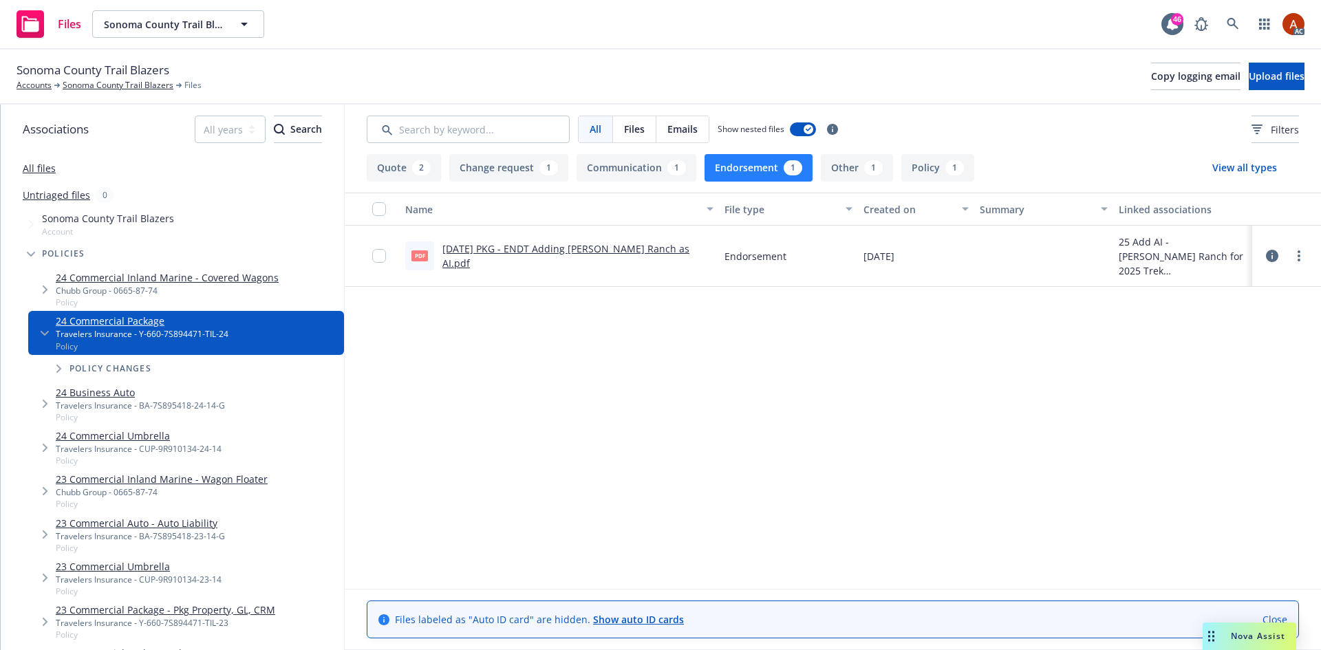
click at [1270, 257] on icon at bounding box center [1272, 256] width 12 height 12
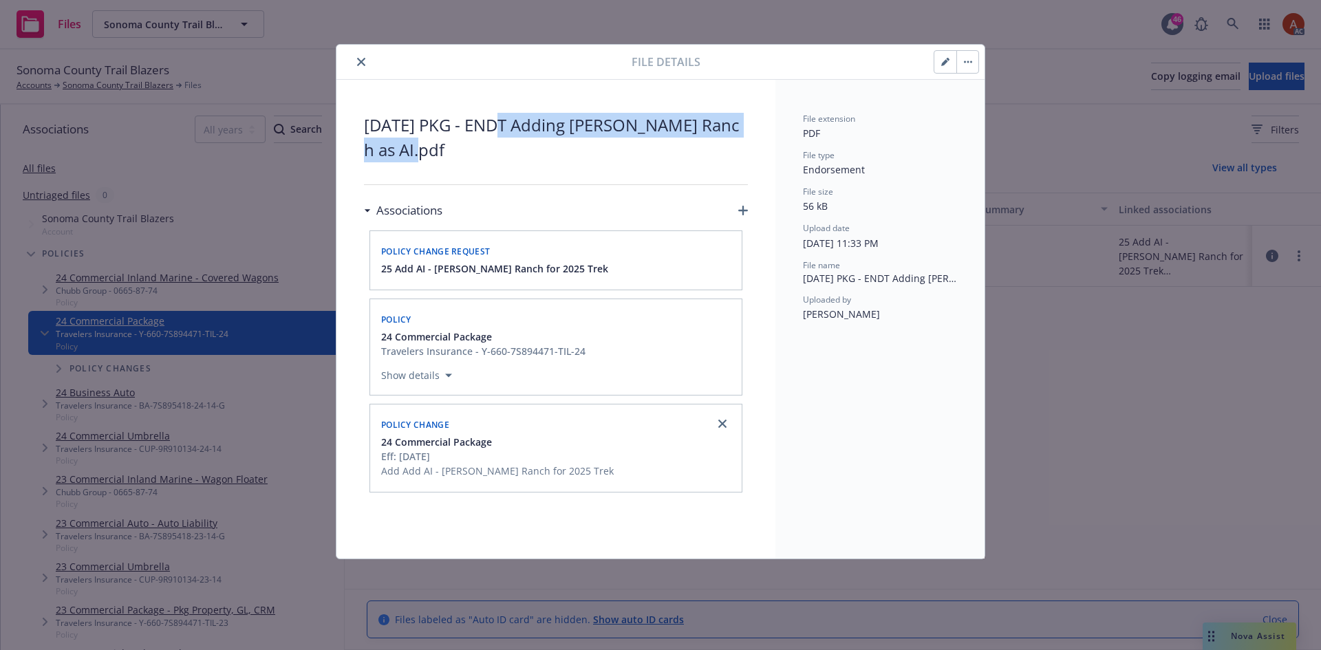
drag, startPoint x: 495, startPoint y: 129, endPoint x: 755, endPoint y: 143, distance: 260.5
click at [755, 143] on div "4/30/2025 PKG - ENDT Adding McIsaac Ranch as AI.pdf Associations Policy change …" at bounding box center [556, 319] width 439 height 479
click at [361, 58] on icon "close" at bounding box center [361, 62] width 8 height 8
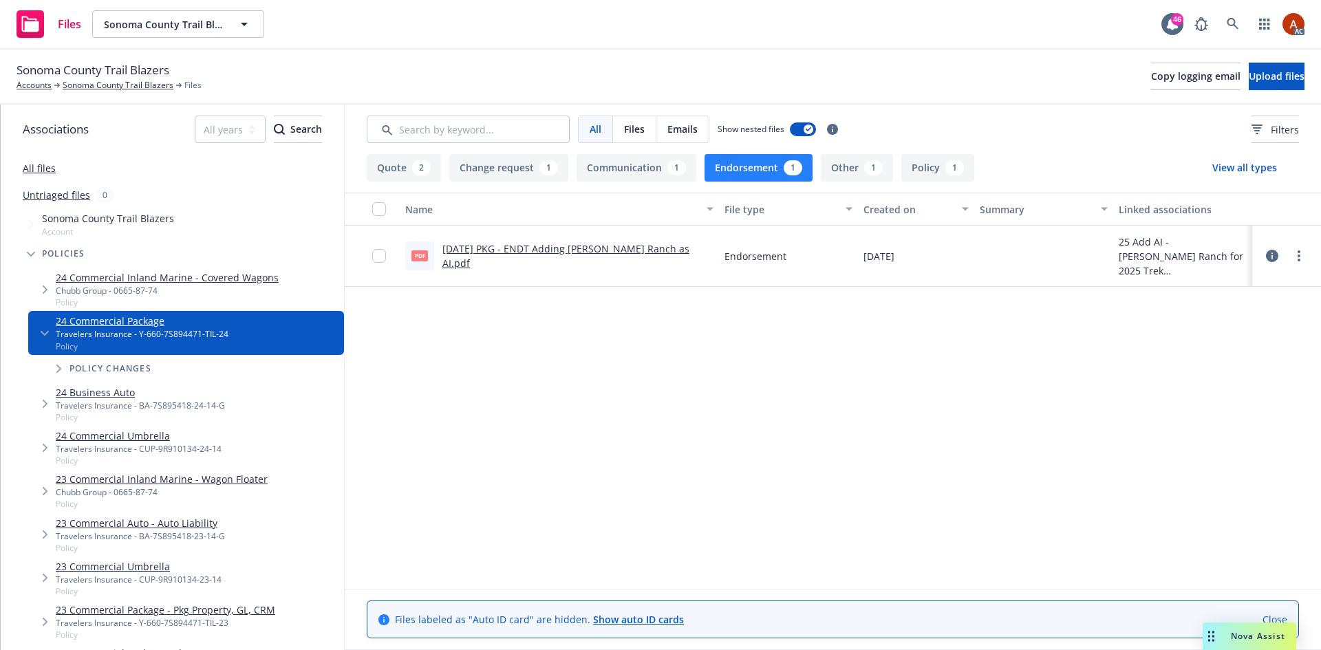
click at [1274, 254] on icon at bounding box center [1272, 256] width 12 height 12
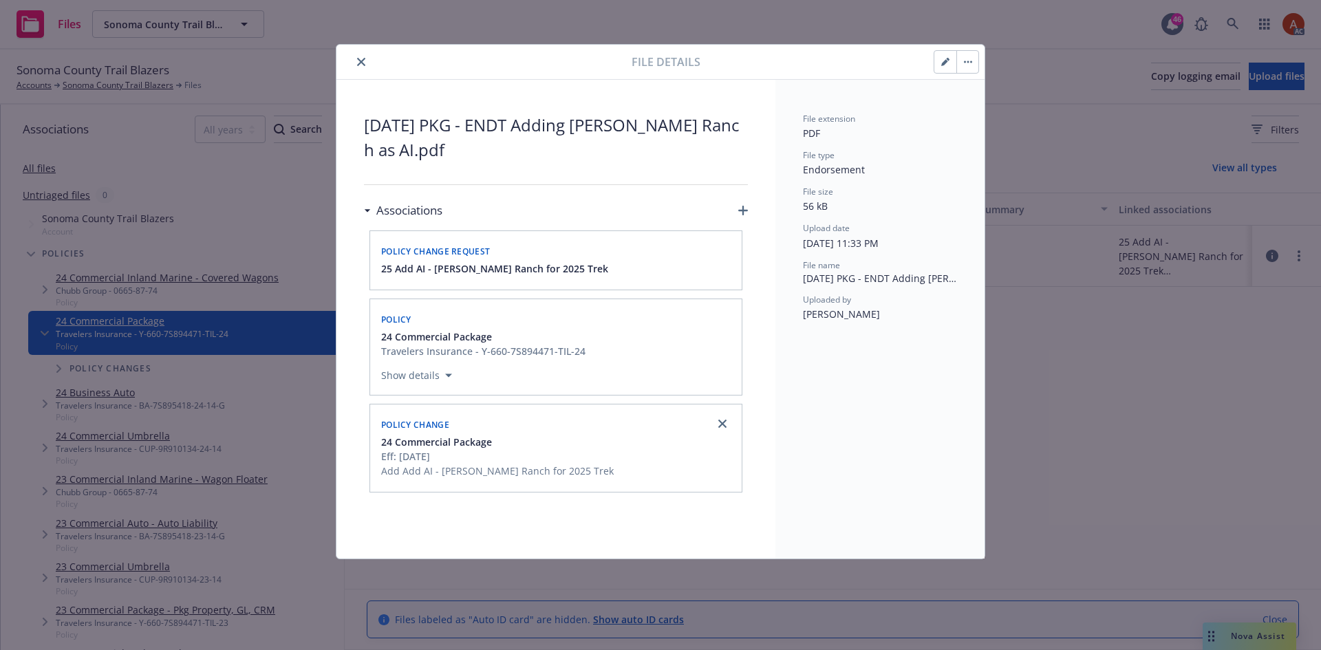
click at [361, 64] on icon "close" at bounding box center [361, 62] width 8 height 8
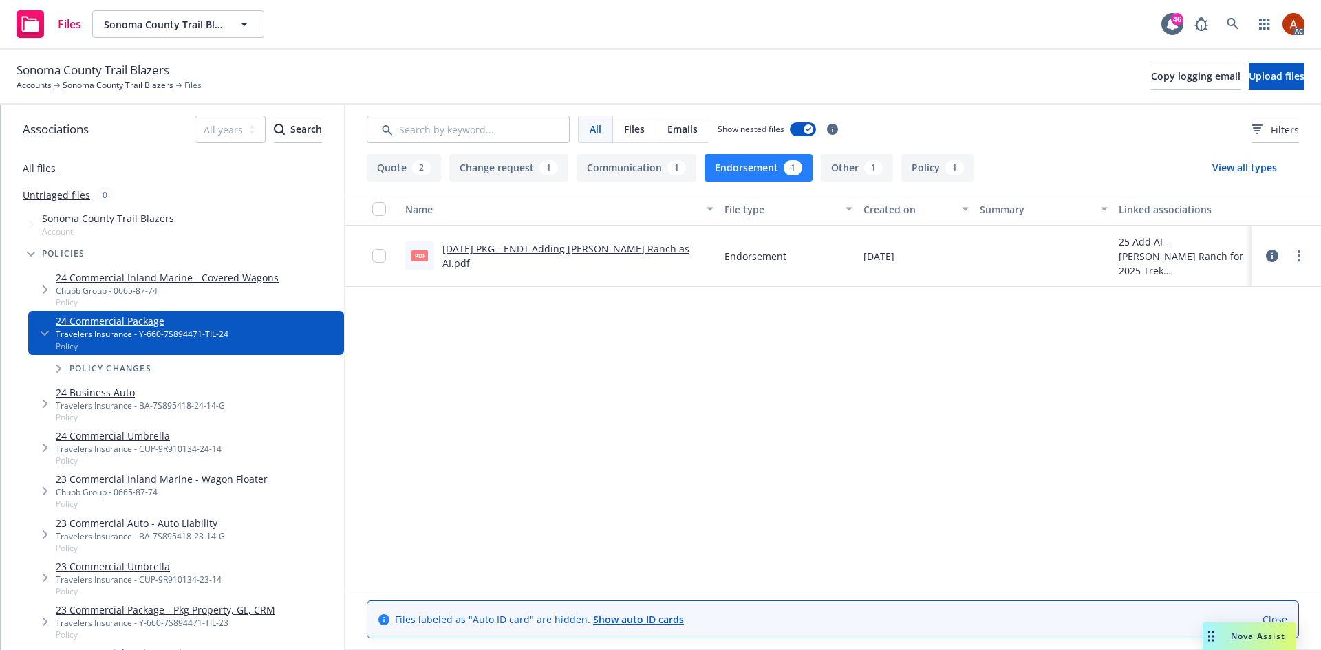
drag, startPoint x: 126, startPoint y: 89, endPoint x: 129, endPoint y: 95, distance: 7.1
click at [126, 89] on link "Sonoma County Trail Blazers" at bounding box center [118, 85] width 111 height 12
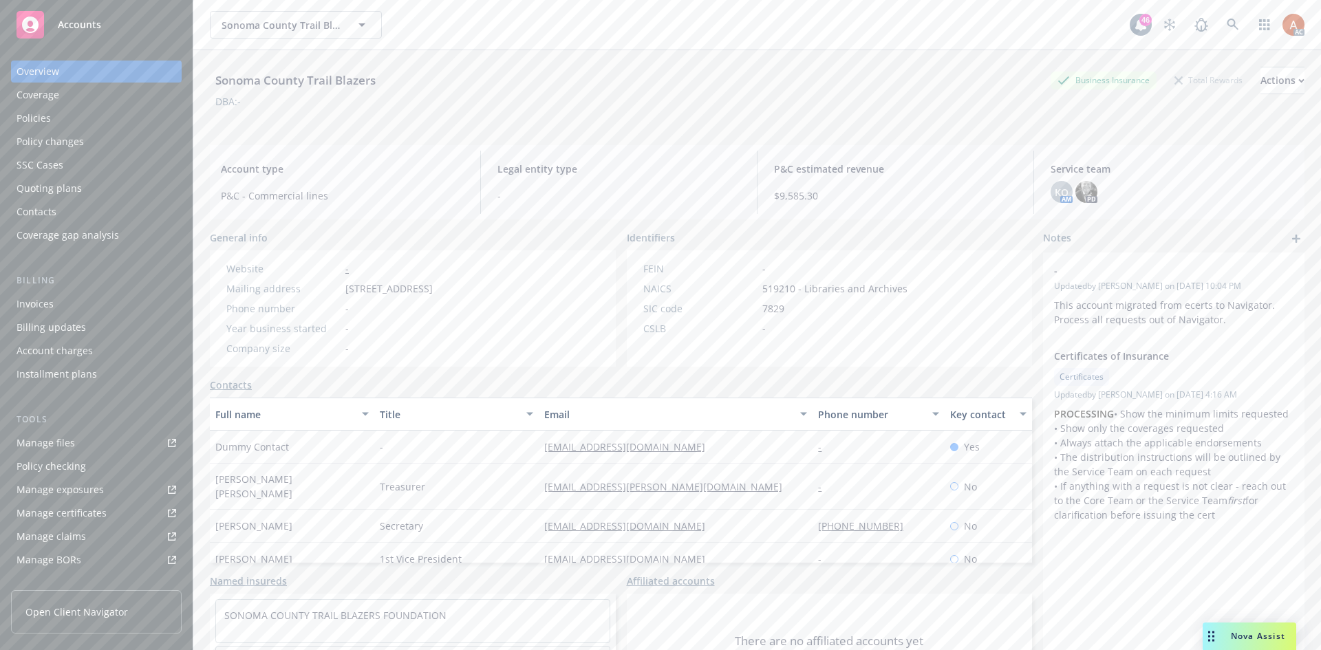
click at [36, 119] on div "Policies" at bounding box center [34, 118] width 34 height 22
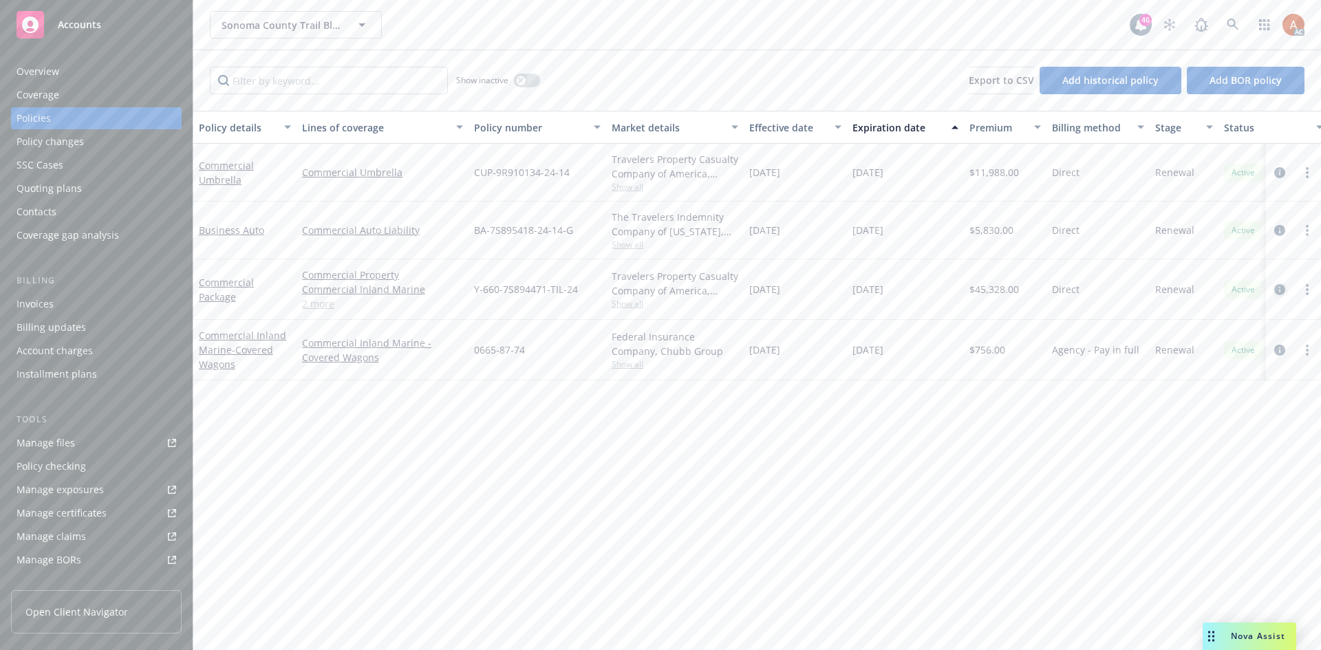
click at [1281, 288] on icon "circleInformation" at bounding box center [1280, 289] width 11 height 11
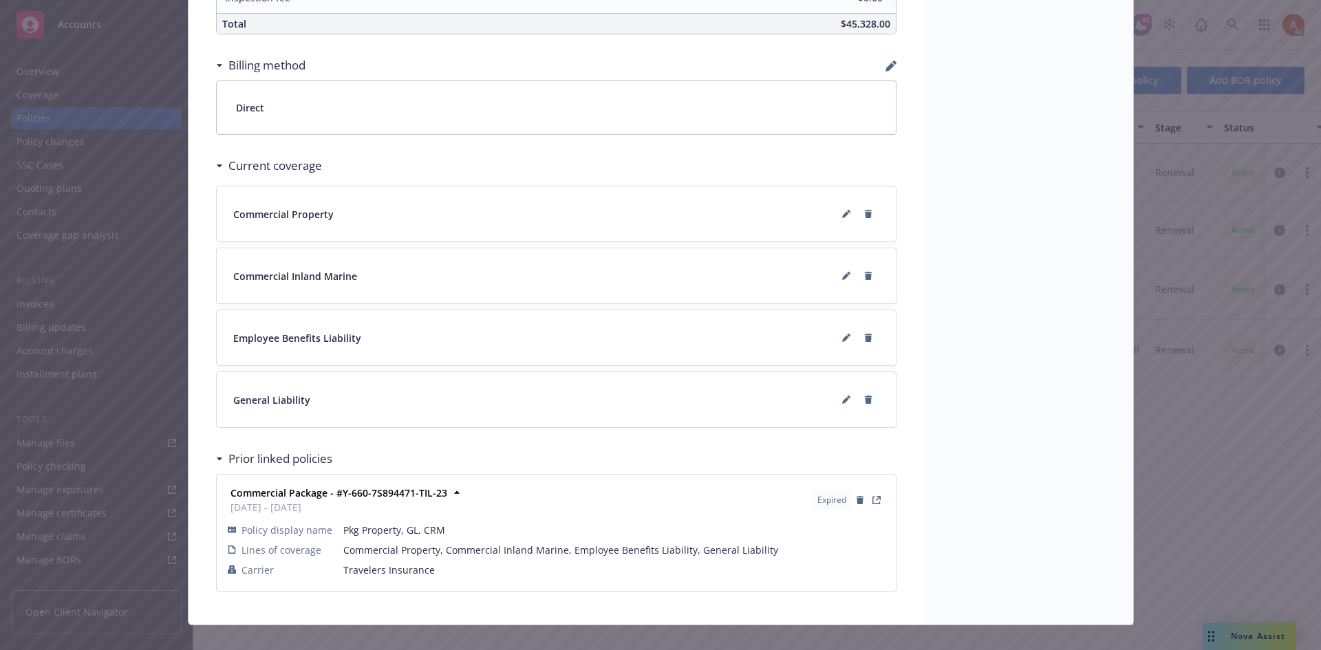
scroll to position [1017, 0]
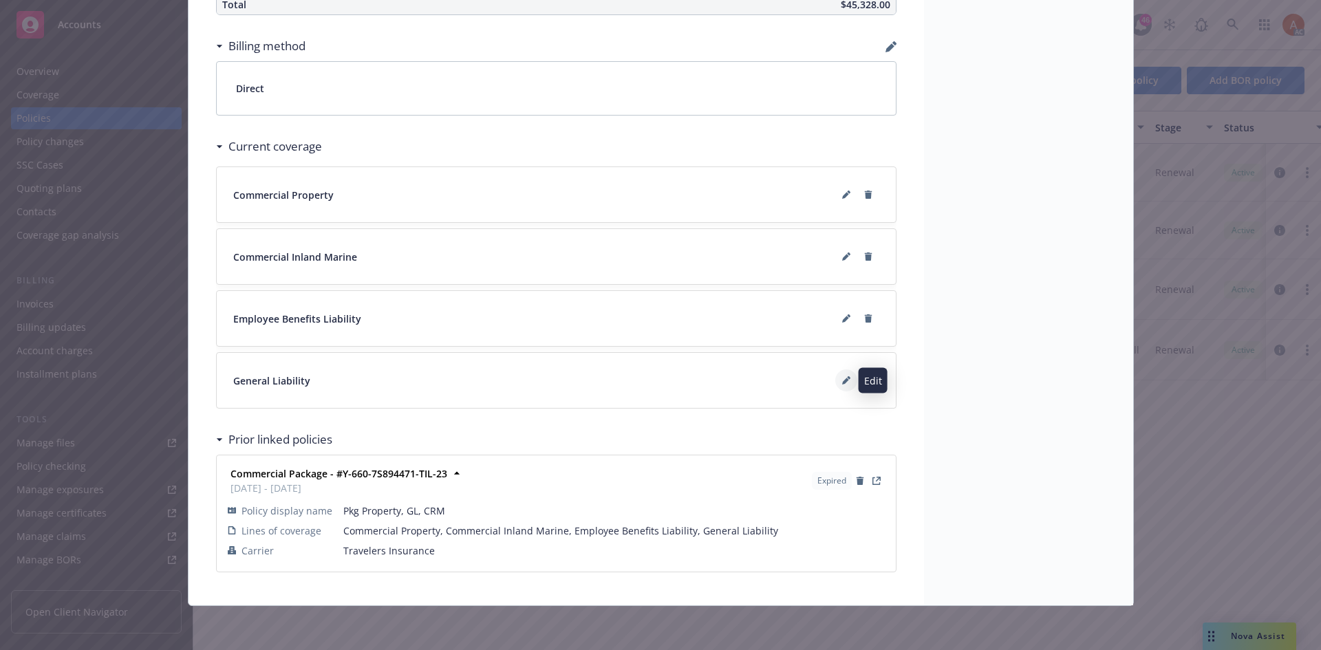
click at [842, 381] on icon at bounding box center [845, 382] width 7 height 7
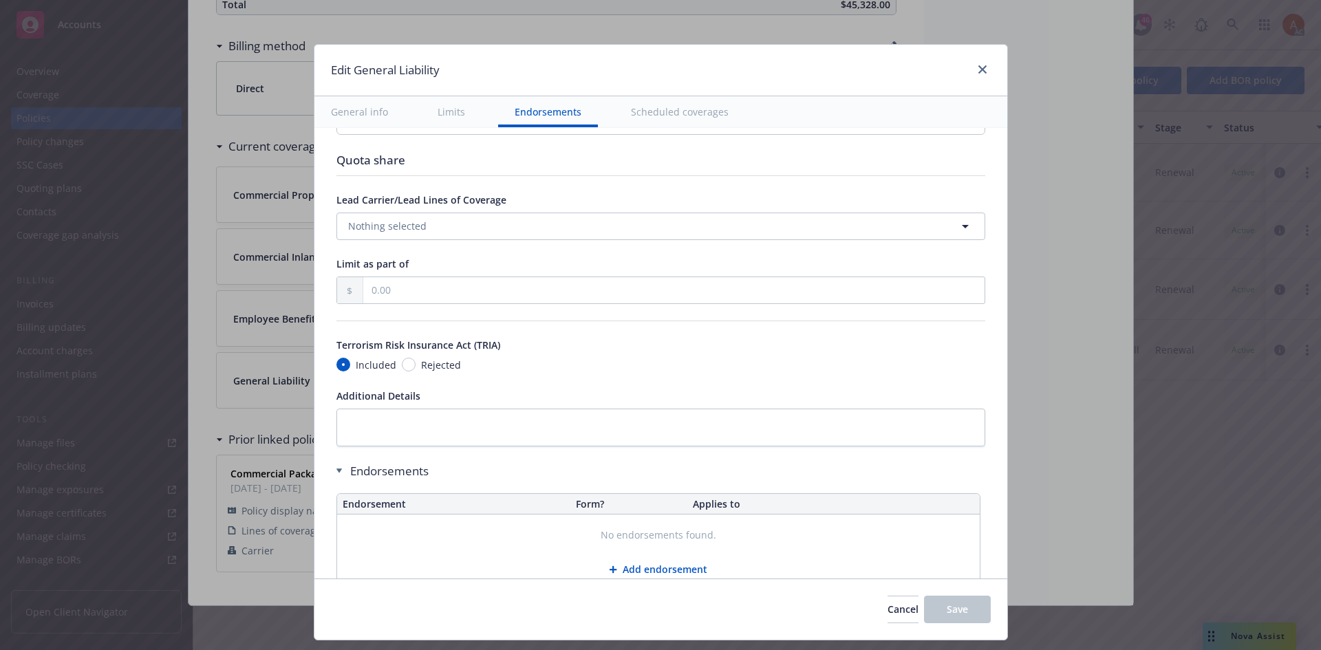
scroll to position [1606, 0]
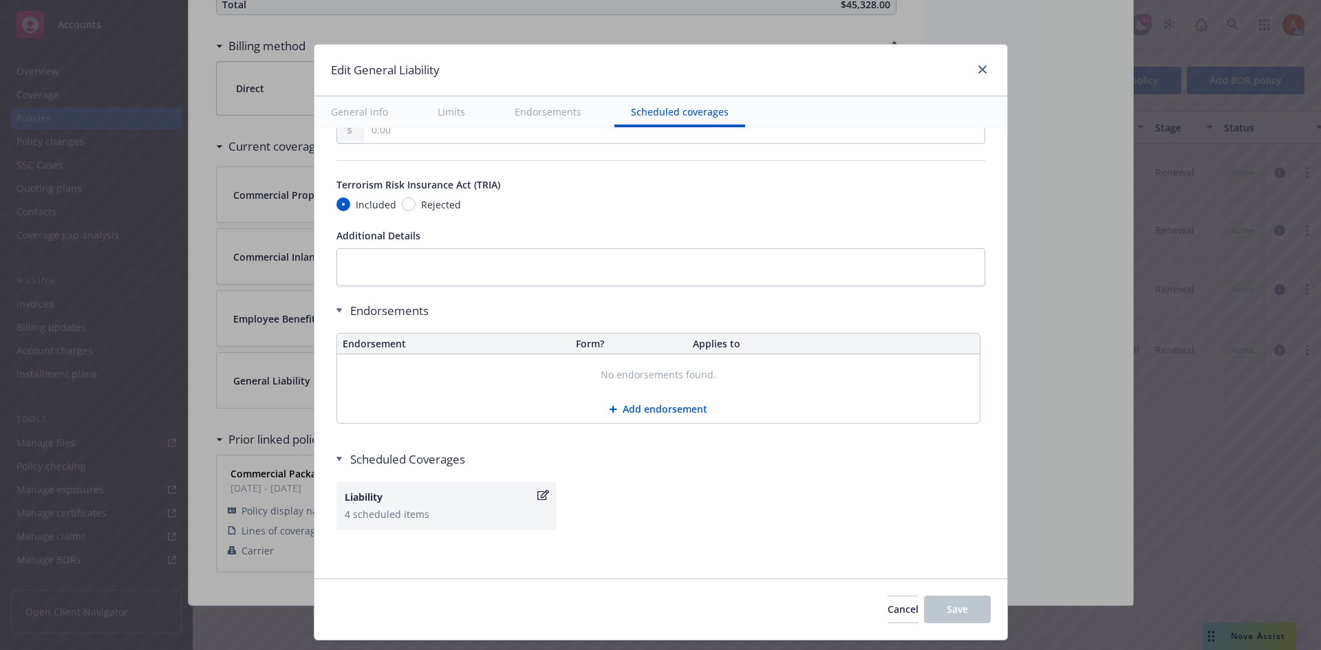
click at [541, 117] on button "Endorsements" at bounding box center [548, 111] width 100 height 31
click at [543, 109] on button "Endorsements" at bounding box center [548, 111] width 100 height 31
click at [979, 72] on icon "close" at bounding box center [983, 69] width 8 height 8
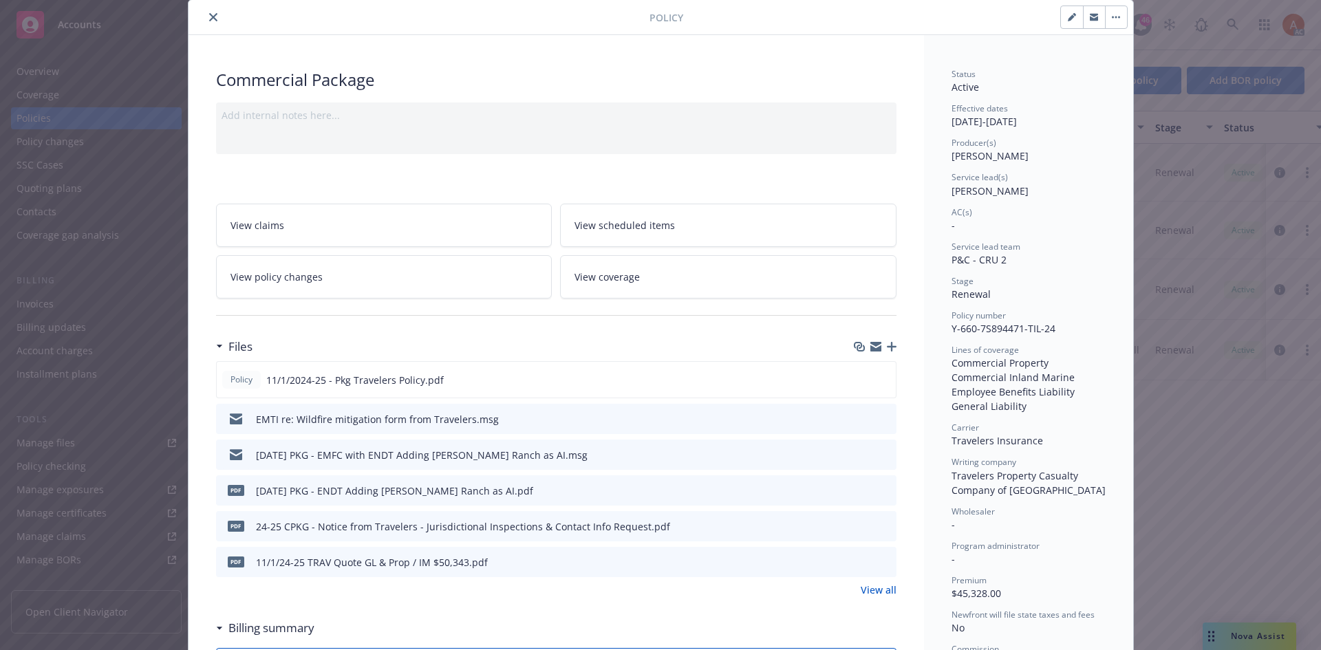
scroll to position [0, 0]
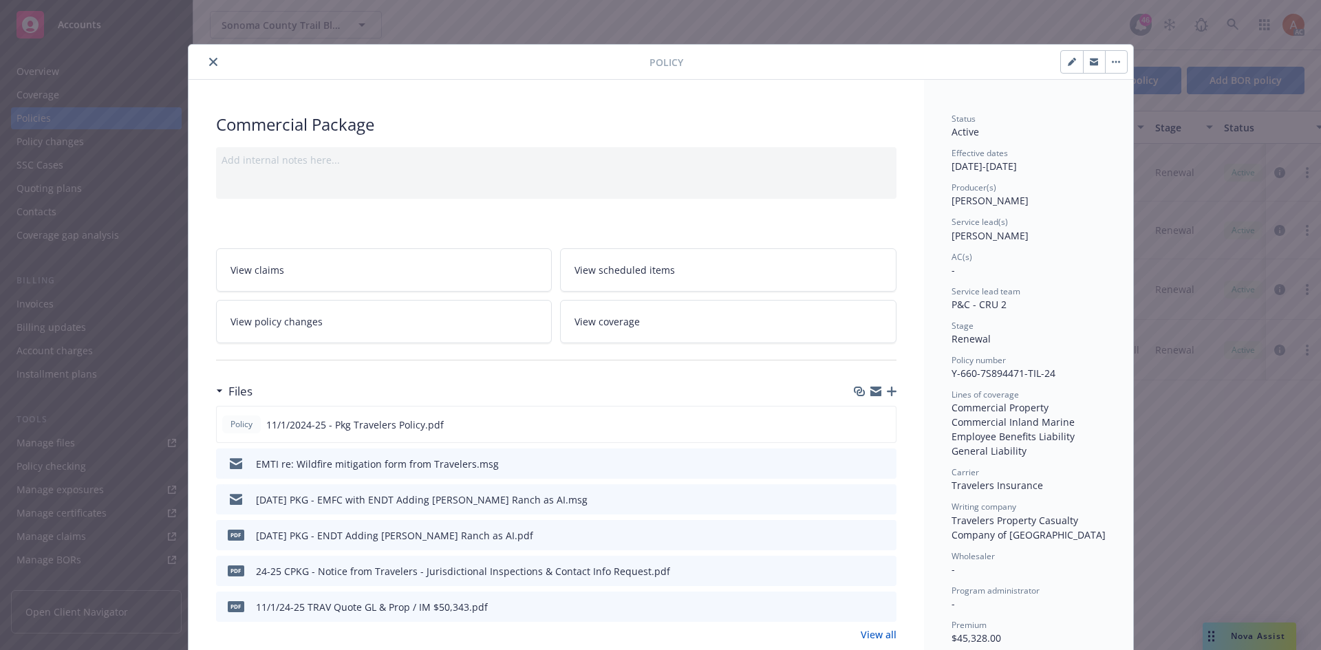
click at [209, 63] on icon "close" at bounding box center [213, 62] width 8 height 8
